Goal: Information Seeking & Learning: Learn about a topic

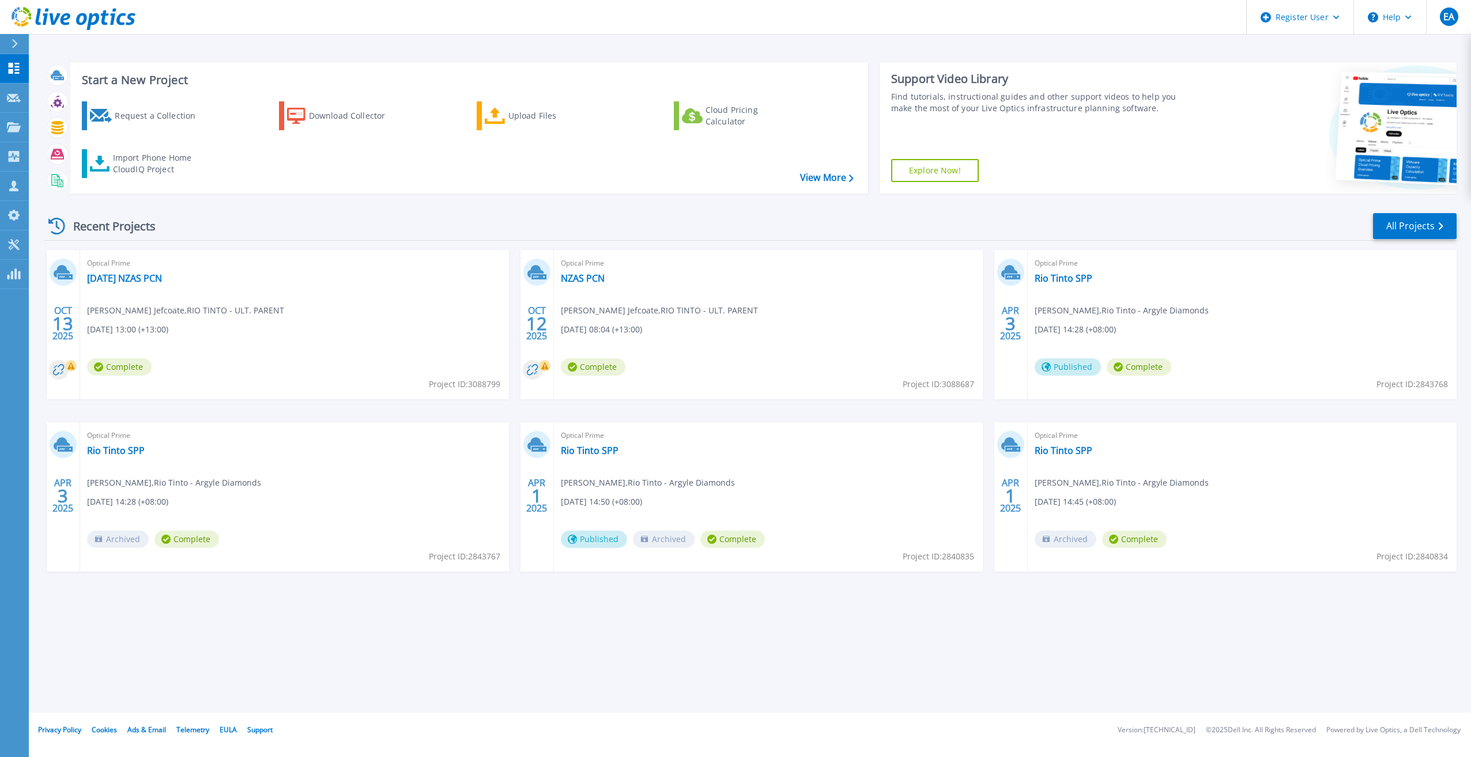
click at [271, 237] on div "Recent Projects All Projects" at bounding box center [750, 226] width 1412 height 29
click at [597, 276] on link "NZAS PCN" at bounding box center [583, 279] width 44 height 12
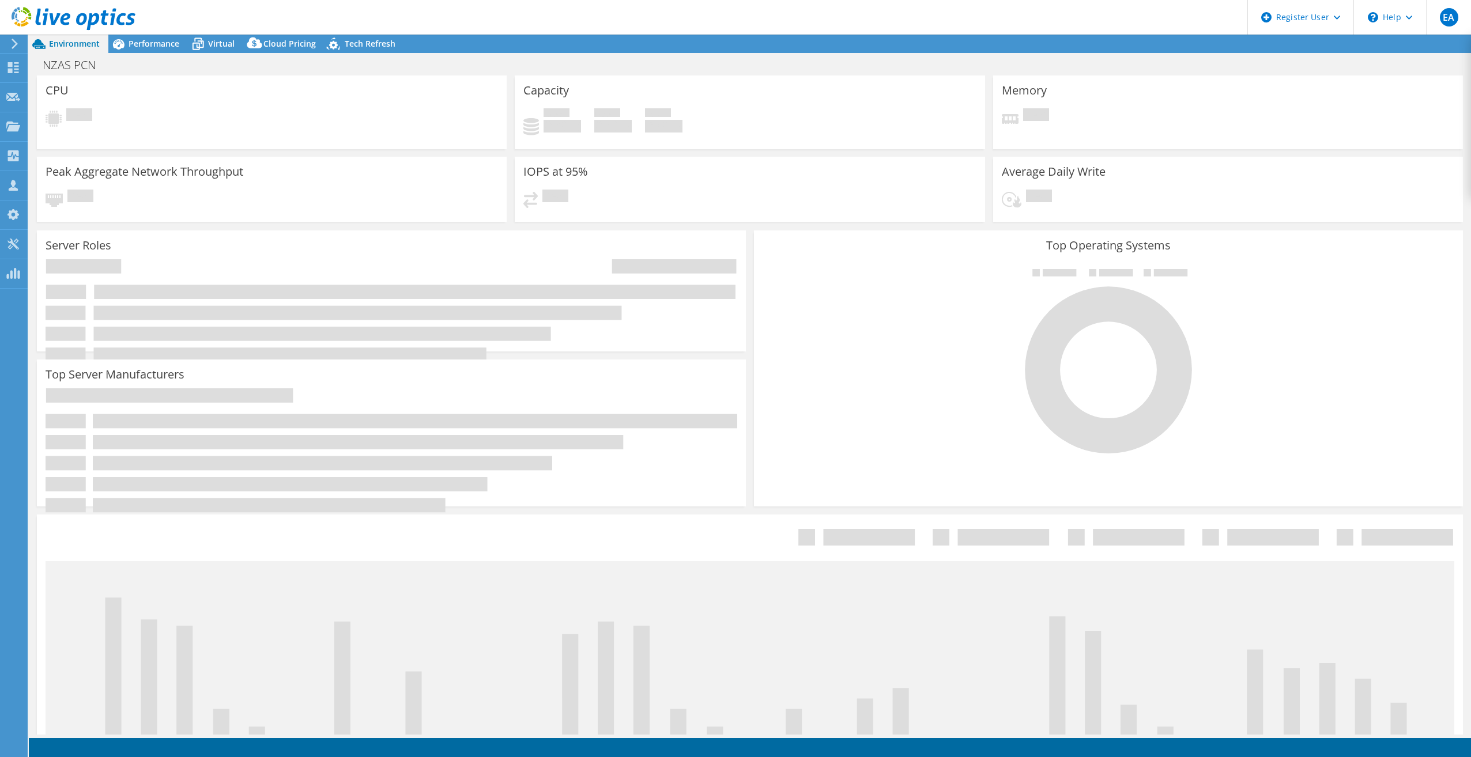
select select "USD"
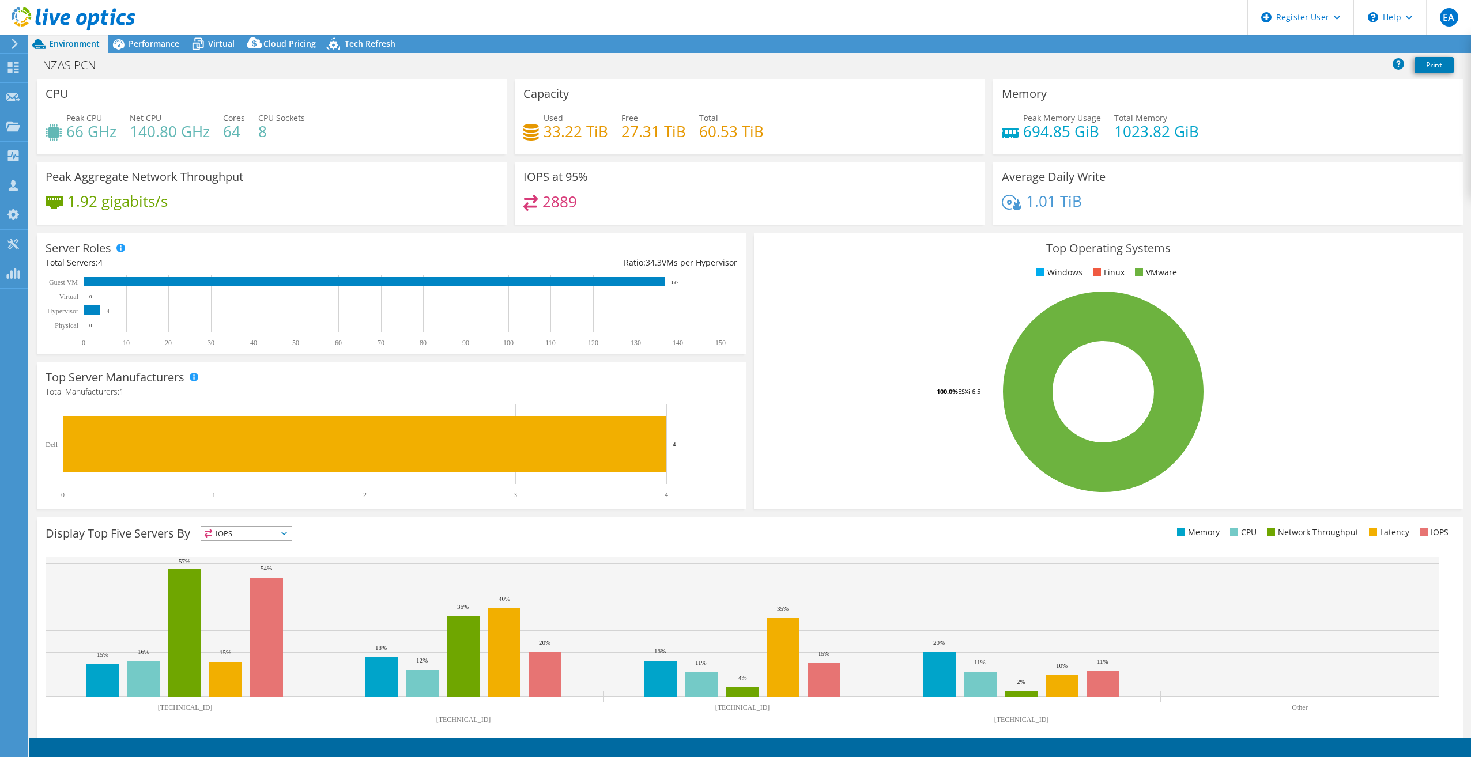
click at [256, 153] on div "CPU Peak CPU 66 GHz Net CPU 140.80 GHz Cores 64 CPU Sockets 8" at bounding box center [272, 117] width 470 height 76
click at [320, 70] on div "NZAS PCN Print" at bounding box center [750, 64] width 1442 height 21
click at [167, 42] on span "Performance" at bounding box center [154, 43] width 51 height 11
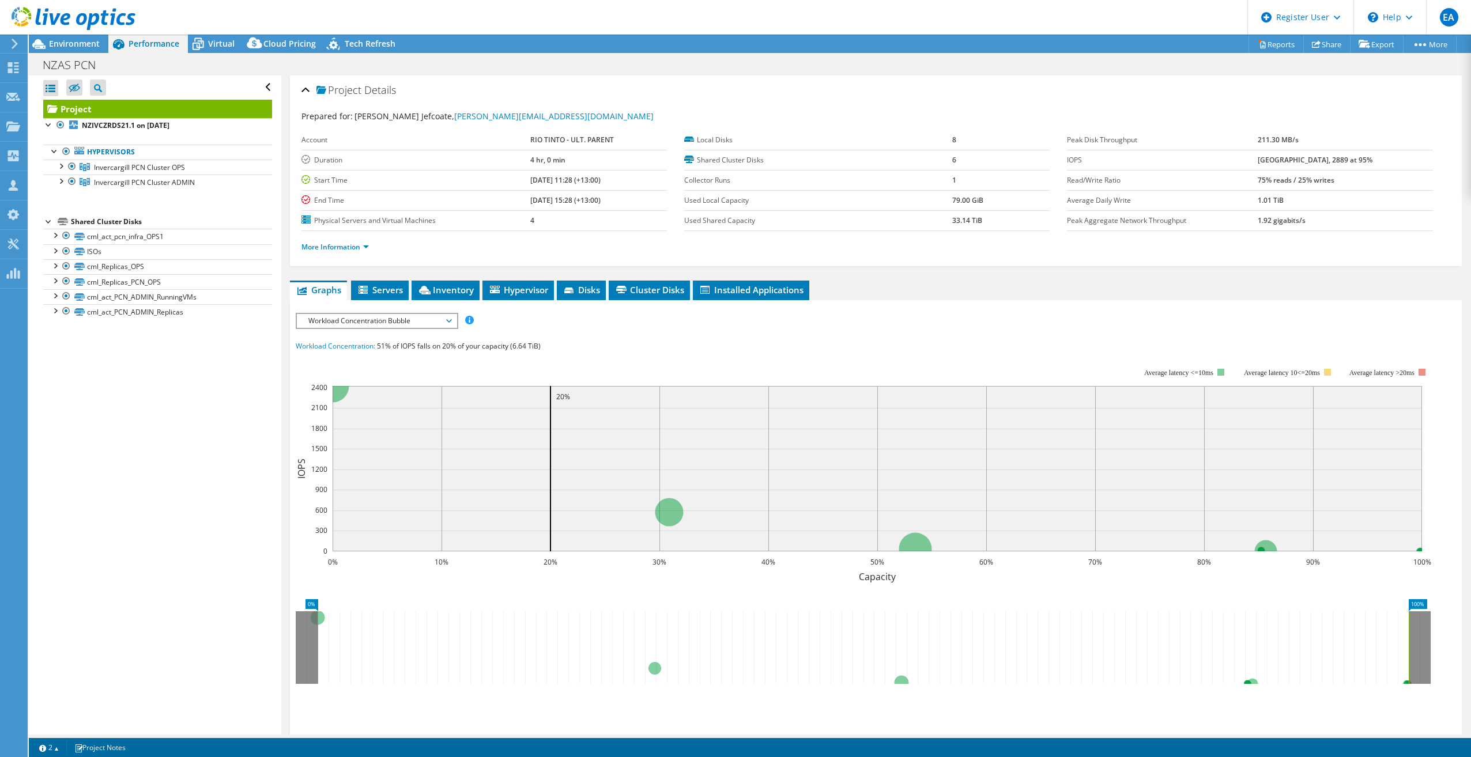
click at [143, 401] on div "Open All Close All Hide Excluded Nodes Project Tree Filter" at bounding box center [155, 405] width 252 height 659
click at [126, 169] on span "Invercargill PCN Cluster OPS" at bounding box center [139, 168] width 91 height 10
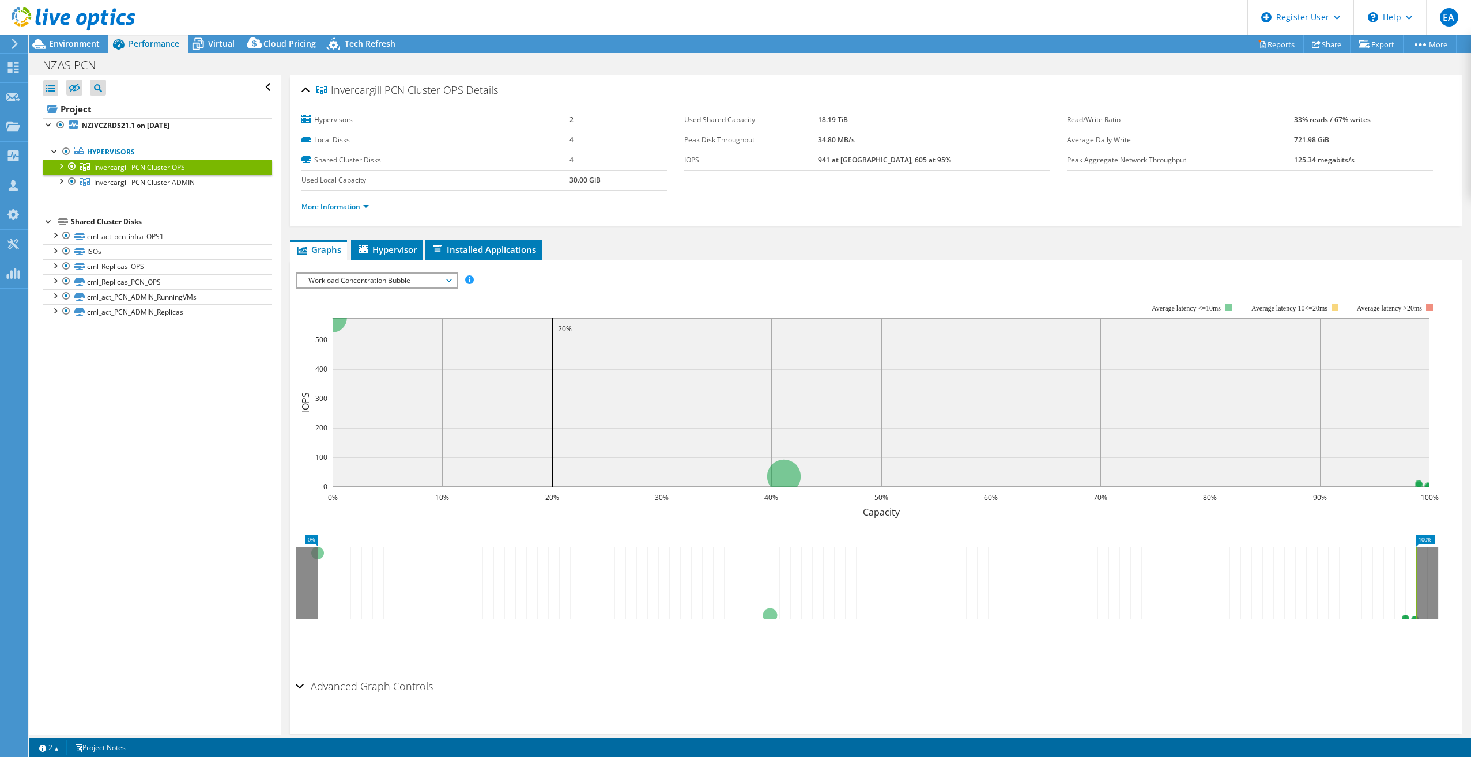
click at [601, 246] on ul "Graphs Servers Inventory Hypervisor Disks Cluster Disks Installed Applications" at bounding box center [876, 250] width 1172 height 20
click at [235, 356] on div "Open All Close All Hide Excluded Nodes Project Tree Filter" at bounding box center [155, 405] width 252 height 659
click at [104, 364] on div "Open All Close All Hide Excluded Nodes Project Tree Filter" at bounding box center [155, 405] width 252 height 659
drag, startPoint x: 104, startPoint y: 364, endPoint x: 191, endPoint y: 381, distance: 88.6
click at [191, 381] on div "Open All Close All Hide Excluded Nodes Project Tree Filter" at bounding box center [155, 405] width 252 height 659
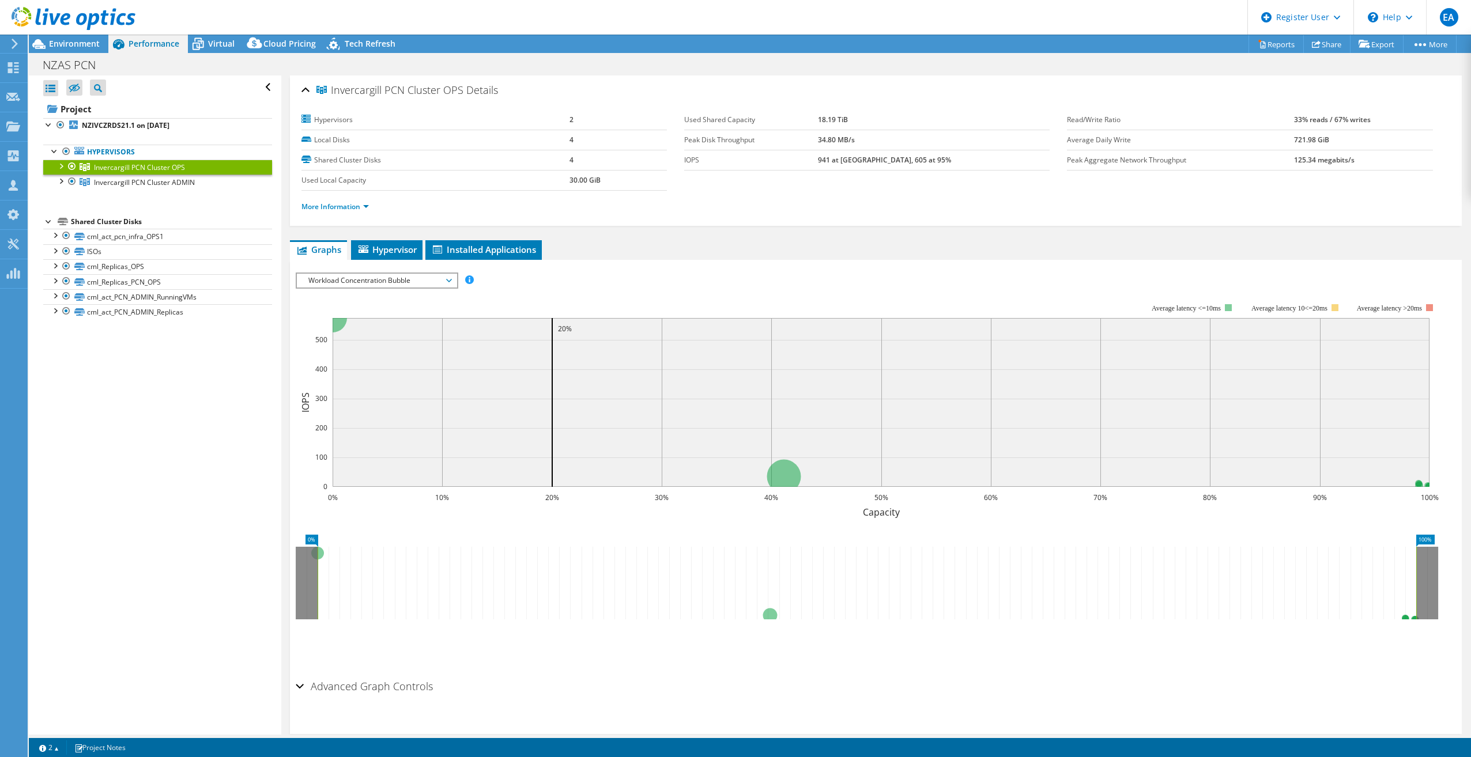
drag, startPoint x: 197, startPoint y: 383, endPoint x: 203, endPoint y: 384, distance: 6.0
click at [198, 383] on div "Open All Close All Hide Excluded Nodes Project Tree Filter" at bounding box center [155, 405] width 252 height 659
drag, startPoint x: 711, startPoint y: 247, endPoint x: 288, endPoint y: 237, distance: 423.2
click at [710, 247] on ul "Graphs Servers Inventory Hypervisor Disks Cluster Disks Installed Applications" at bounding box center [876, 250] width 1172 height 20
click at [191, 186] on span "Invercargill PCN Cluster ADMIN" at bounding box center [144, 183] width 101 height 10
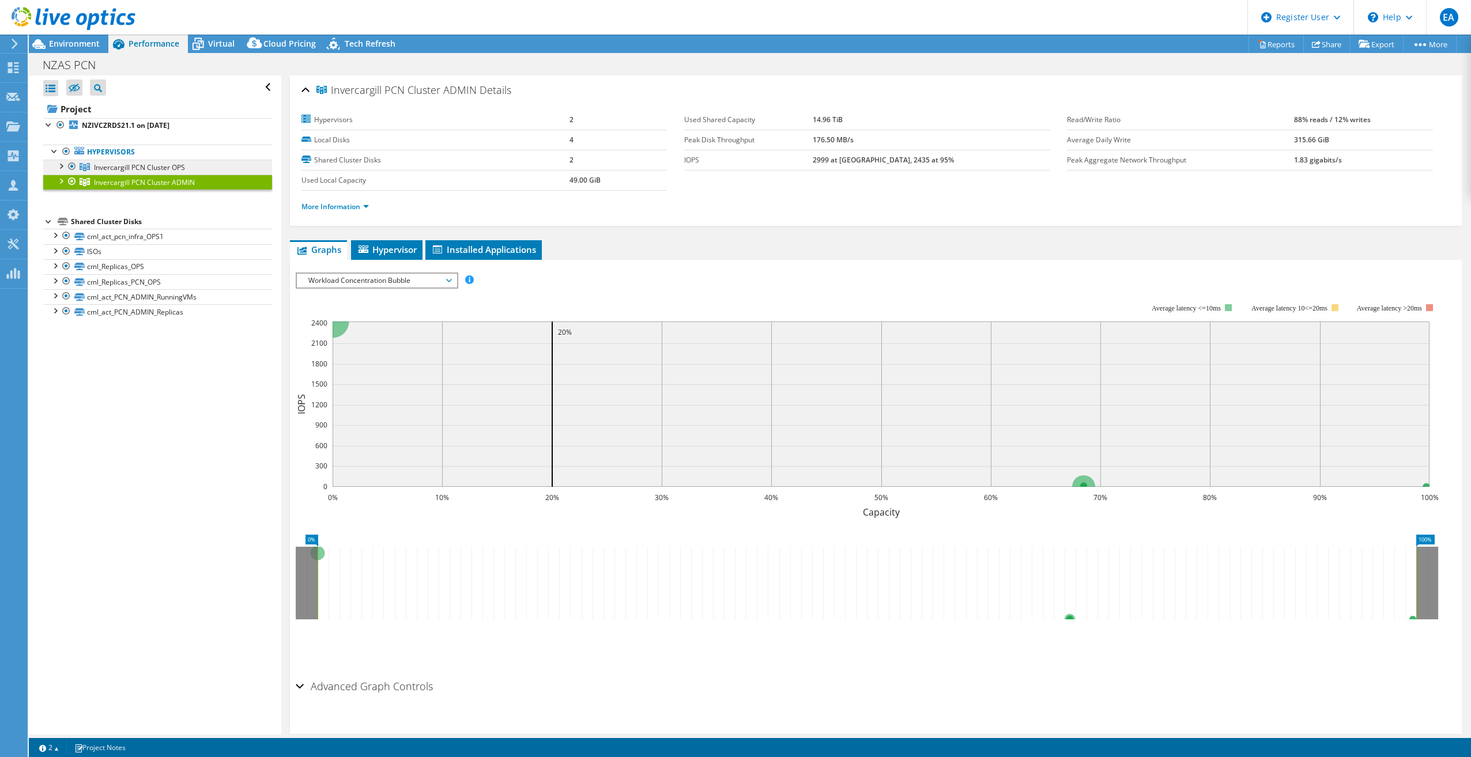
click at [179, 163] on span "Invercargill PCN Cluster OPS" at bounding box center [139, 168] width 91 height 10
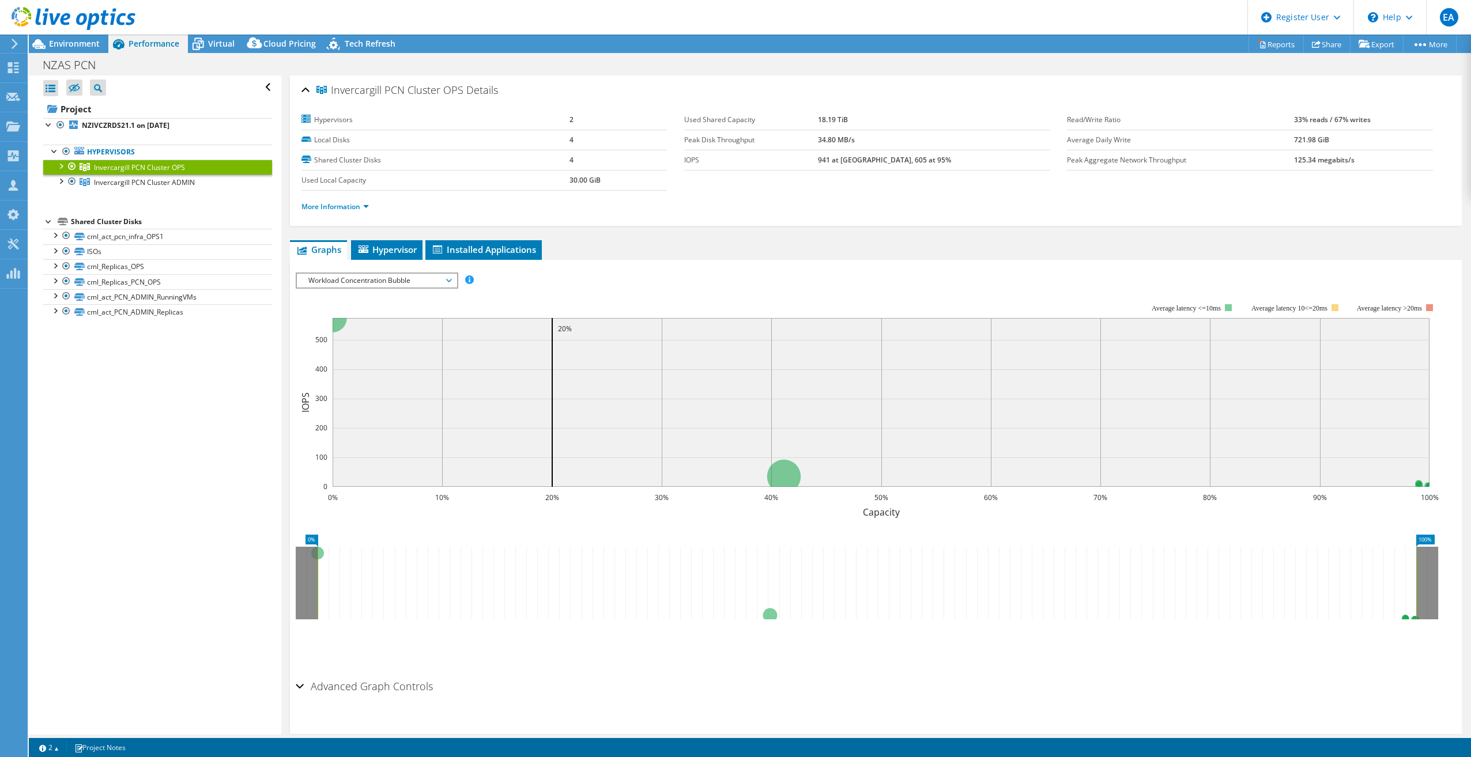
click at [65, 165] on div at bounding box center [61, 166] width 12 height 12
click at [61, 213] on div at bounding box center [61, 211] width 12 height 12
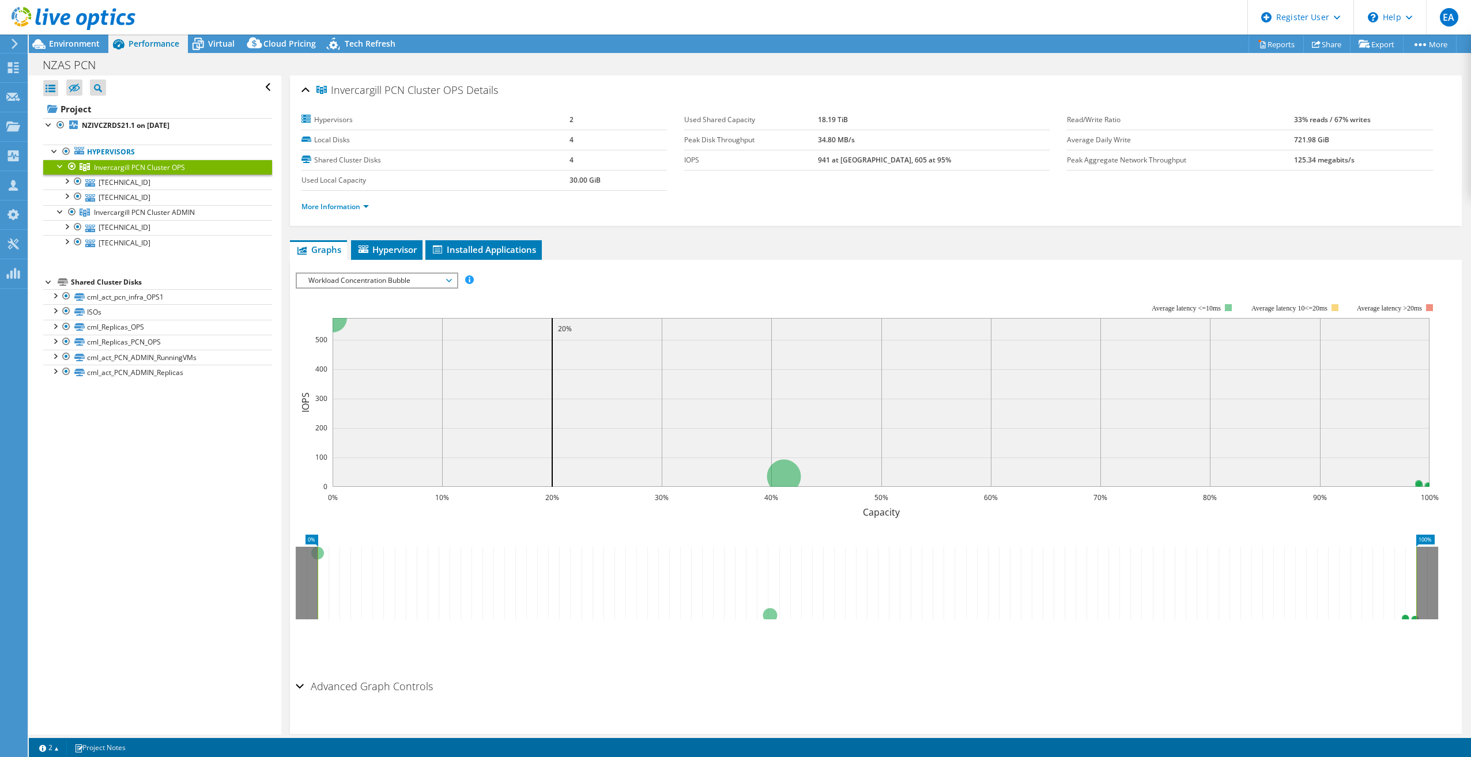
click at [127, 414] on div "Open All Close All Hide Excluded Nodes Project Tree Filter" at bounding box center [155, 405] width 252 height 659
click at [125, 184] on link "[TECHNICAL_ID]" at bounding box center [157, 182] width 229 height 15
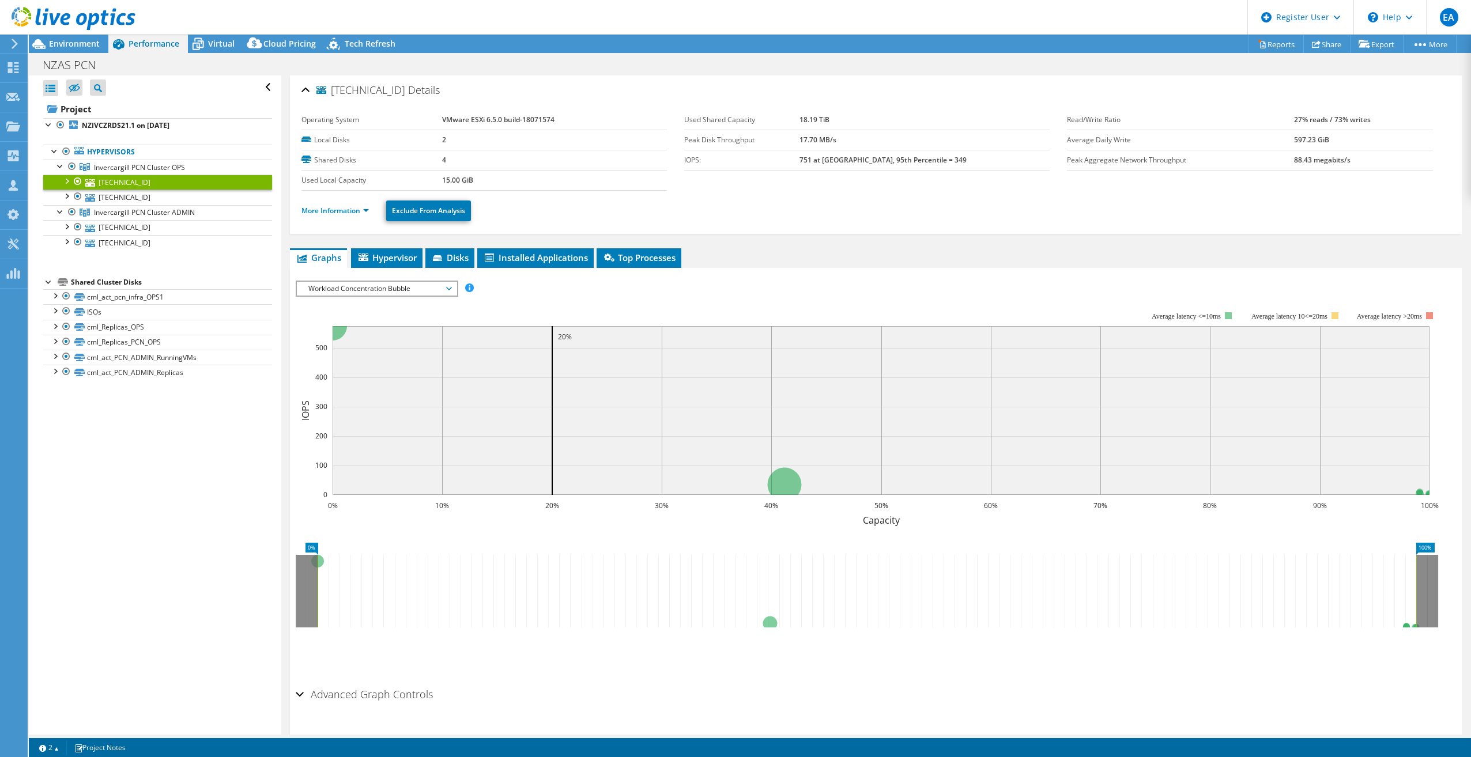
click at [844, 242] on div "10.204.155.89 Details Operating System VMware ESXi 6.5.0 build-18071574 Local D…" at bounding box center [875, 419] width 1189 height 687
click at [446, 256] on span "Disks" at bounding box center [449, 258] width 37 height 12
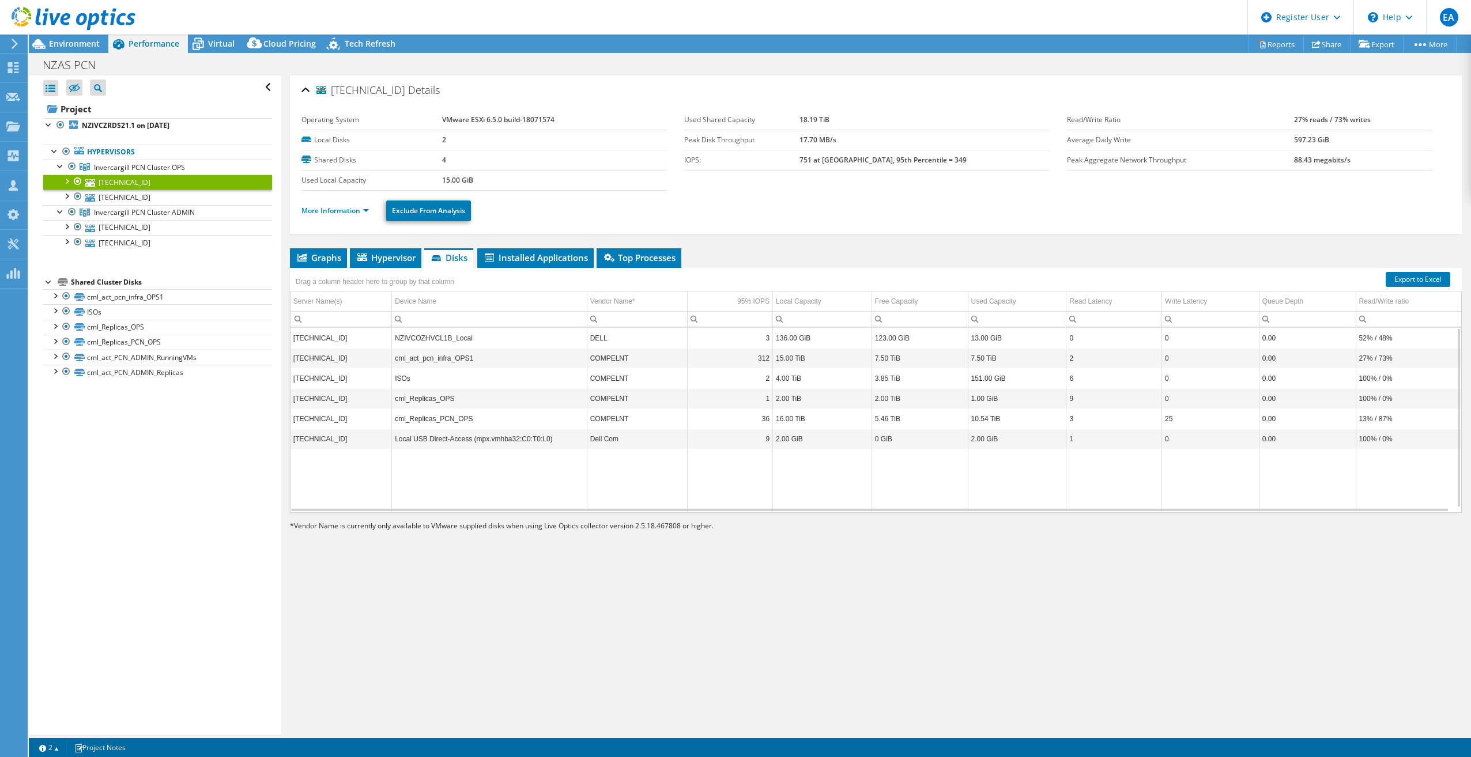
click at [433, 489] on td "Data grid" at bounding box center [489, 480] width 195 height 63
click at [440, 480] on td "Data grid" at bounding box center [489, 480] width 195 height 63
click at [642, 572] on div "10.204.155.89 Details Operating System VMware ESXi 6.5.0 build-18071574 Local D…" at bounding box center [875, 405] width 1189 height 659
click at [607, 566] on div "10.204.155.89 Details Operating System VMware ESXi 6.5.0 build-18071574 Local D…" at bounding box center [875, 405] width 1189 height 659
click at [212, 40] on span "Virtual" at bounding box center [221, 43] width 27 height 11
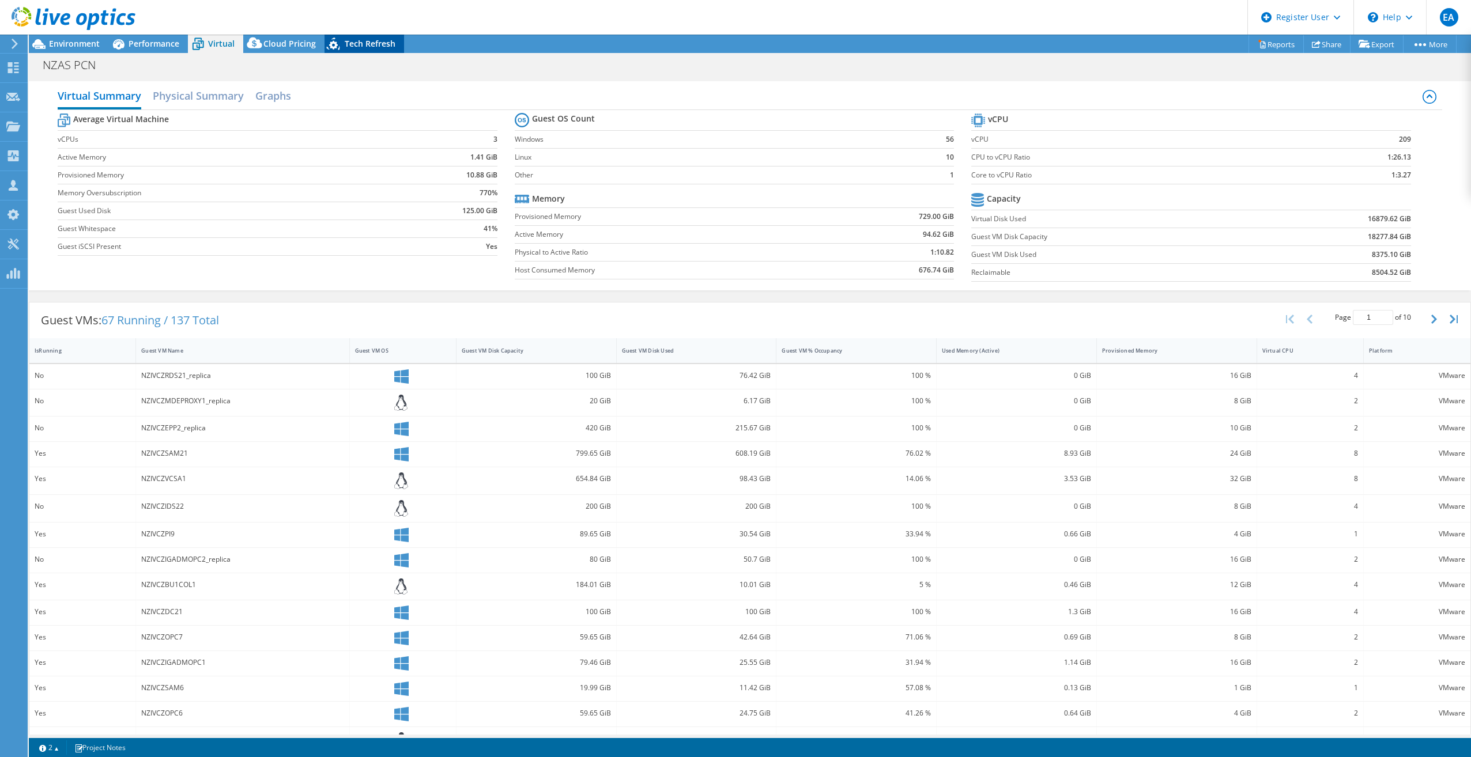
click at [394, 48] on div "Tech Refresh" at bounding box center [365, 44] width 80 height 18
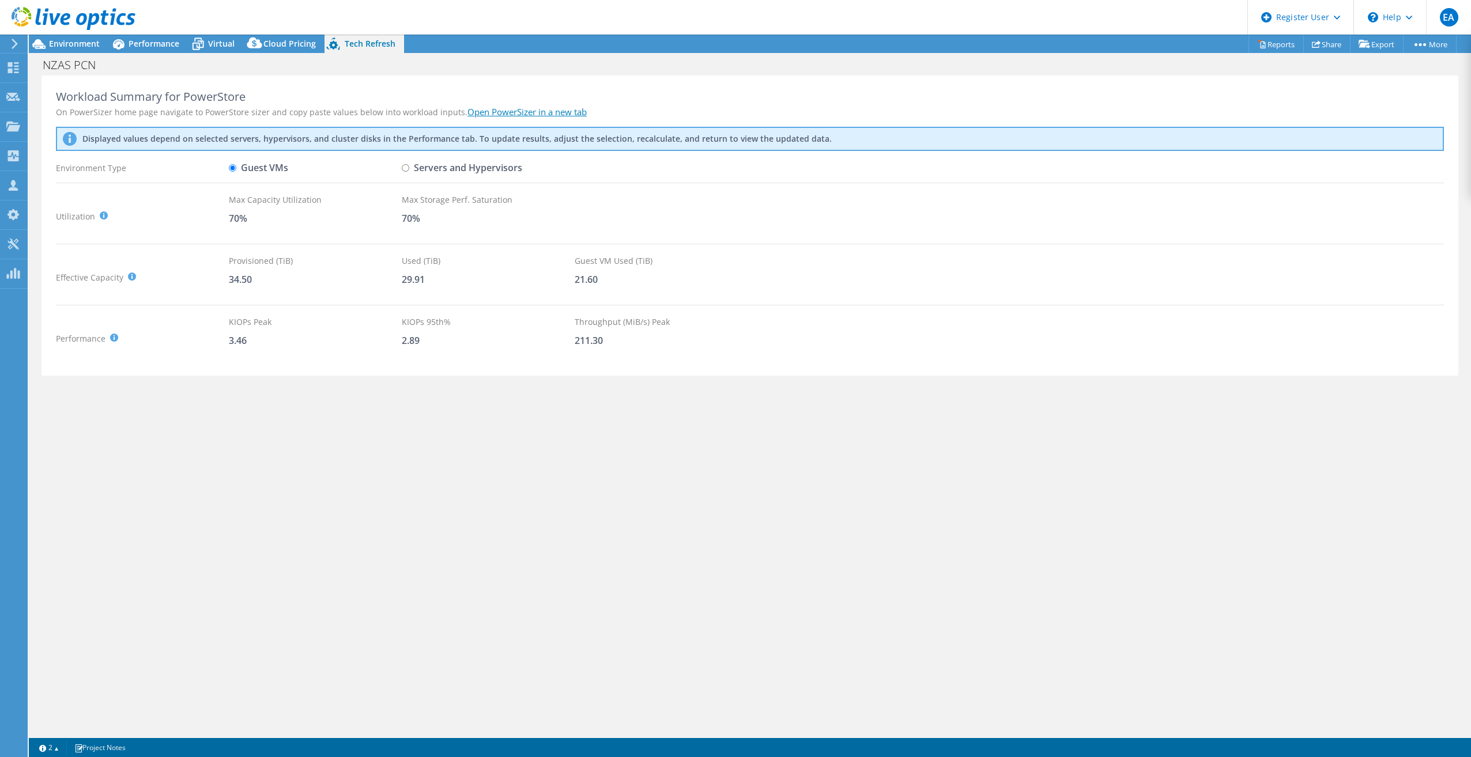
click at [333, 390] on div "Workload Summary for PowerStore On PowerSizer home page navigate to PowerStore …" at bounding box center [750, 405] width 1442 height 659
click at [518, 114] on link "Open PowerSizer in a new tab" at bounding box center [526, 112] width 119 height 12
click at [402, 463] on div "Workload Summary for PowerStore On PowerSizer home page navigate to PowerStore …" at bounding box center [750, 405] width 1442 height 659
drag, startPoint x: 402, startPoint y: 463, endPoint x: 254, endPoint y: 516, distance: 157.3
click at [251, 516] on div "Workload Summary for PowerStore On PowerSizer home page navigate to PowerStore …" at bounding box center [750, 405] width 1442 height 659
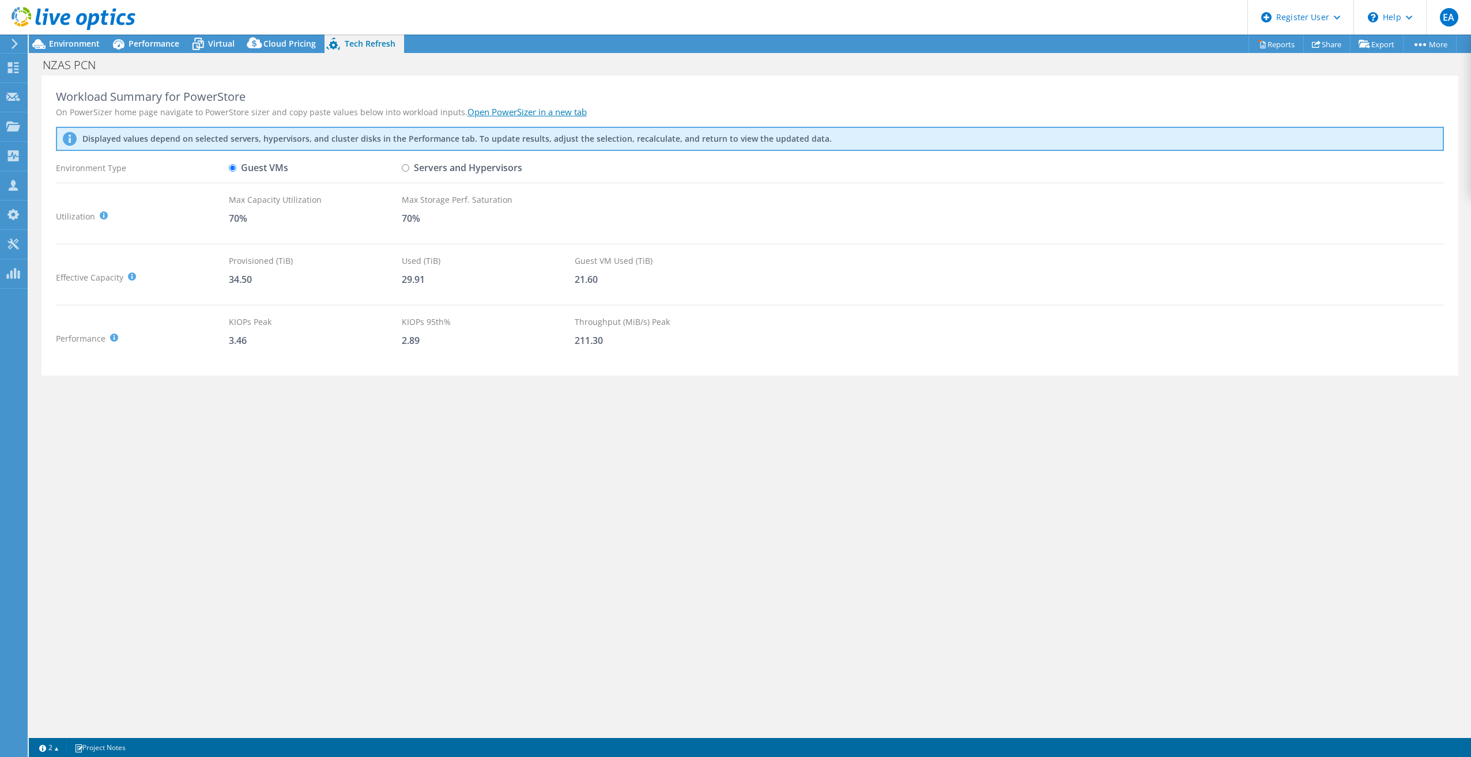
click at [406, 167] on input "Servers and Hypervisors" at bounding box center [405, 167] width 7 height 7
radio input "true"
click at [230, 169] on input "Guest VMs" at bounding box center [232, 167] width 7 height 7
radio input "true"
click at [406, 167] on input "Servers and Hypervisors" at bounding box center [405, 167] width 7 height 7
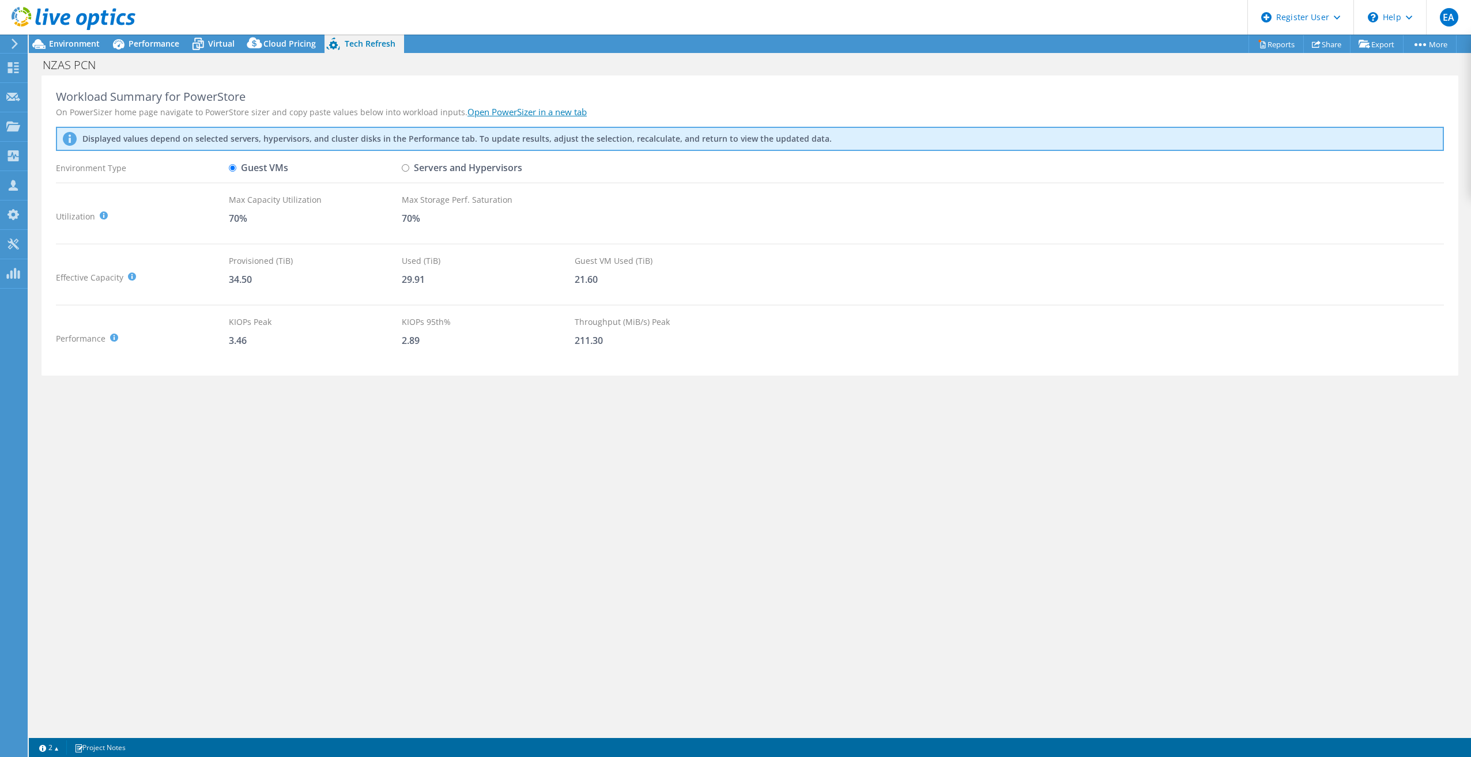
radio input "true"
click at [233, 167] on input "Guest VMs" at bounding box center [232, 167] width 7 height 7
radio input "true"
click at [198, 430] on div "Workload Summary for PowerStore On PowerSizer home page navigate to PowerStore …" at bounding box center [750, 405] width 1442 height 659
click at [552, 420] on div "Workload Summary for PowerStore On PowerSizer home page navigate to PowerStore …" at bounding box center [750, 405] width 1442 height 659
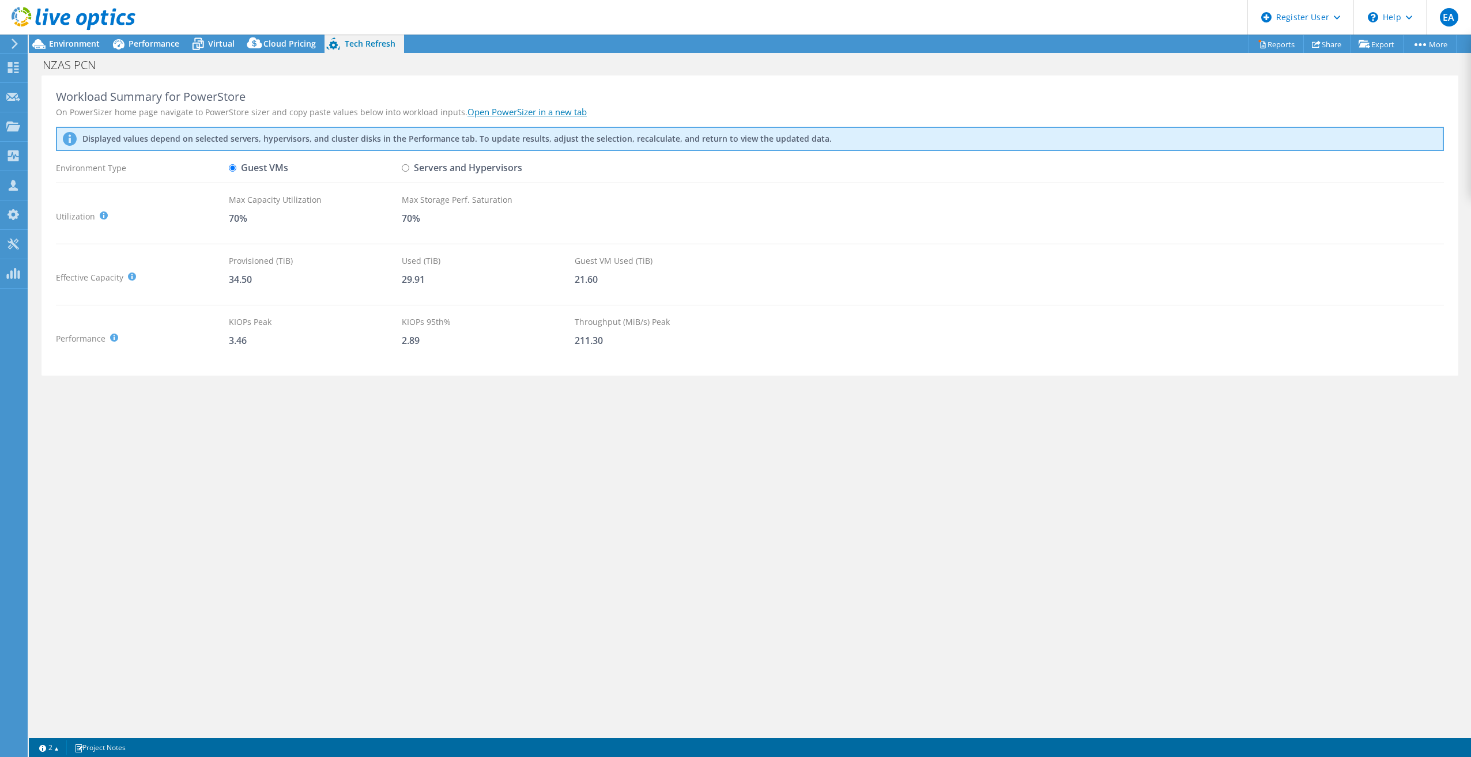
click at [737, 493] on div "Workload Summary for PowerStore On PowerSizer home page navigate to PowerStore …" at bounding box center [750, 405] width 1442 height 659
click at [407, 171] on input "Servers and Hypervisors" at bounding box center [405, 167] width 7 height 7
radio input "true"
click at [261, 164] on label "Guest VMs" at bounding box center [258, 168] width 59 height 20
click at [236, 164] on input "Guest VMs" at bounding box center [232, 167] width 7 height 7
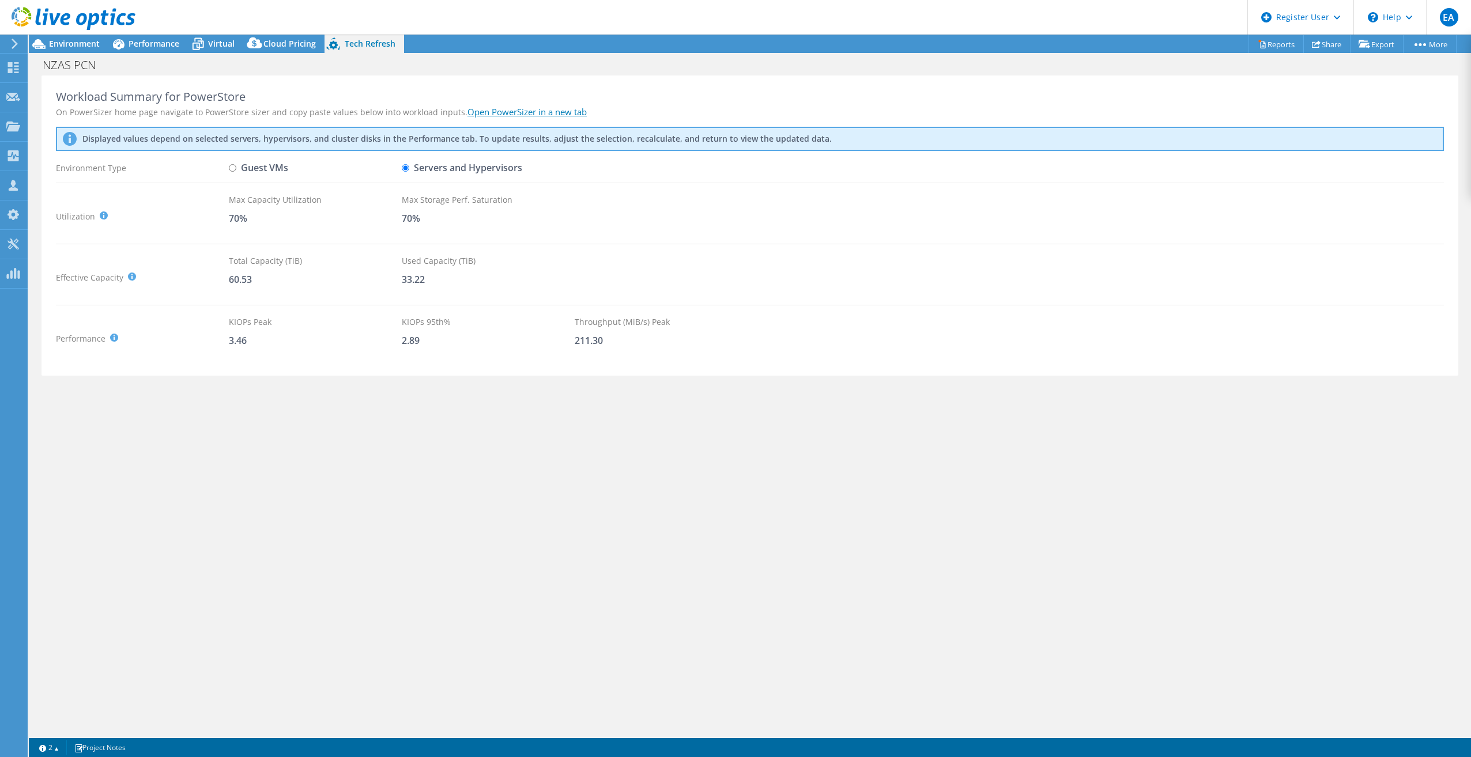
radio input "true"
click at [414, 166] on label "Servers and Hypervisors" at bounding box center [462, 168] width 120 height 20
click at [409, 166] on input "Servers and Hypervisors" at bounding box center [405, 167] width 7 height 7
radio input "true"
click at [240, 171] on label "Guest VMs" at bounding box center [258, 168] width 59 height 20
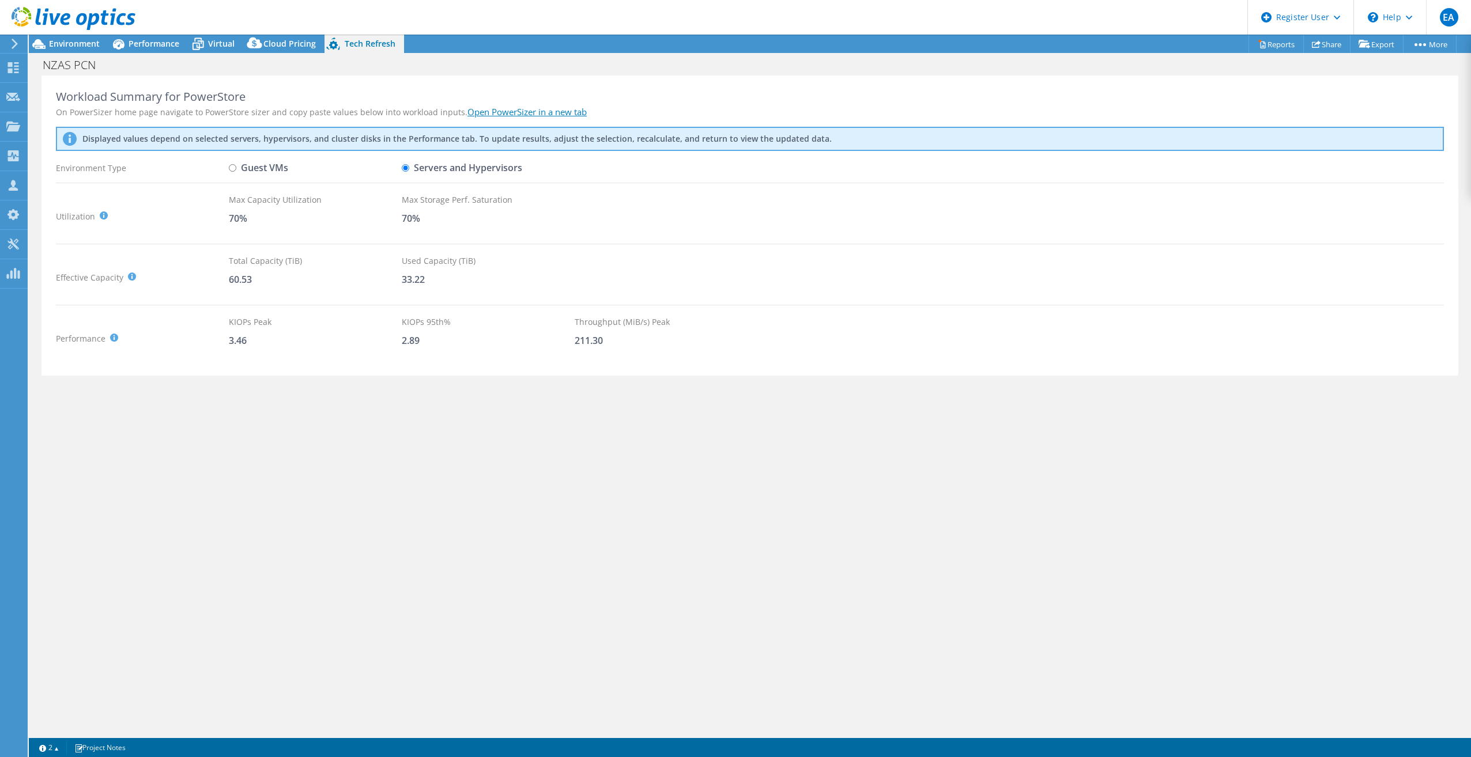
click at [236, 171] on input "Guest VMs" at bounding box center [232, 167] width 7 height 7
radio input "true"
radio input "false"
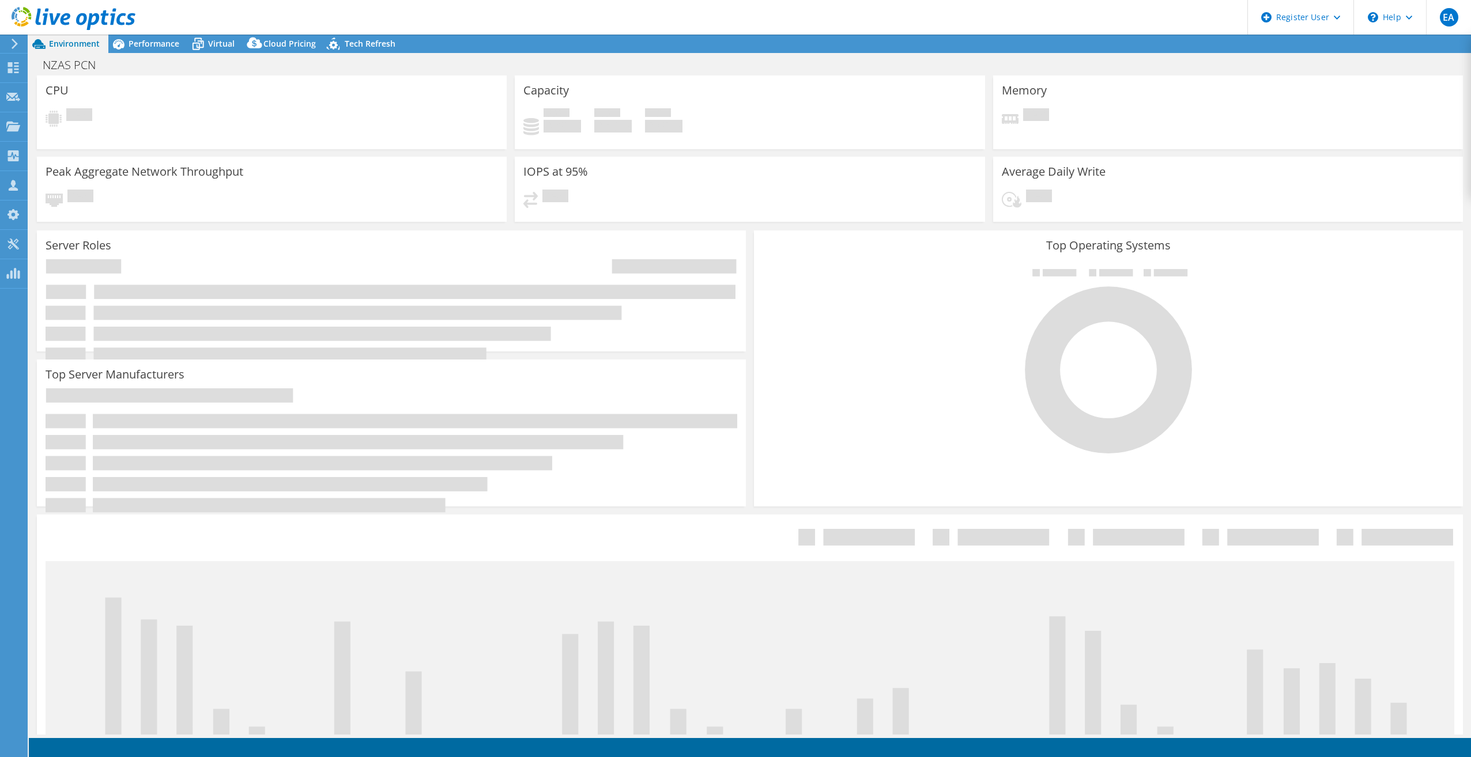
select select "SelectRegion"
select select "USD"
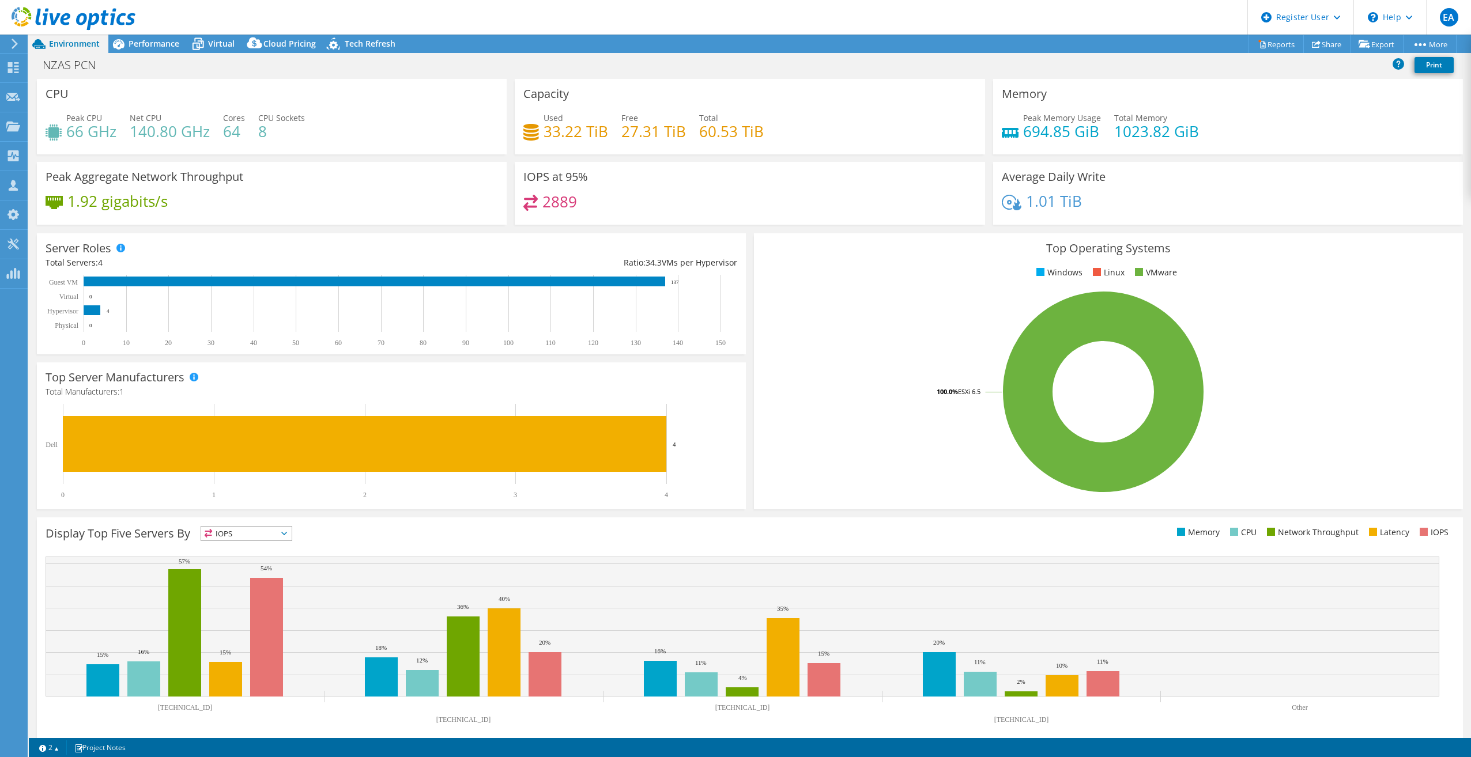
click at [356, 81] on div "CPU Peak CPU 66 GHz Net CPU 140.80 GHz Cores 64 CPU Sockets 8" at bounding box center [272, 117] width 470 height 76
click at [199, 80] on div "CPU Peak CPU 66 GHz Net CPU 140.80 GHz Cores 64 CPU Sockets 8" at bounding box center [272, 117] width 470 height 76
click at [171, 49] on div "Performance" at bounding box center [148, 44] width 80 height 18
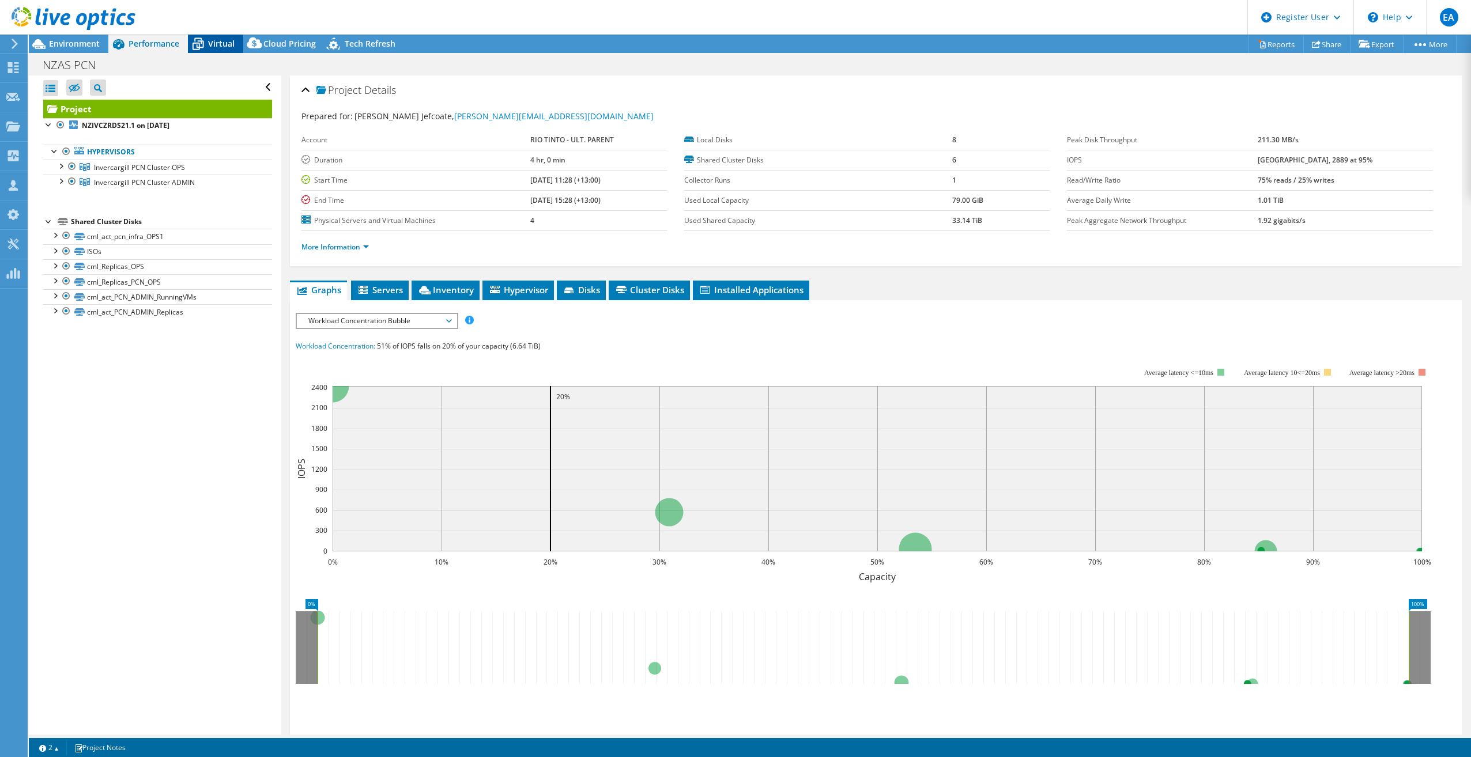
click at [209, 44] on span "Virtual" at bounding box center [221, 43] width 27 height 11
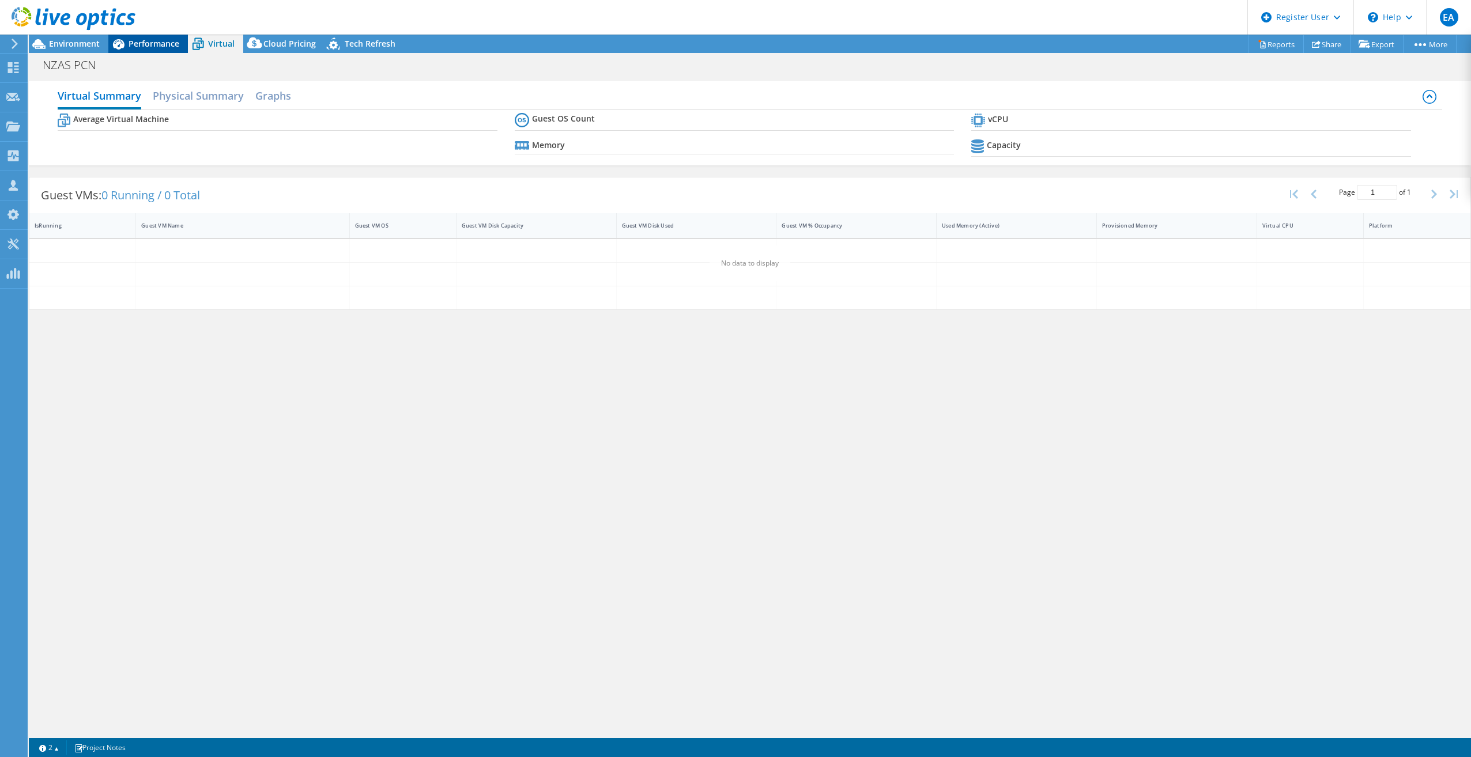
click at [130, 45] on span "Performance" at bounding box center [154, 43] width 51 height 11
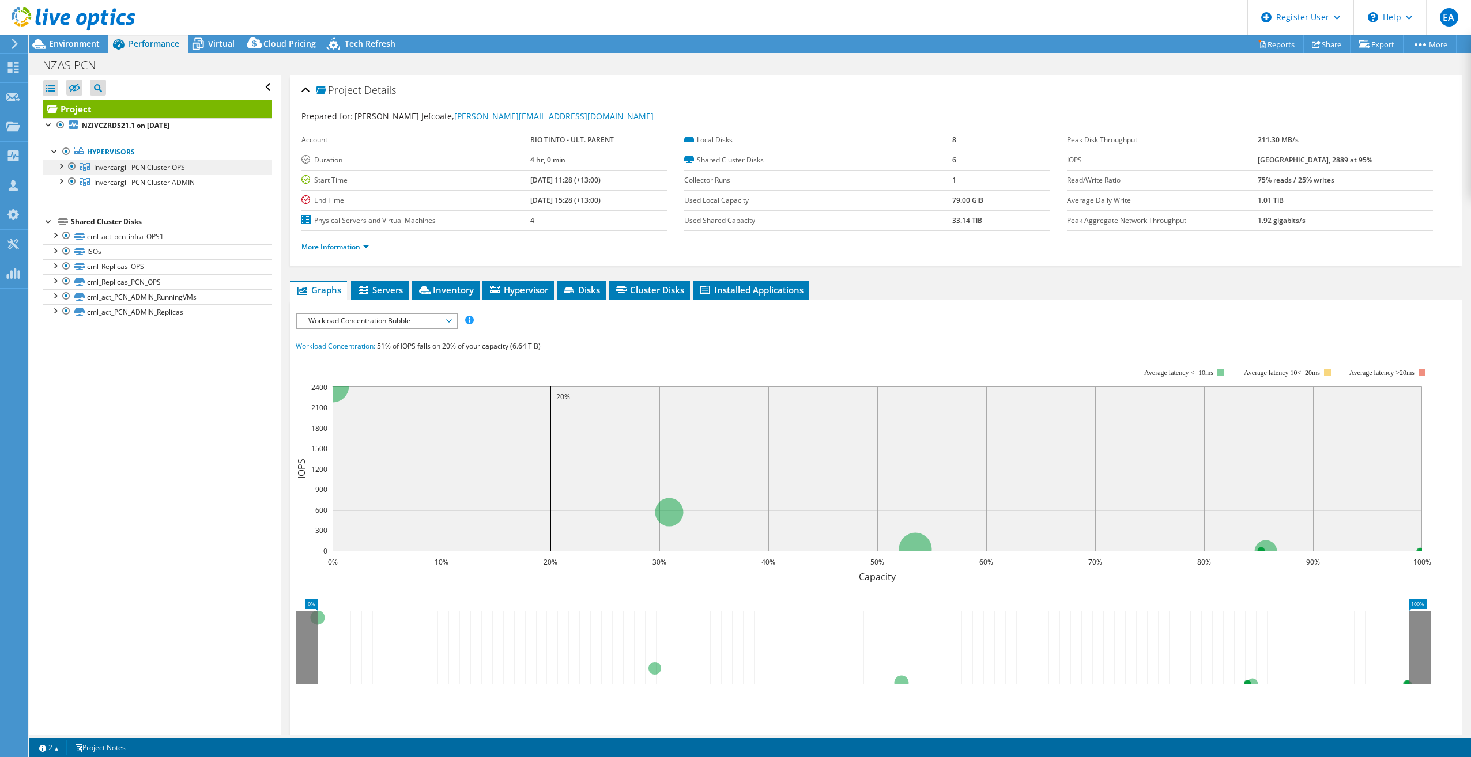
click at [143, 169] on span "Invercargill PCN Cluster OPS" at bounding box center [139, 168] width 91 height 10
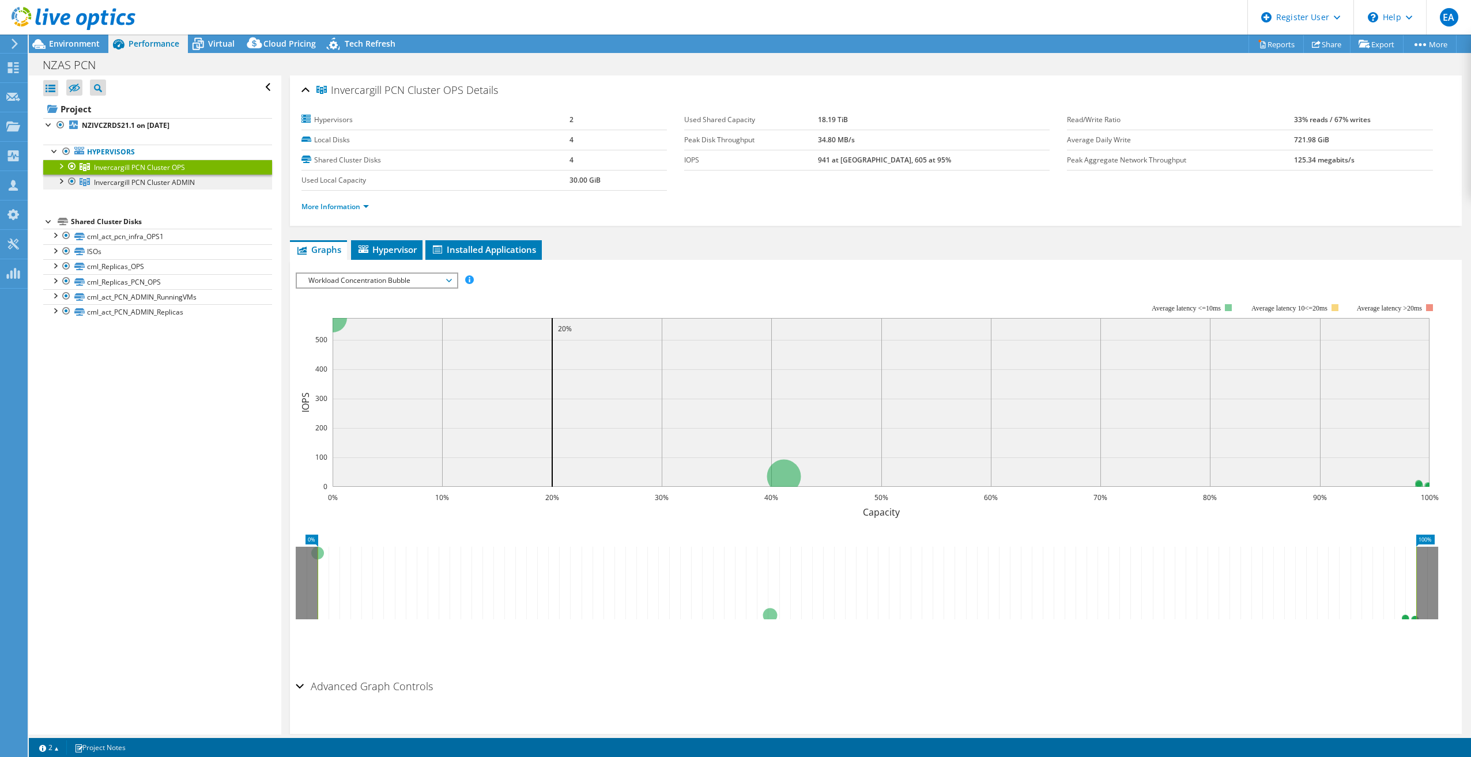
click at [135, 184] on span "Invercargill PCN Cluster ADMIN" at bounding box center [144, 183] width 101 height 10
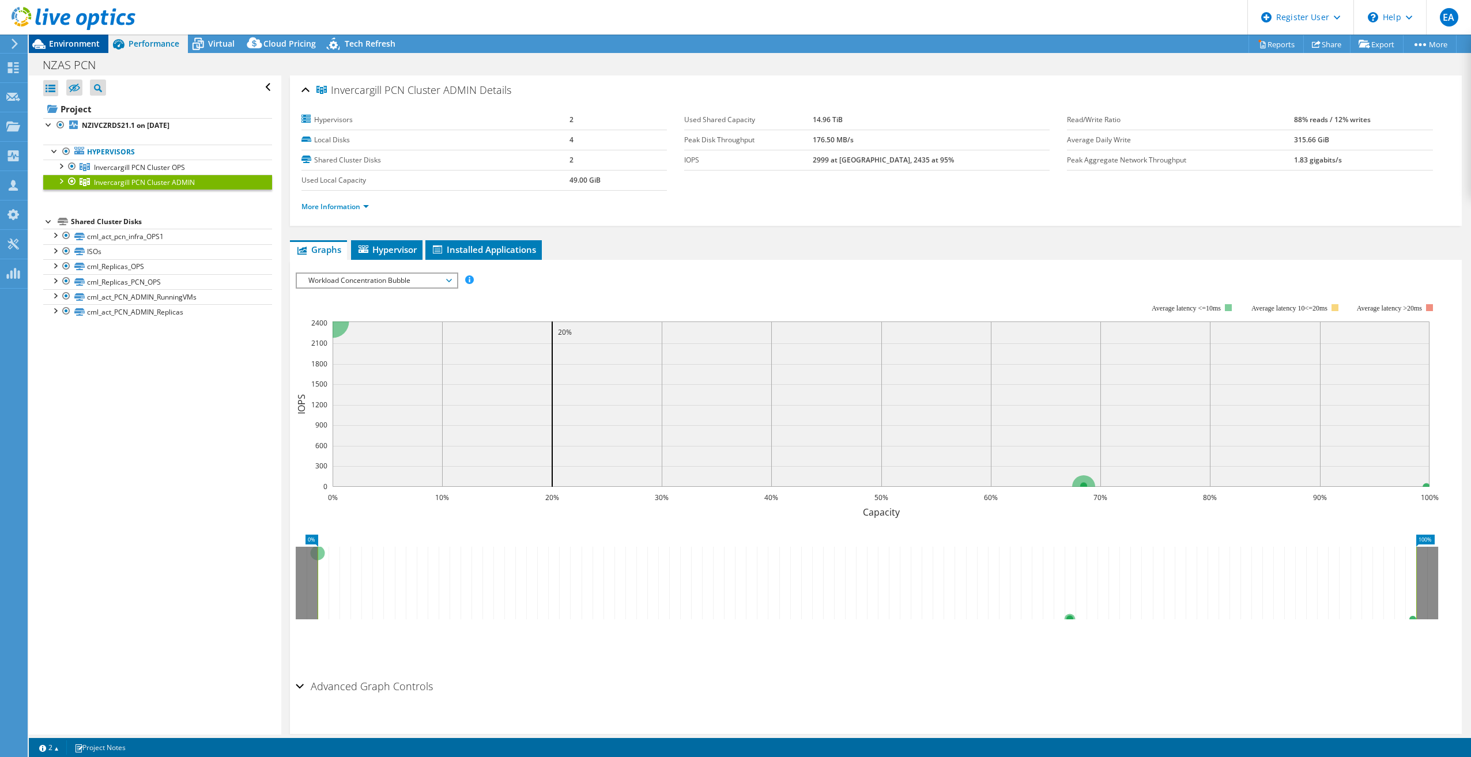
click at [101, 39] on div "Environment" at bounding box center [69, 44] width 80 height 18
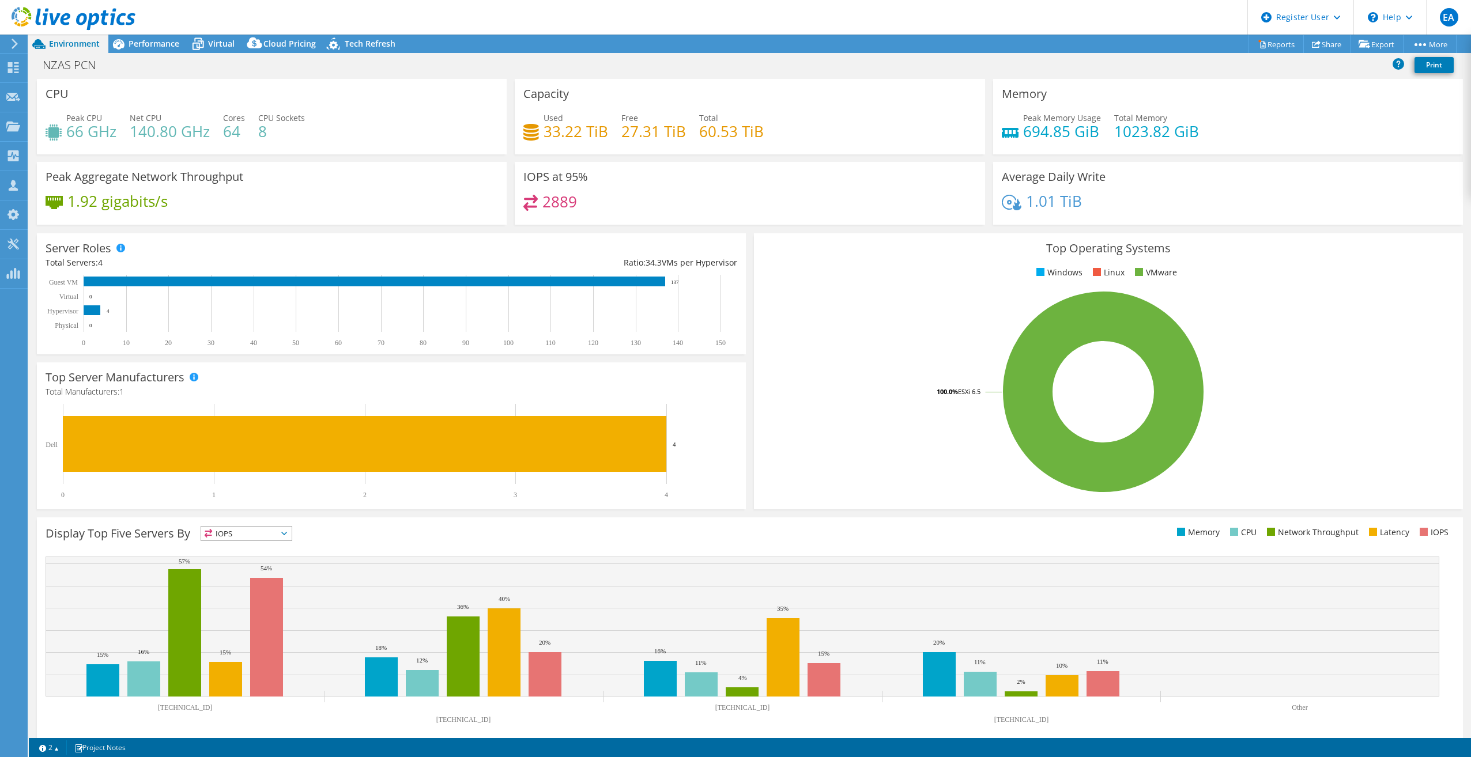
click at [743, 465] on div "Top Server Manufacturers Manufacturers are shown for physical servers and hyper…" at bounding box center [391, 436] width 717 height 155
click at [349, 49] on div "Tech Refresh" at bounding box center [365, 44] width 80 height 18
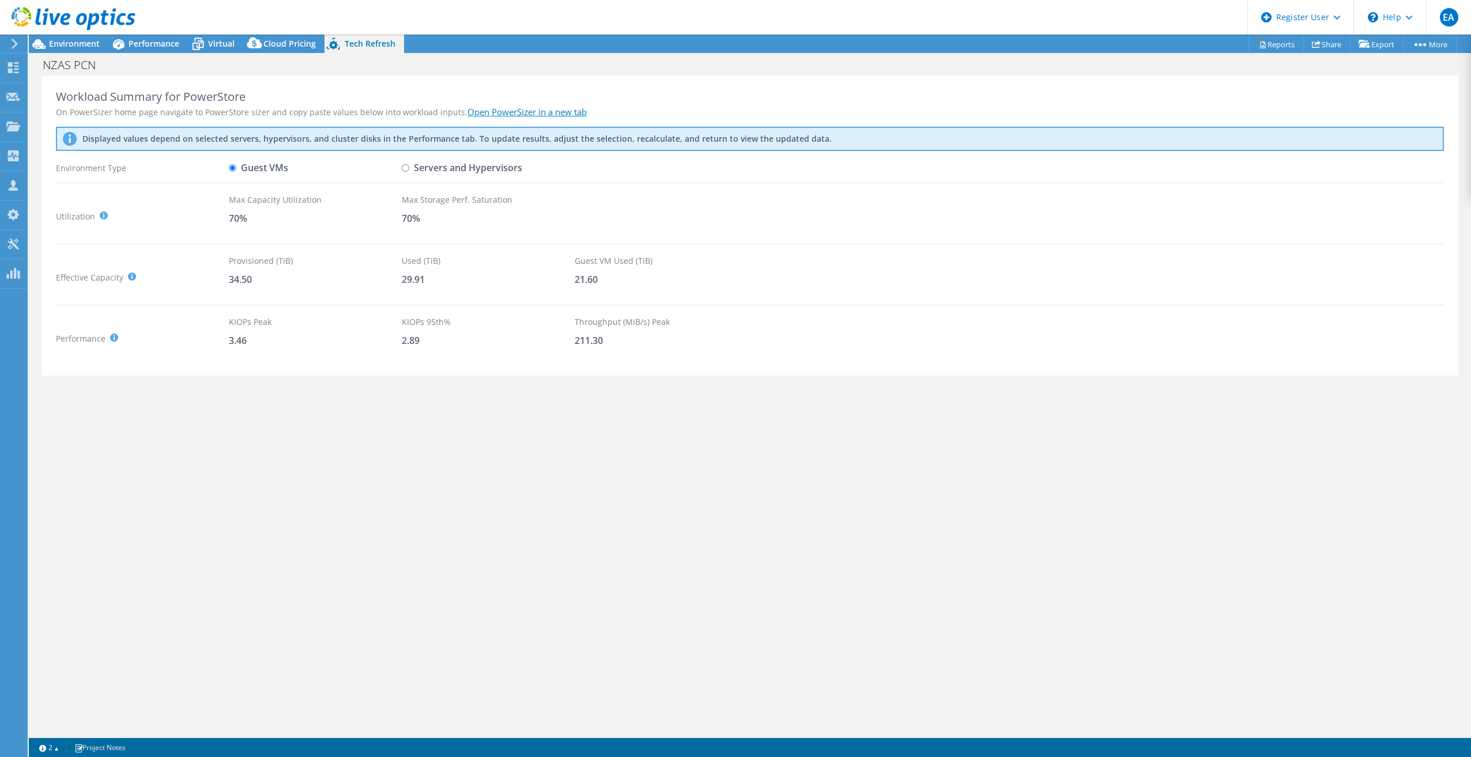
click at [277, 442] on div "Workload Summary for PowerStore On PowerSizer home page navigate to PowerStore …" at bounding box center [750, 405] width 1442 height 659
click at [211, 431] on div "Workload Summary for PowerStore On PowerSizer home page navigate to PowerStore …" at bounding box center [750, 405] width 1442 height 659
click at [280, 430] on div "Workload Summary for PowerStore On PowerSizer home page navigate to PowerStore …" at bounding box center [750, 405] width 1442 height 659
click at [150, 44] on span "Performance" at bounding box center [154, 43] width 51 height 11
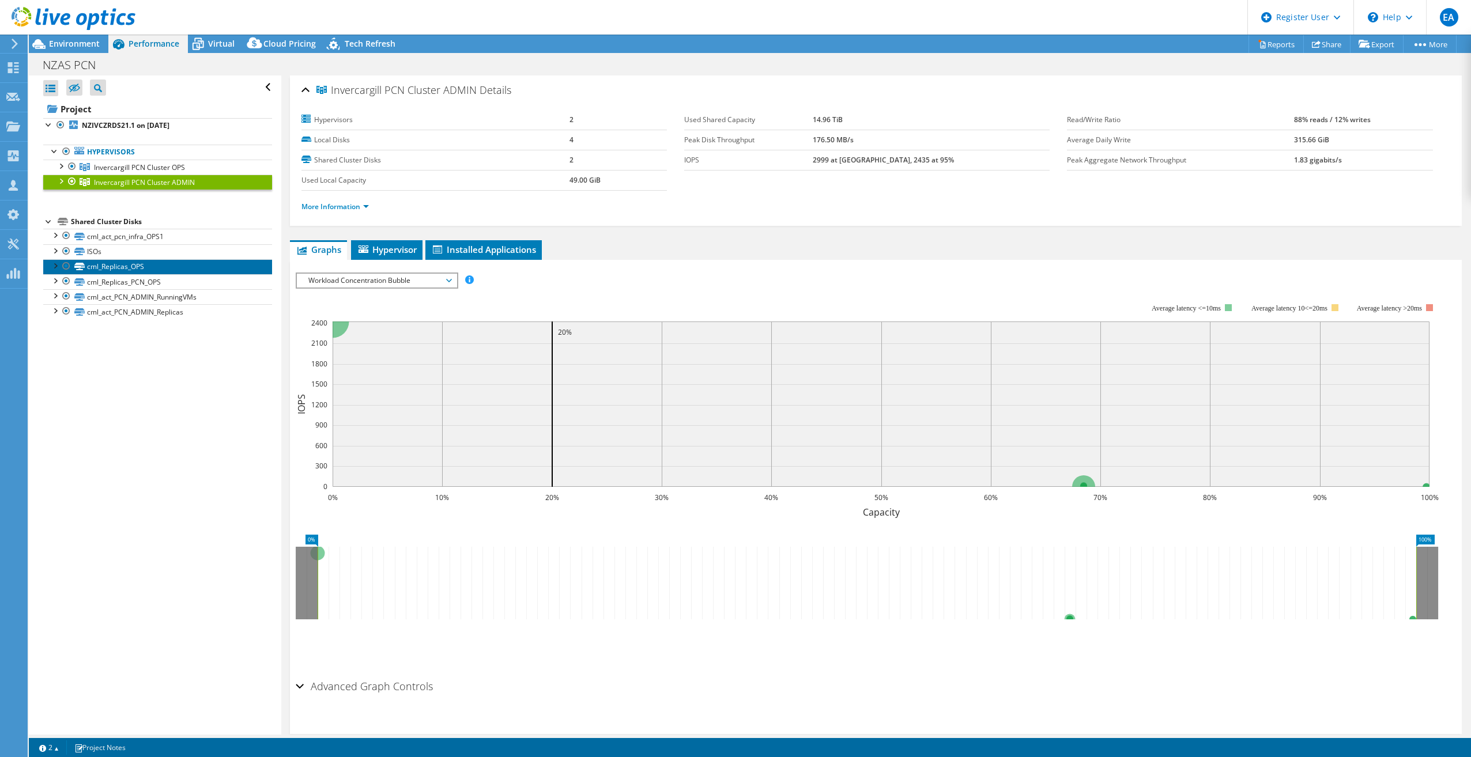
click at [111, 262] on link "cml_Replicas_OPS" at bounding box center [157, 266] width 229 height 15
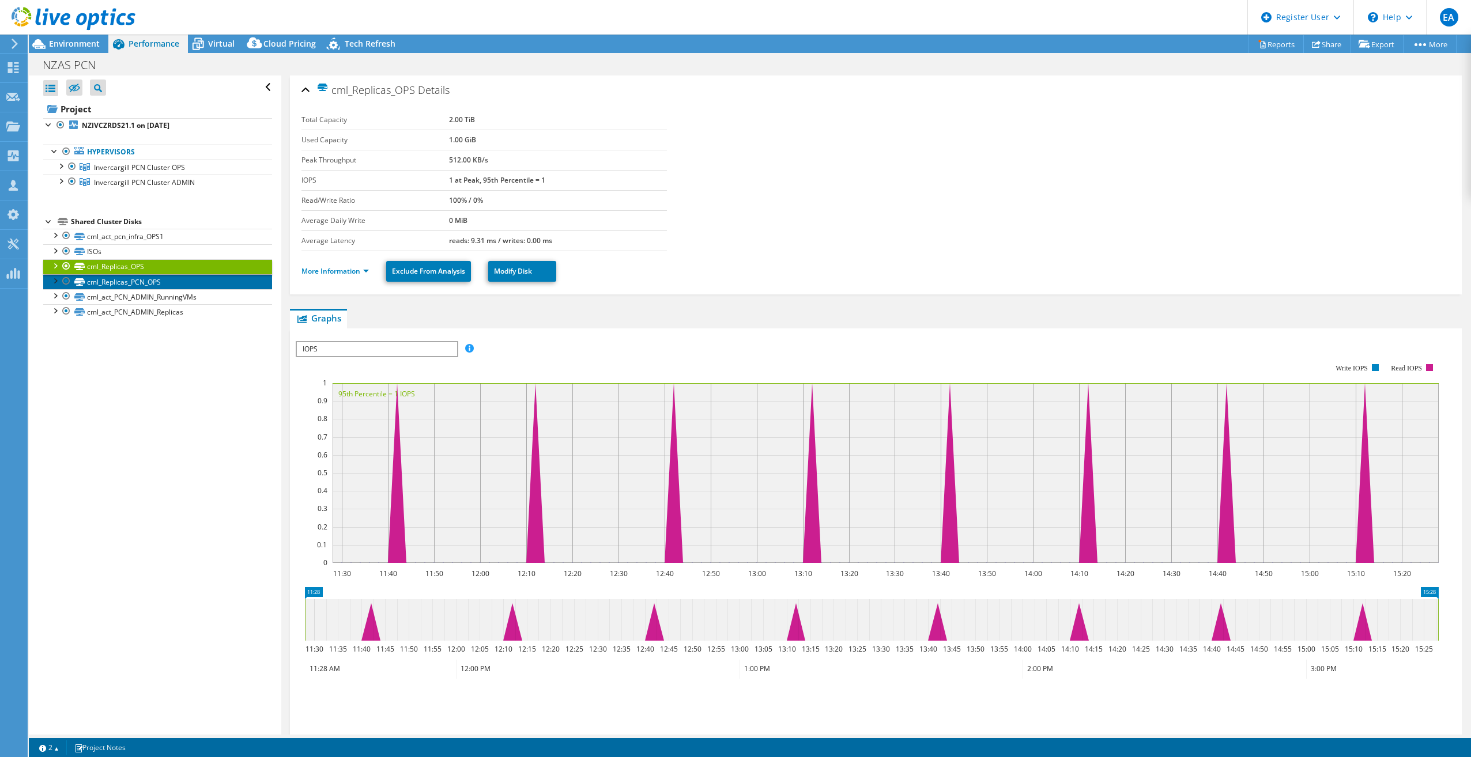
click at [111, 280] on link "cml_Replicas_PCN_OPS" at bounding box center [157, 281] width 229 height 15
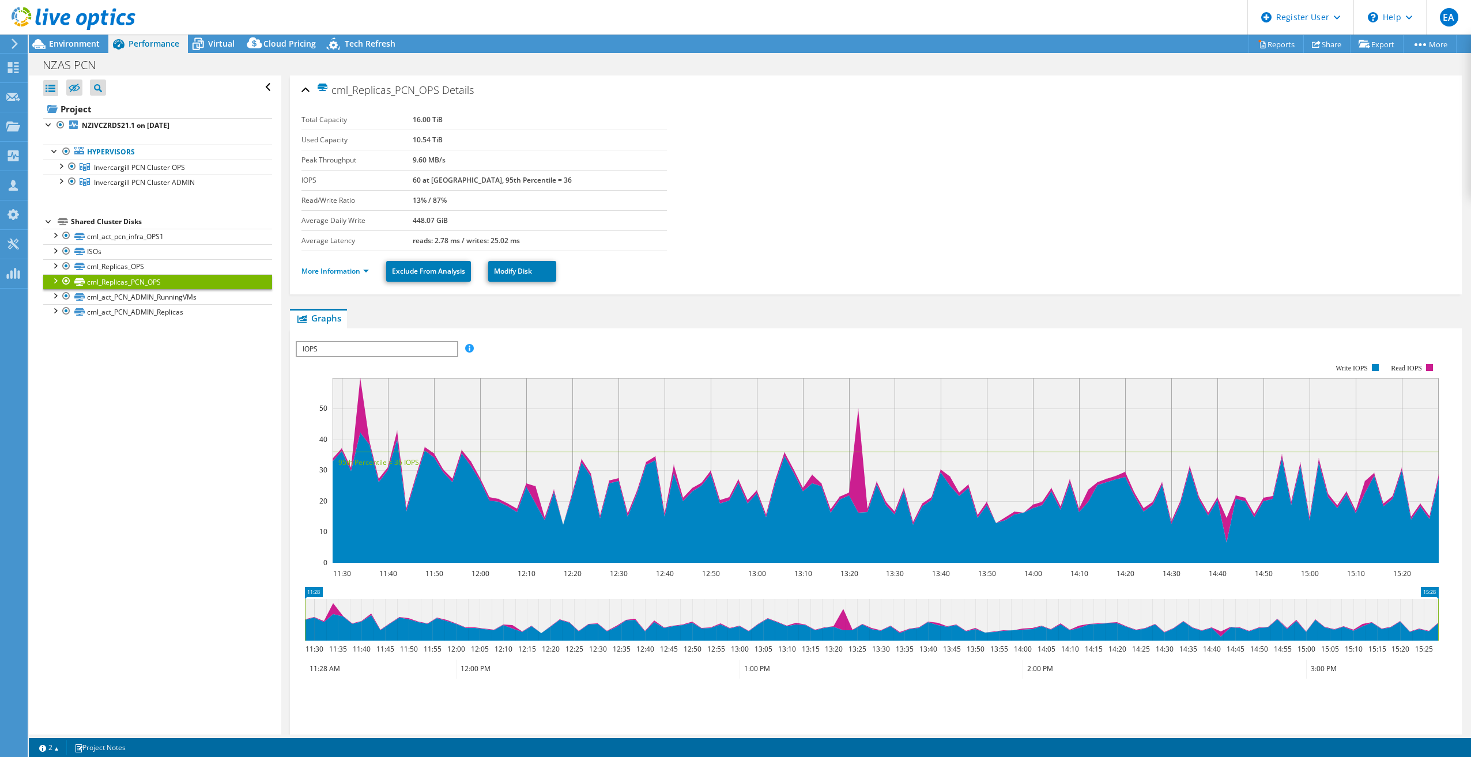
click at [119, 381] on div "Open All Close All Hide Excluded Nodes Project Tree Filter" at bounding box center [155, 405] width 252 height 659
click at [120, 299] on link "cml_act_PCN_ADMIN_RunningVMs" at bounding box center [157, 296] width 229 height 15
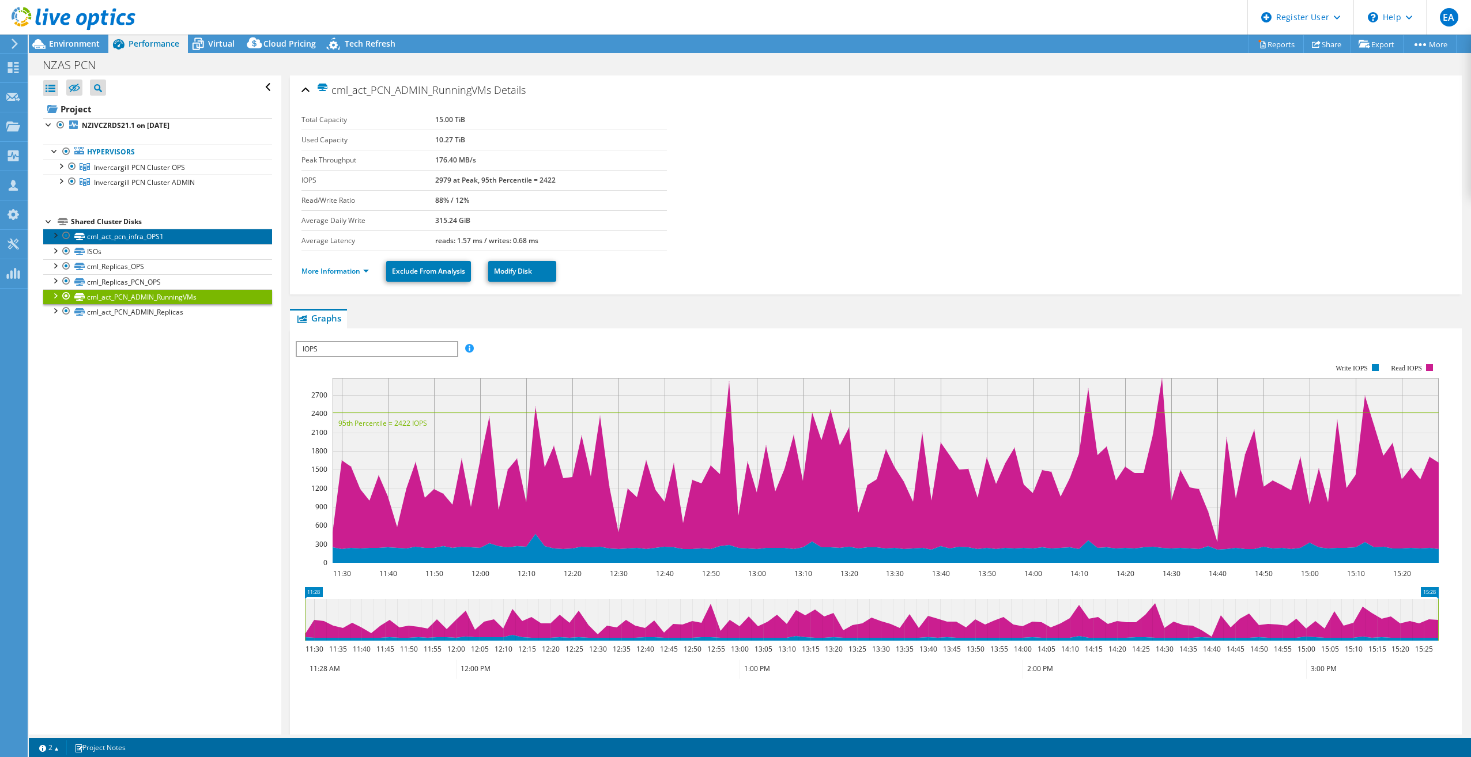
click at [111, 240] on link "cml_act_pcn_infra_OPS1" at bounding box center [157, 236] width 229 height 15
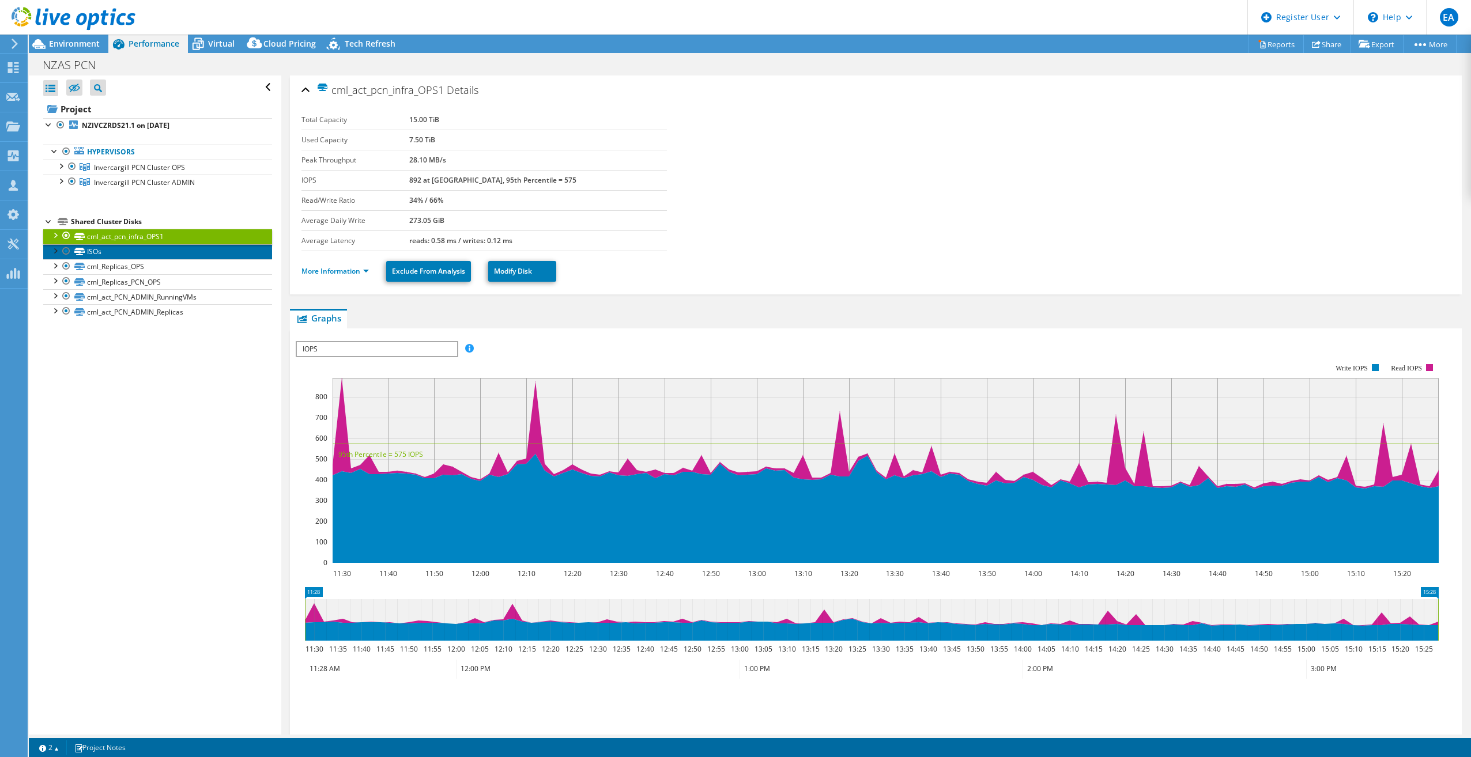
click at [111, 252] on link "ISOs" at bounding box center [157, 251] width 229 height 15
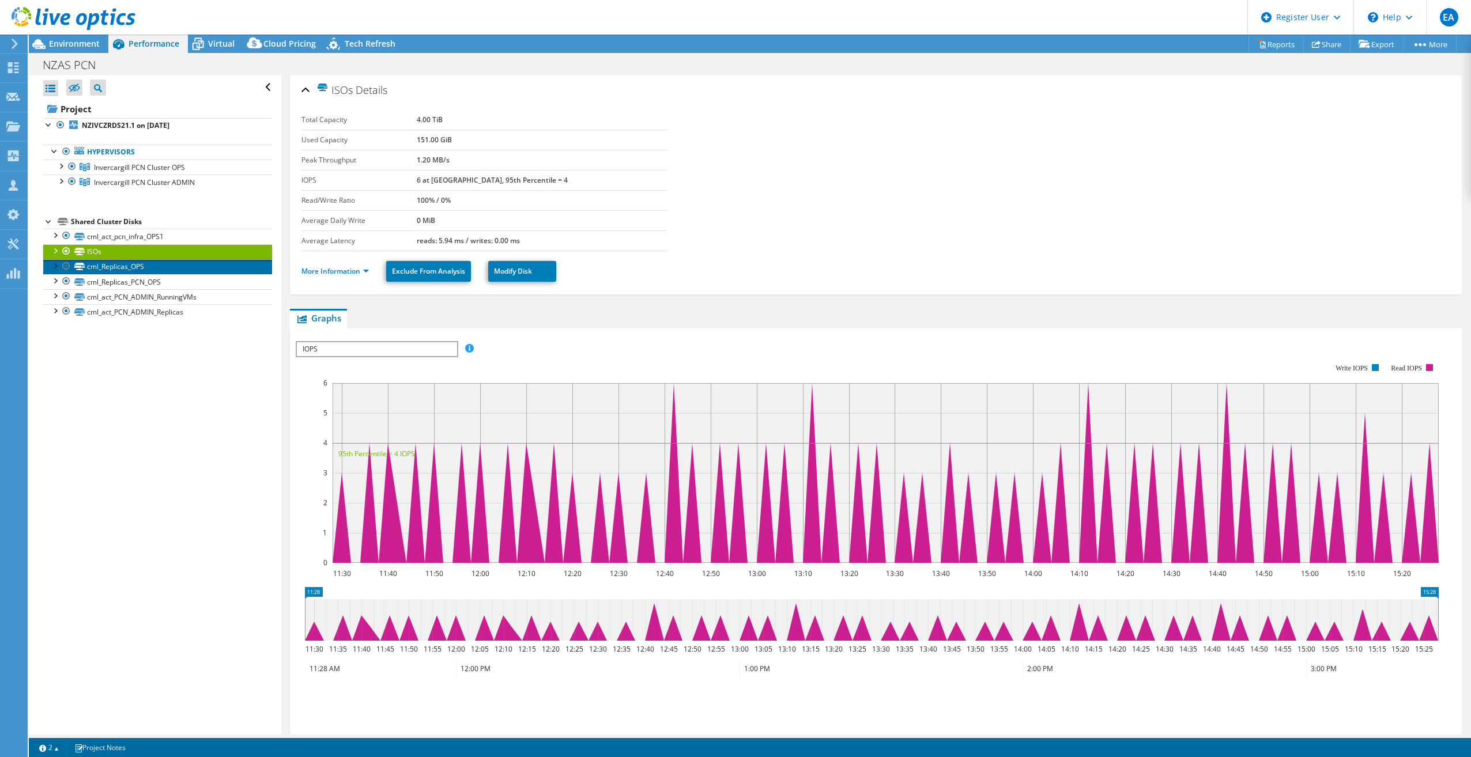
click at [116, 265] on link "cml_Replicas_OPS" at bounding box center [157, 266] width 229 height 15
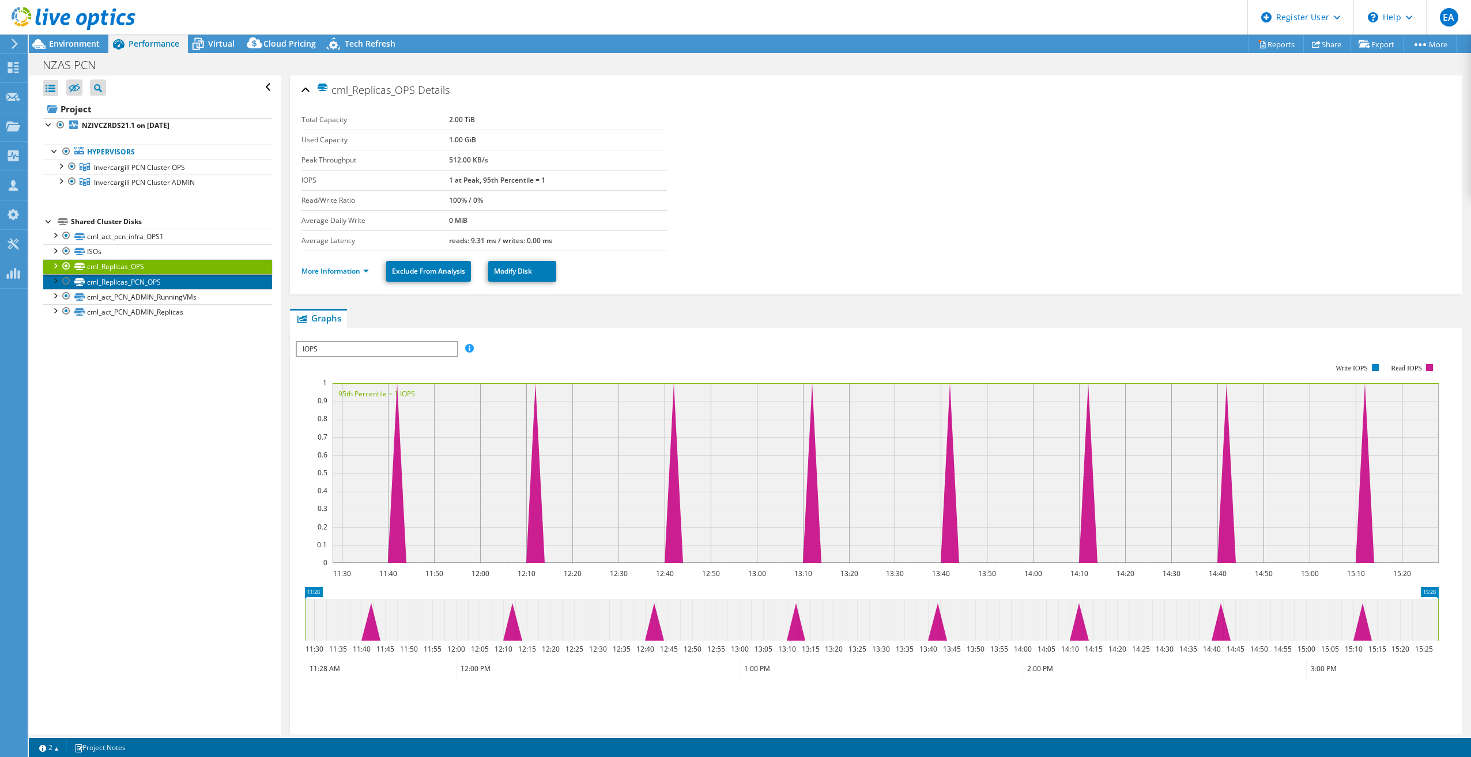
click at [122, 283] on link "cml_Replicas_PCN_OPS" at bounding box center [157, 281] width 229 height 15
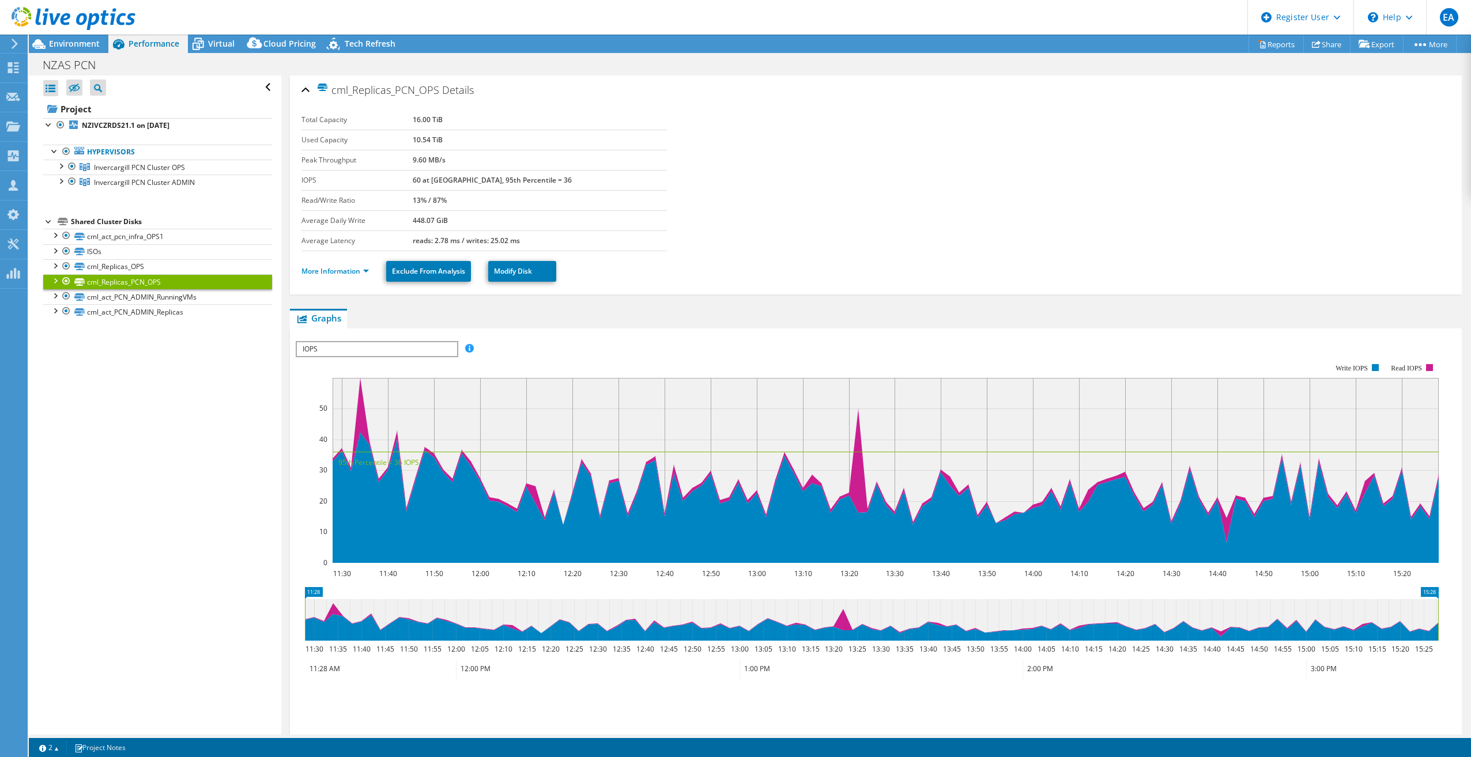
click at [176, 359] on div "Open All Close All Hide Excluded Nodes Project Tree Filter" at bounding box center [155, 405] width 252 height 659
click at [162, 310] on link "cml_act_PCN_ADMIN_Replicas" at bounding box center [157, 311] width 229 height 15
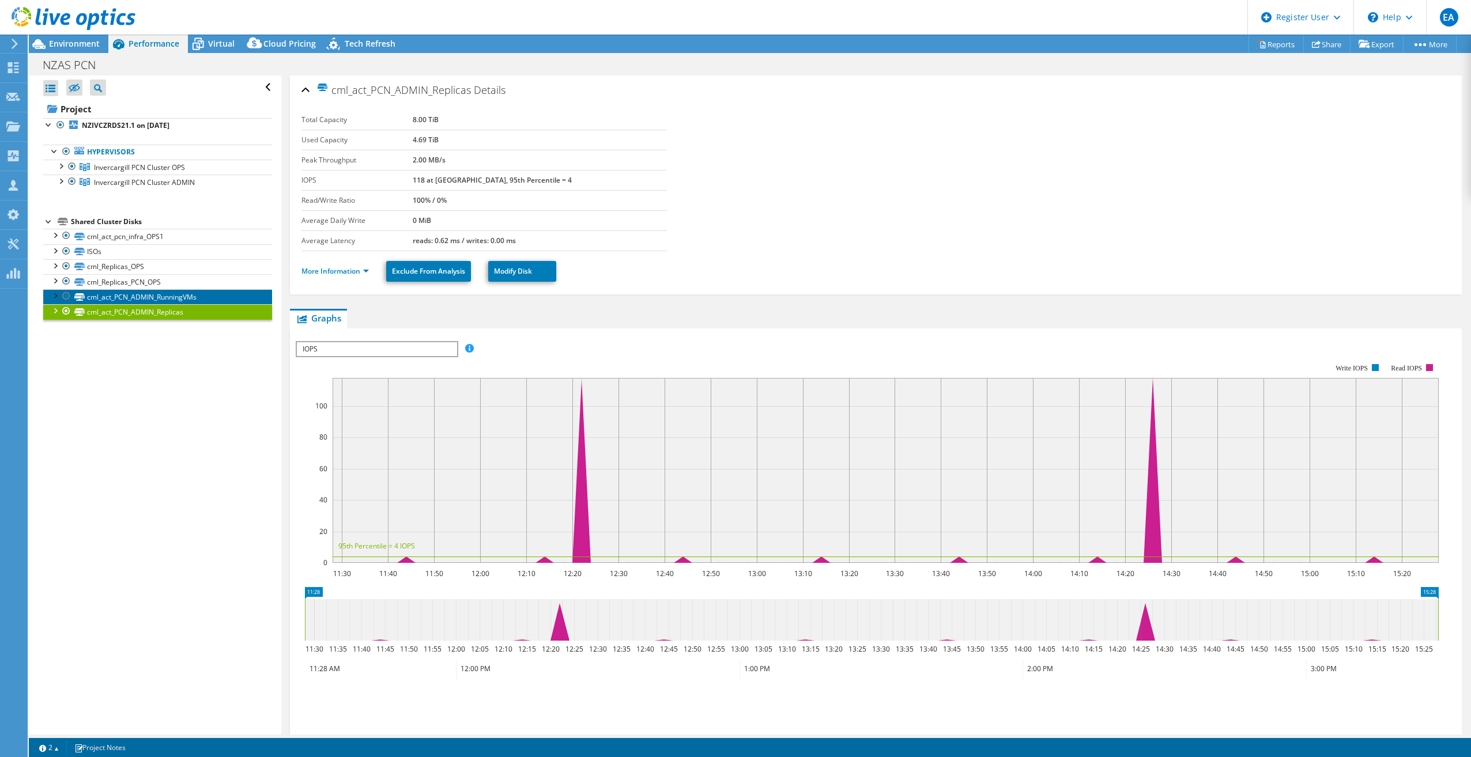
click at [145, 297] on link "cml_act_PCN_ADMIN_RunningVMs" at bounding box center [157, 296] width 229 height 15
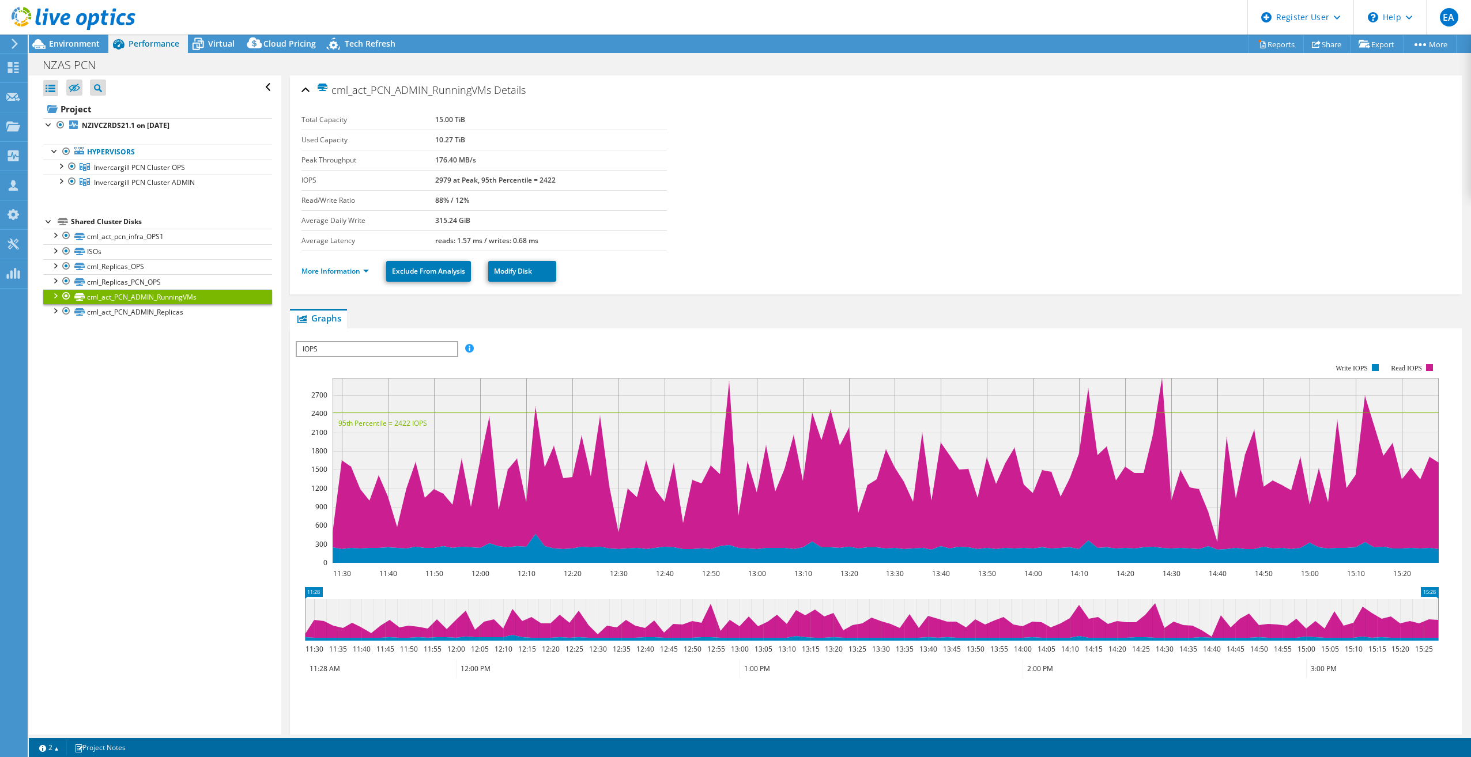
click at [67, 296] on div at bounding box center [67, 296] width 12 height 14
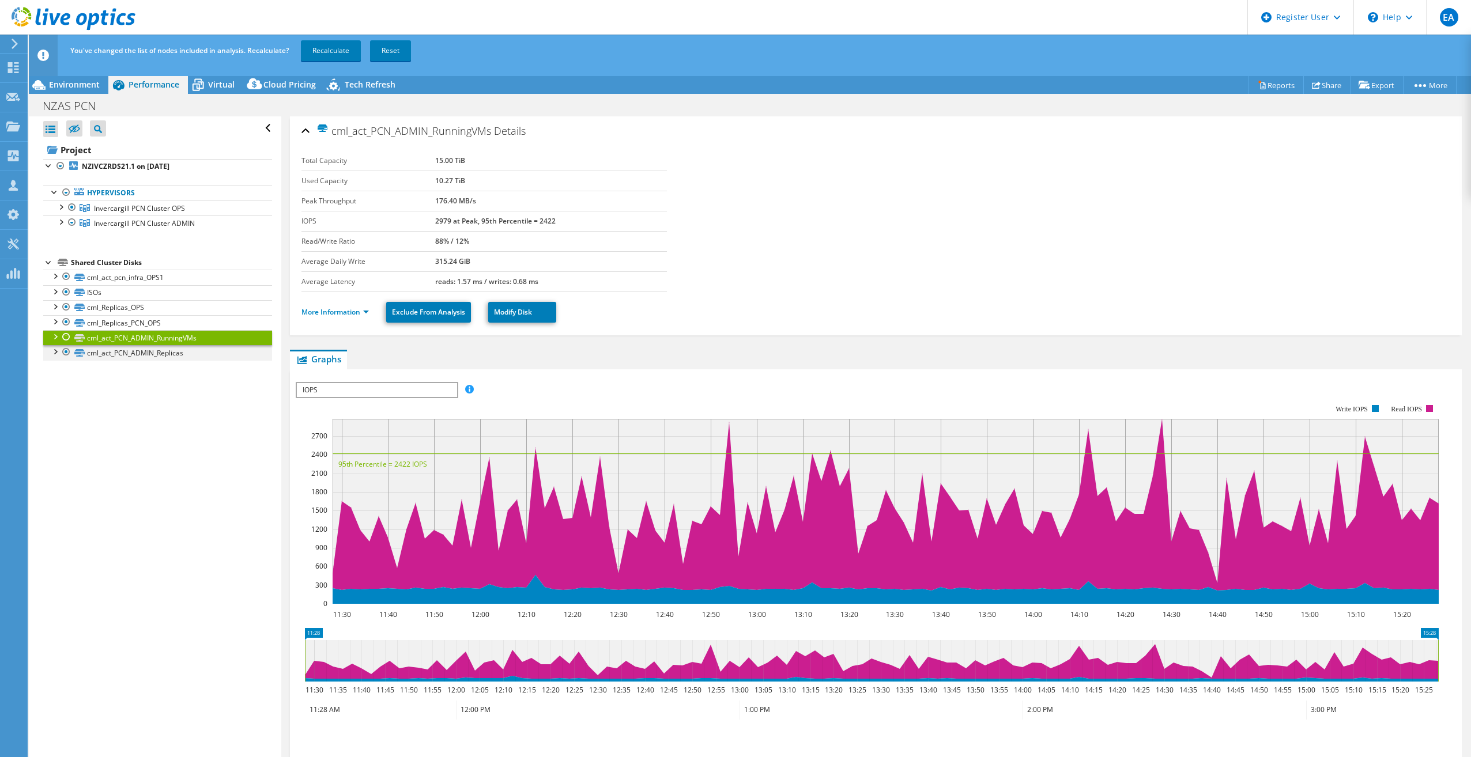
click at [66, 351] on div at bounding box center [67, 352] width 12 height 14
click at [65, 338] on div at bounding box center [67, 337] width 12 height 14
click at [66, 350] on div at bounding box center [67, 352] width 12 height 14
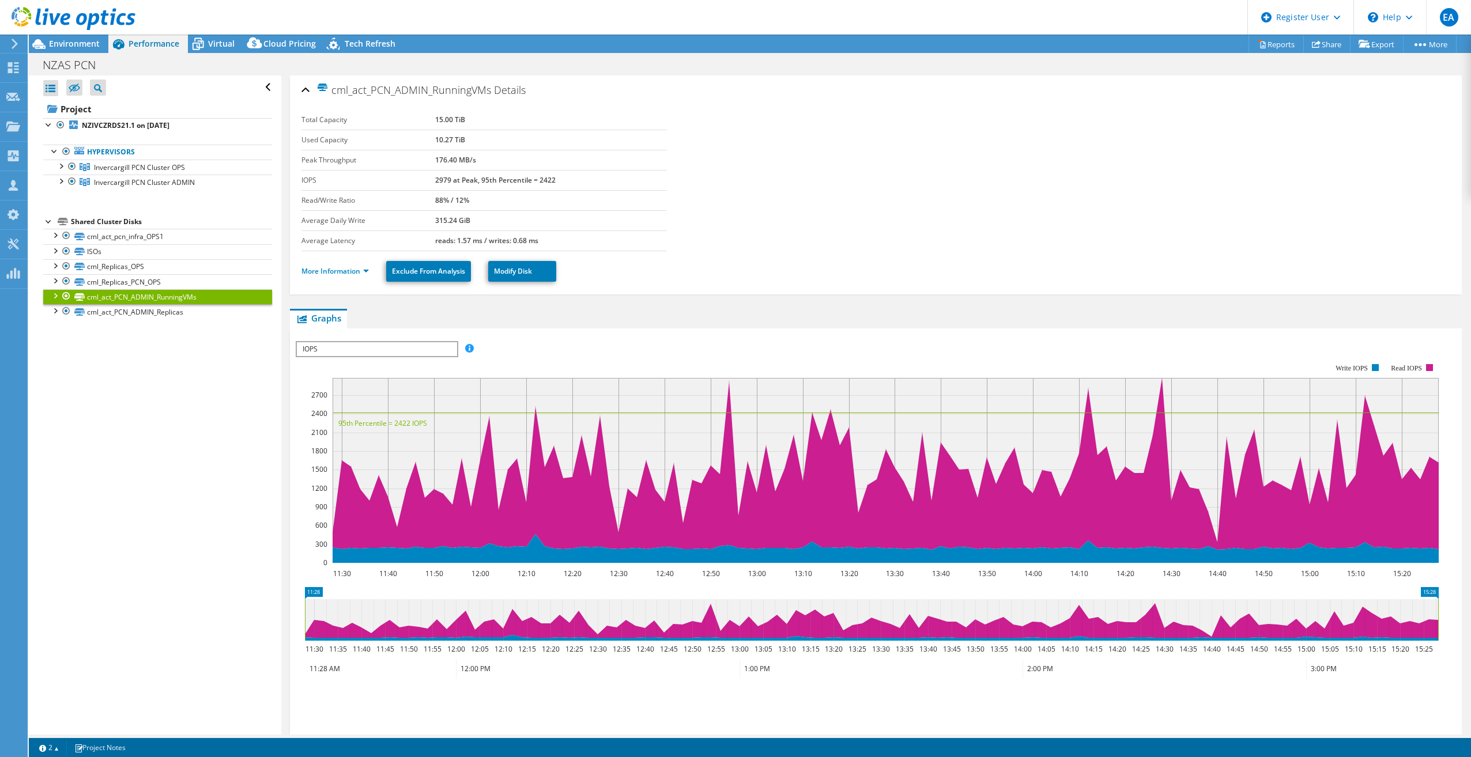
click at [104, 431] on div "Open All Close All Hide Excluded Nodes Project Tree Filter" at bounding box center [155, 405] width 252 height 659
click at [148, 367] on div "Open All Close All Hide Excluded Nodes Project Tree Filter" at bounding box center [155, 405] width 252 height 659
click at [246, 368] on div "Open All Close All Hide Excluded Nodes Project Tree Filter" at bounding box center [155, 405] width 252 height 659
click at [139, 282] on link "cml_Replicas_PCN_OPS" at bounding box center [157, 281] width 229 height 15
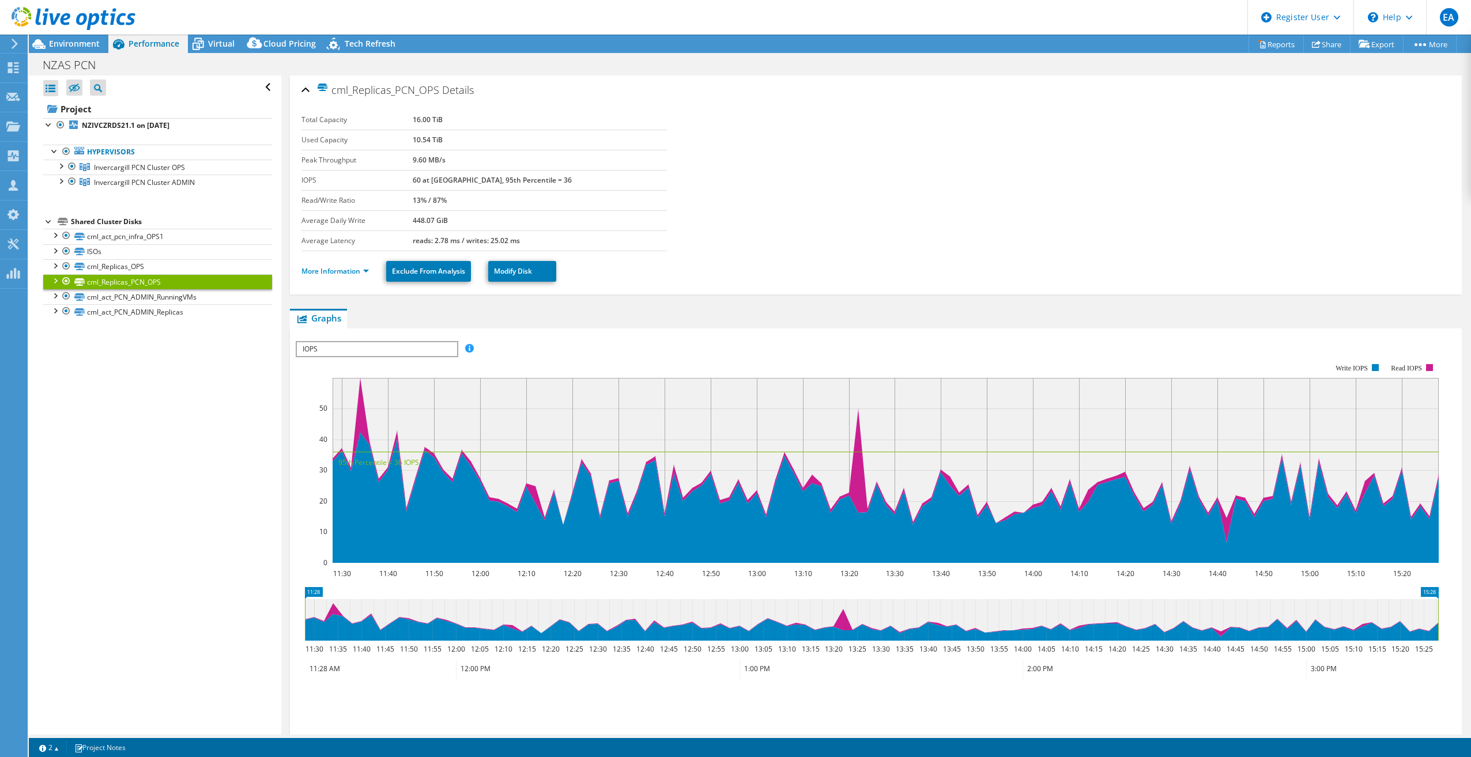
click at [1103, 175] on section "Total Capacity 16.00 TiB Used Capacity 10.54 TiB Peak Throughput 9.60 MB/s IOPS…" at bounding box center [875, 180] width 1149 height 141
click at [952, 184] on section "Total Capacity 16.00 TiB Used Capacity 10.54 TiB Peak Throughput 9.60 MB/s IOPS…" at bounding box center [875, 180] width 1149 height 141
click at [1267, 43] on link "Reports" at bounding box center [1275, 44] width 55 height 18
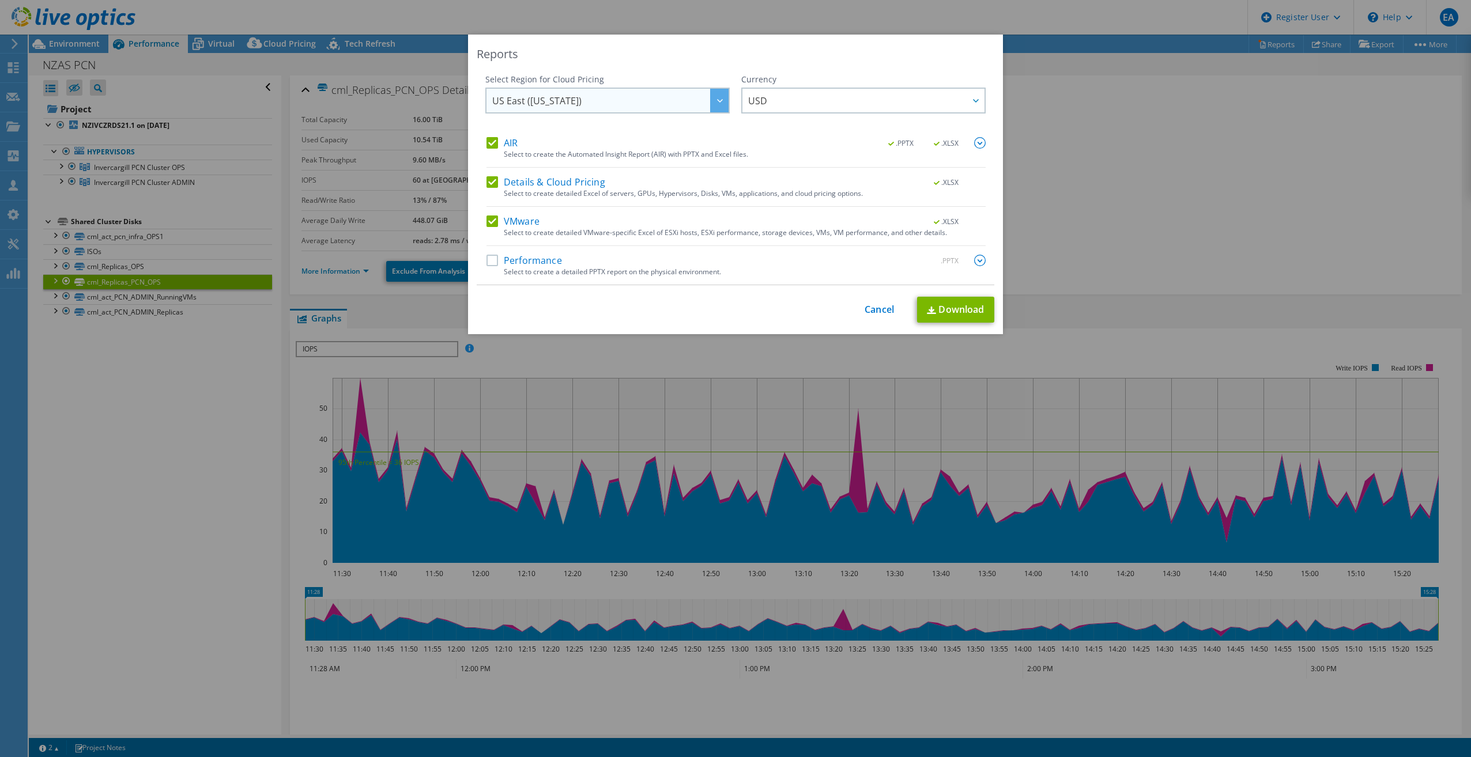
click at [666, 106] on span "US East ([US_STATE])" at bounding box center [610, 101] width 236 height 24
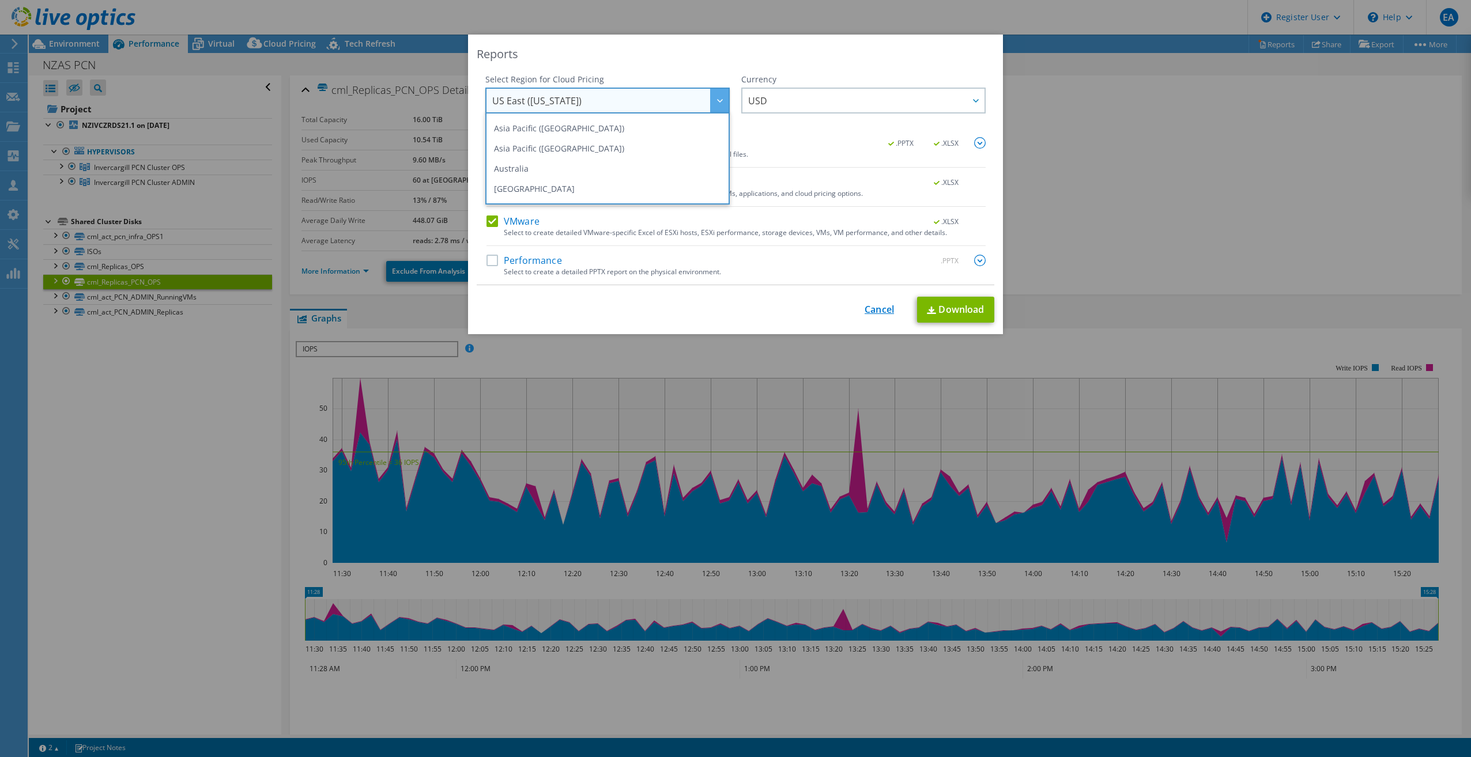
click at [871, 308] on link "Cancel" at bounding box center [879, 309] width 29 height 11
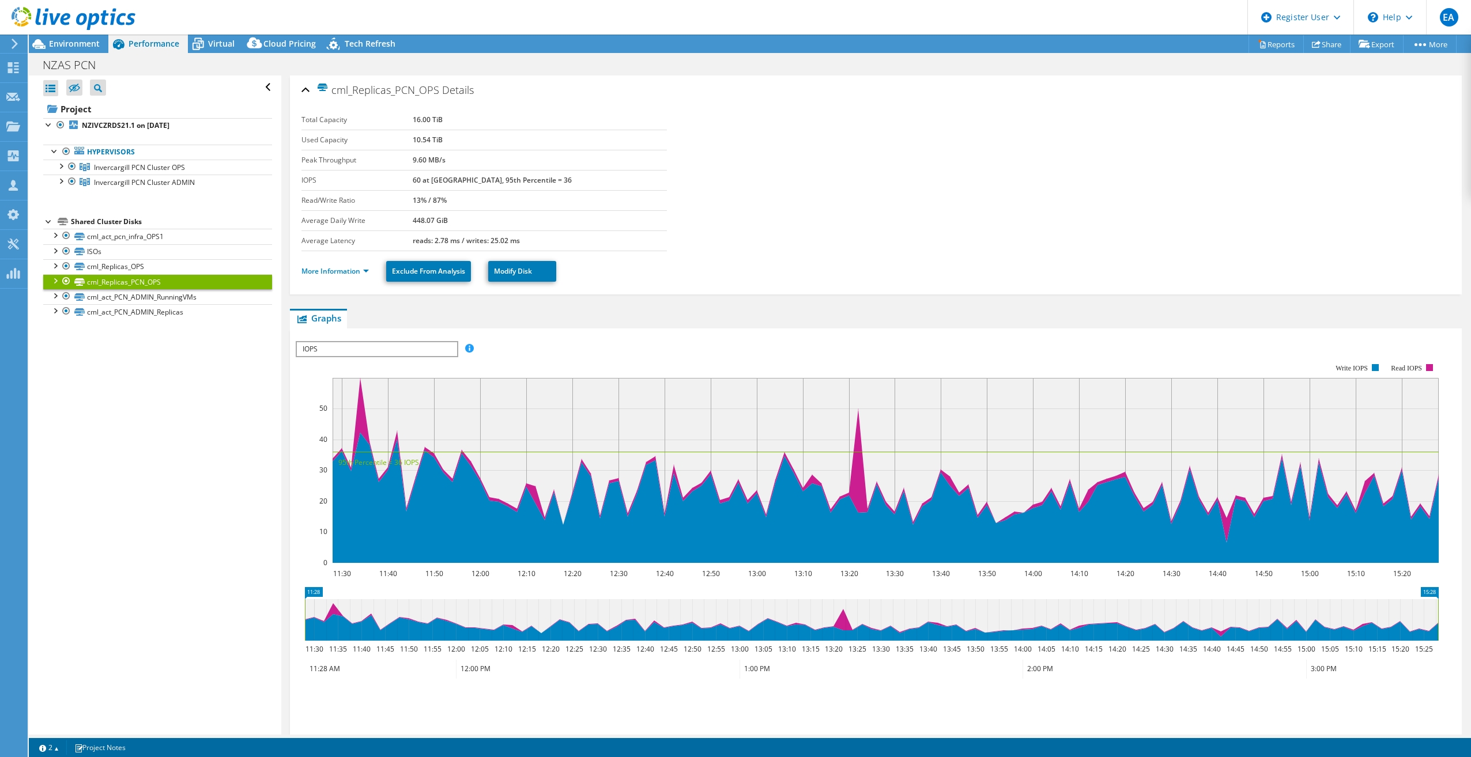
click at [763, 250] on section "Total Capacity 16.00 TiB Used Capacity 10.54 TiB Peak Throughput 9.60 MB/s IOPS…" at bounding box center [875, 180] width 1149 height 141
click at [1271, 46] on link "Reports" at bounding box center [1275, 44] width 55 height 18
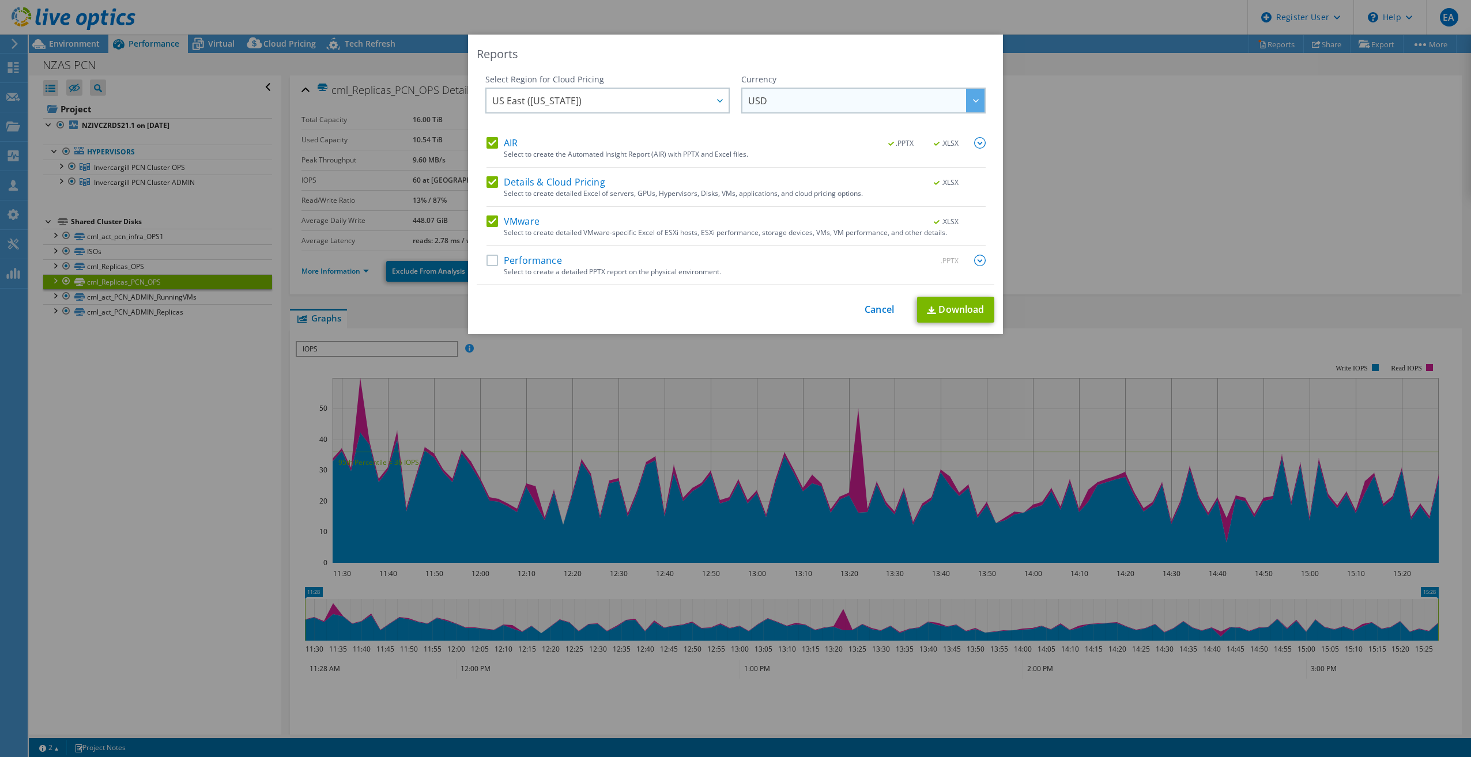
click at [790, 99] on span "USD" at bounding box center [866, 101] width 236 height 24
click at [810, 61] on div "Reports" at bounding box center [736, 54] width 518 height 16
click at [1182, 148] on div "Reports Select Region for Cloud Pricing Asia Pacific ([GEOGRAPHIC_DATA]) [GEOGR…" at bounding box center [735, 379] width 1471 height 688
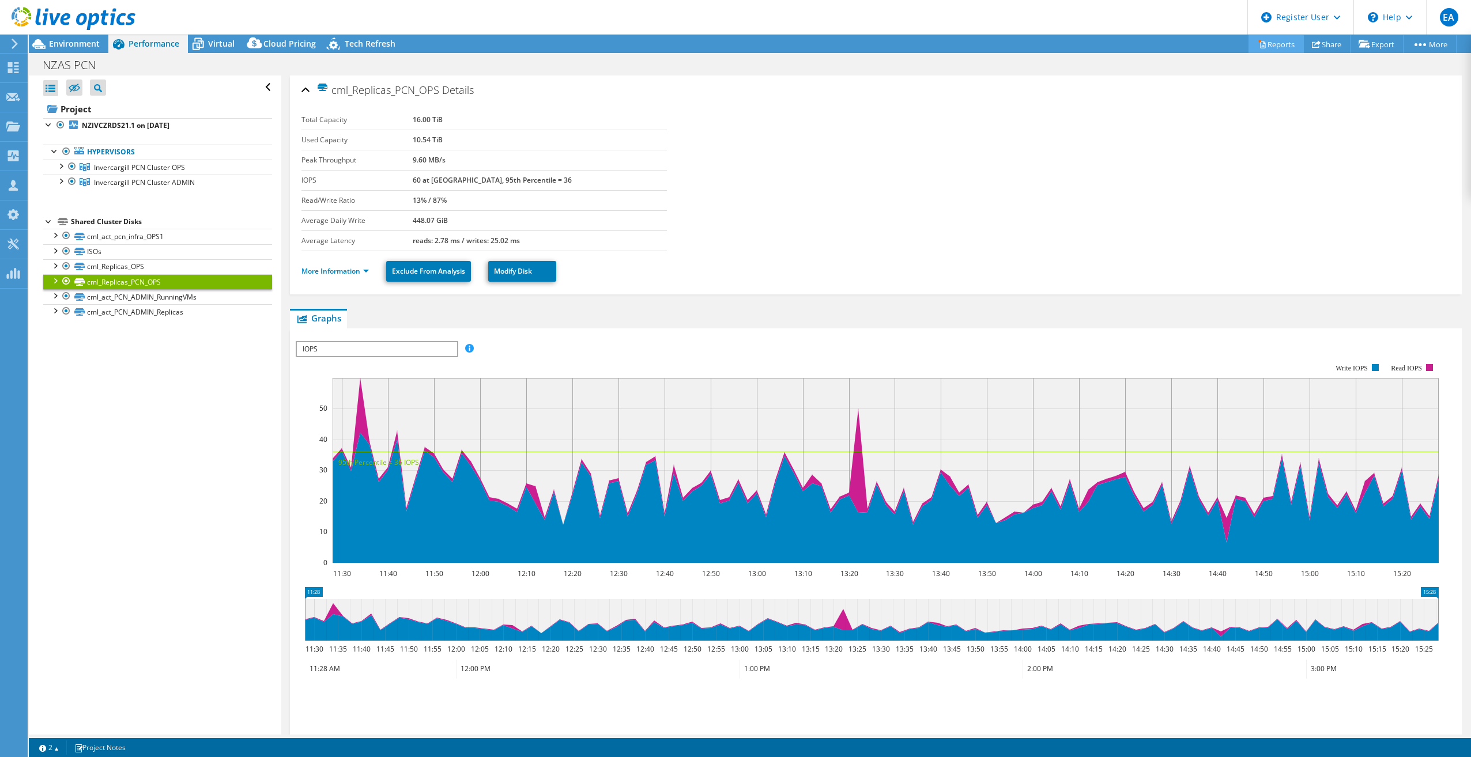
click at [1275, 42] on link "Reports" at bounding box center [1275, 44] width 55 height 18
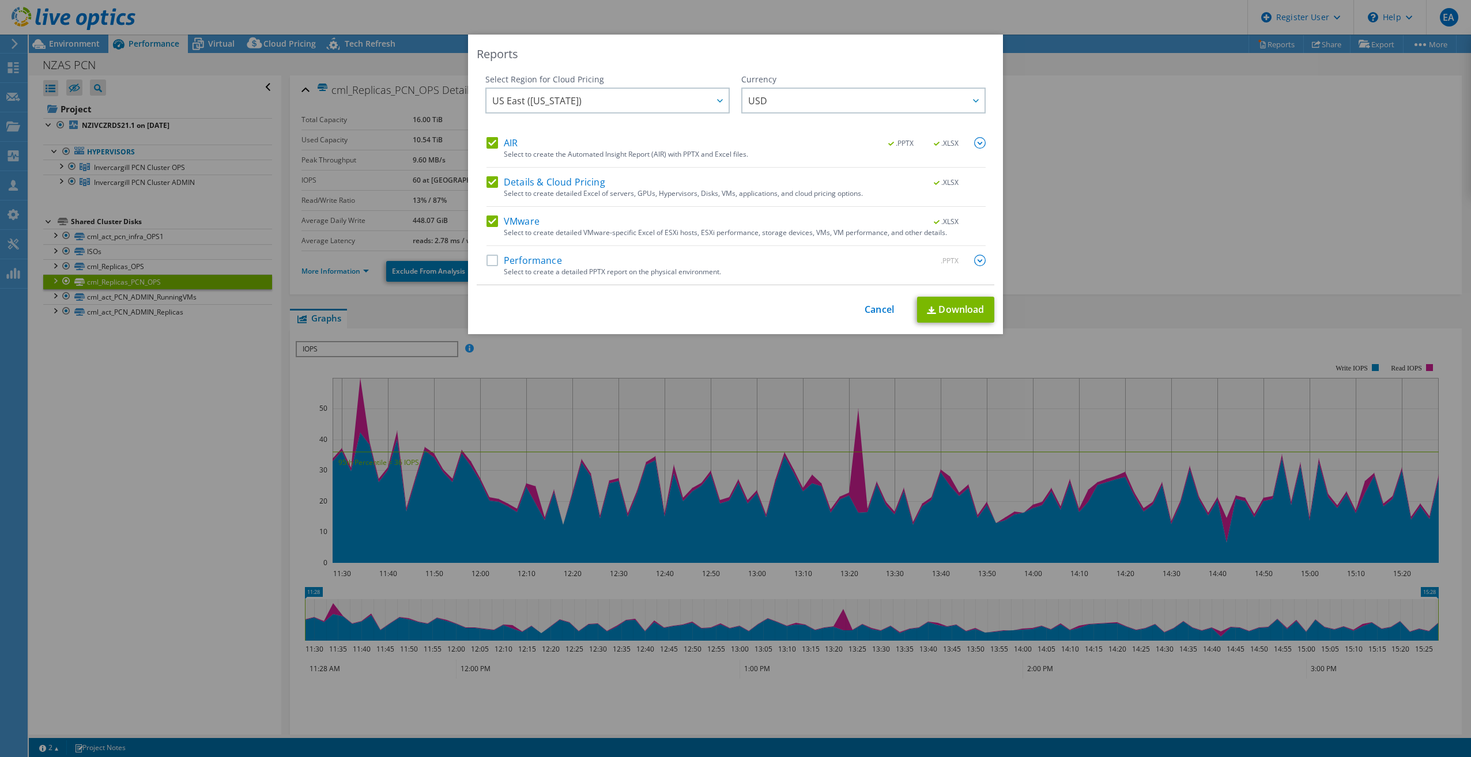
click at [975, 262] on img at bounding box center [980, 261] width 12 height 12
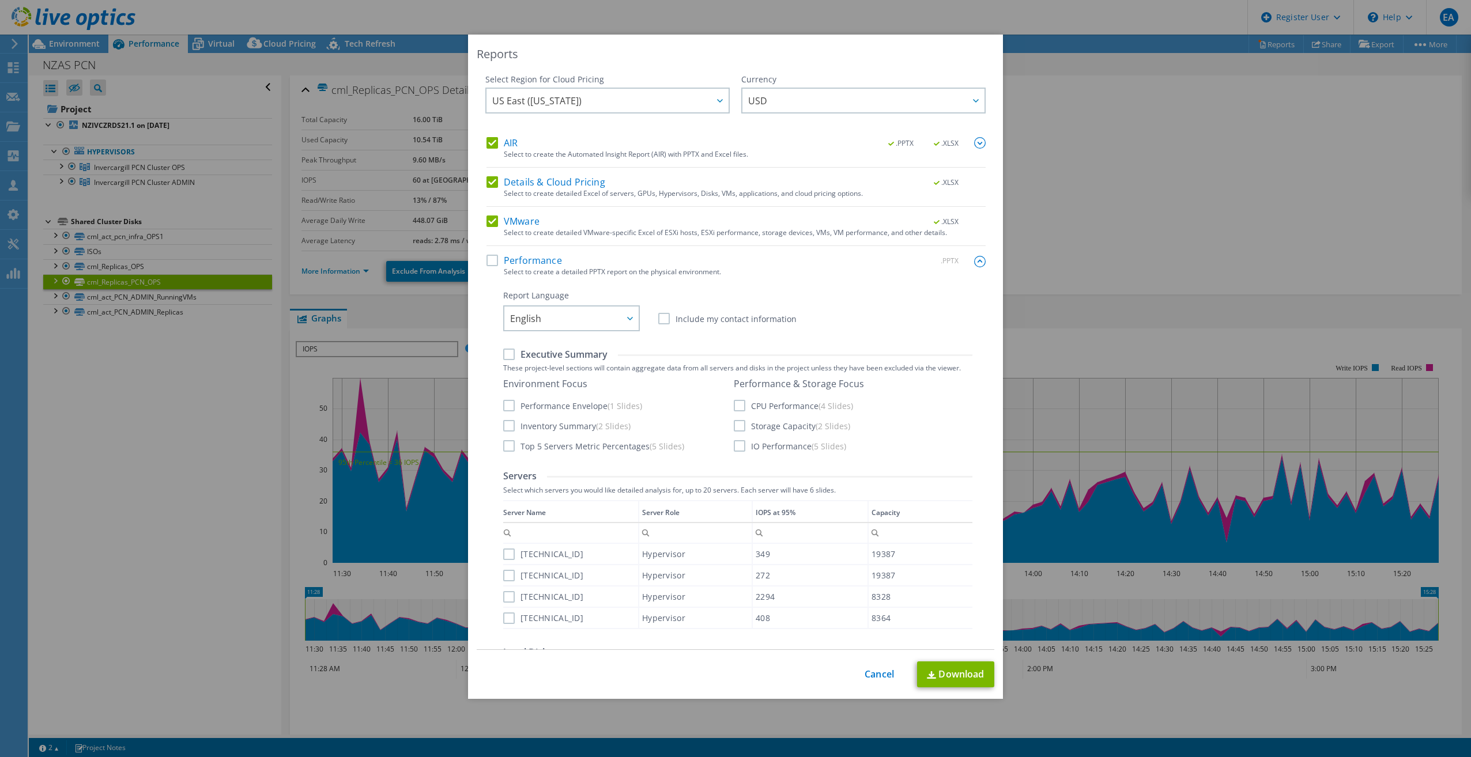
click at [974, 262] on img at bounding box center [980, 262] width 12 height 12
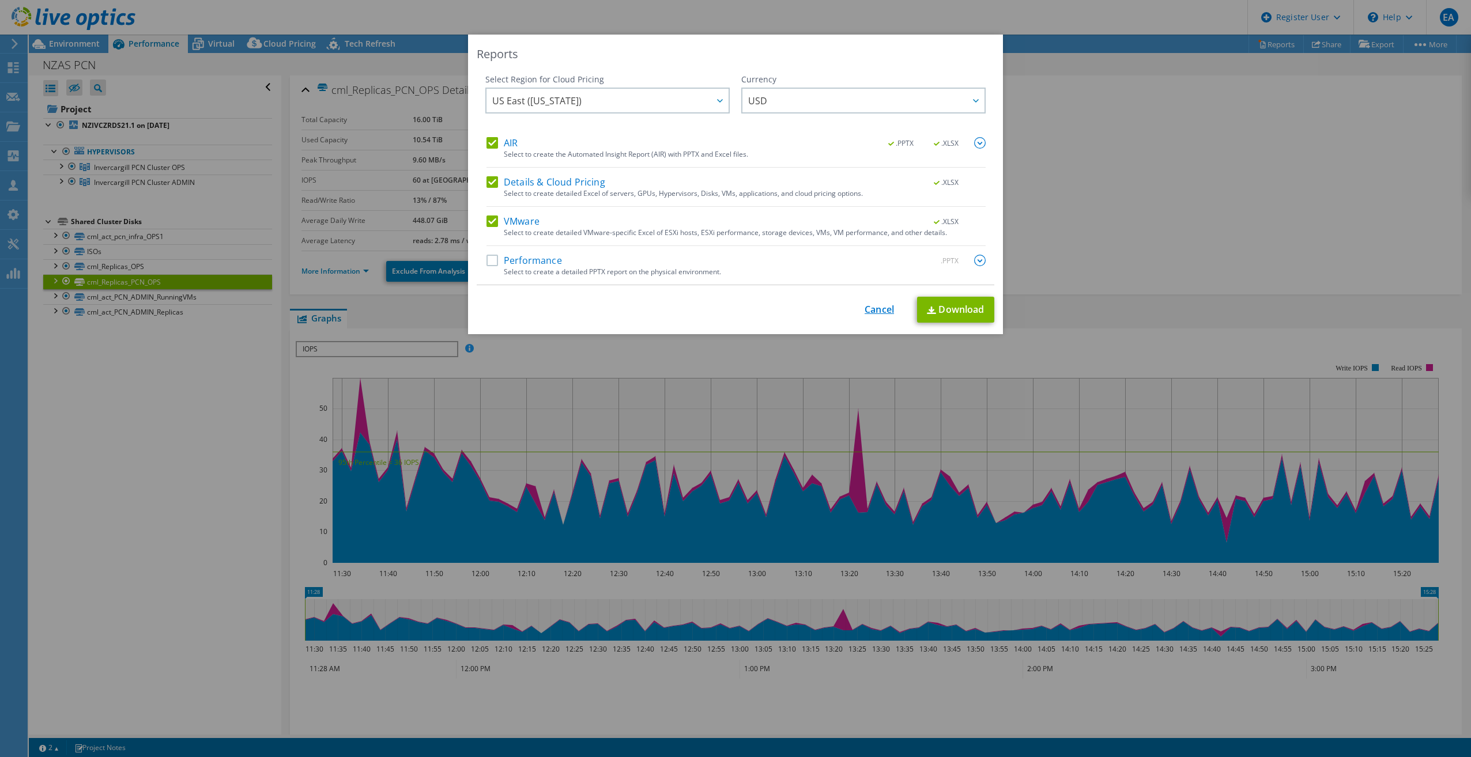
click at [876, 306] on link "Cancel" at bounding box center [879, 309] width 29 height 11
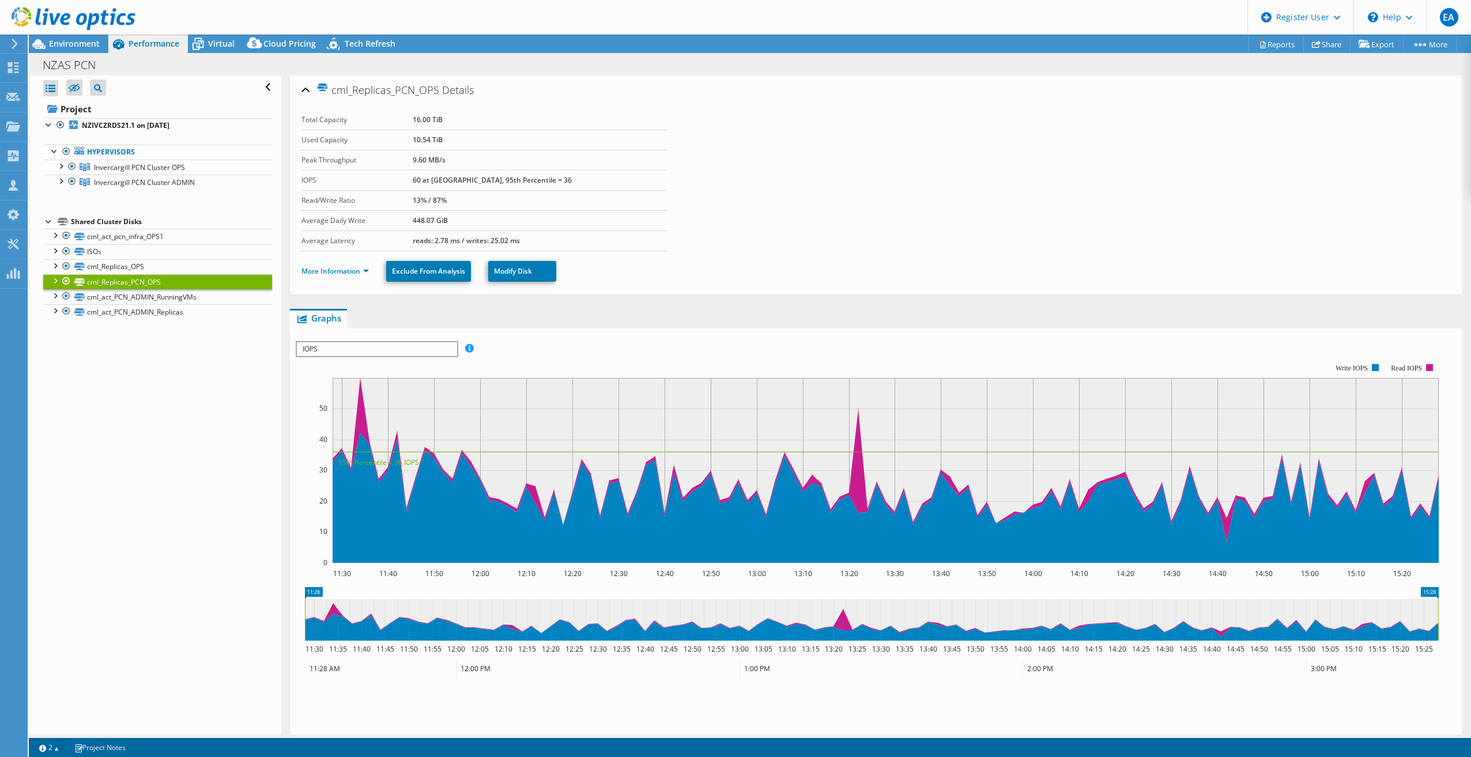
click at [553, 323] on div "This project has been archived. No changes can be made, and graphs and summary …" at bounding box center [750, 396] width 1442 height 723
click at [562, 311] on ul "Graphs Servers Inventory Hypervisor Disks Cluster Disks Installed Applications" at bounding box center [876, 319] width 1172 height 20
click at [109, 413] on div "Open All Close All Hide Excluded Nodes Project Tree Filter" at bounding box center [155, 405] width 252 height 659
drag, startPoint x: 564, startPoint y: 301, endPoint x: 516, endPoint y: 318, distance: 51.2
click at [565, 301] on div "cml_Replicas_PCN_OPS Details Total Capacity 16.00 TiB Used Capacity 10.54 TiB P…" at bounding box center [875, 445] width 1189 height 739
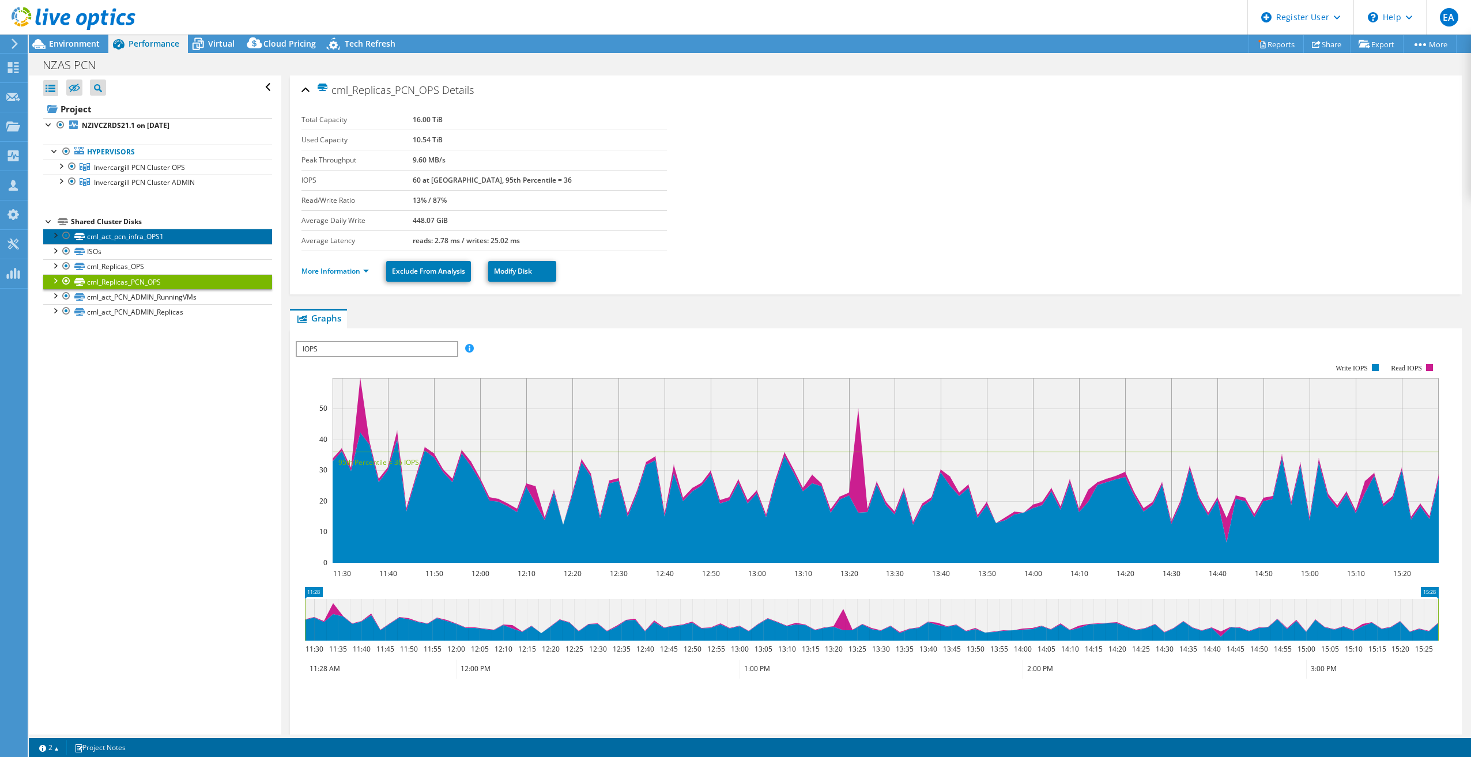
click at [116, 236] on link "cml_act_pcn_infra_OPS1" at bounding box center [157, 236] width 229 height 15
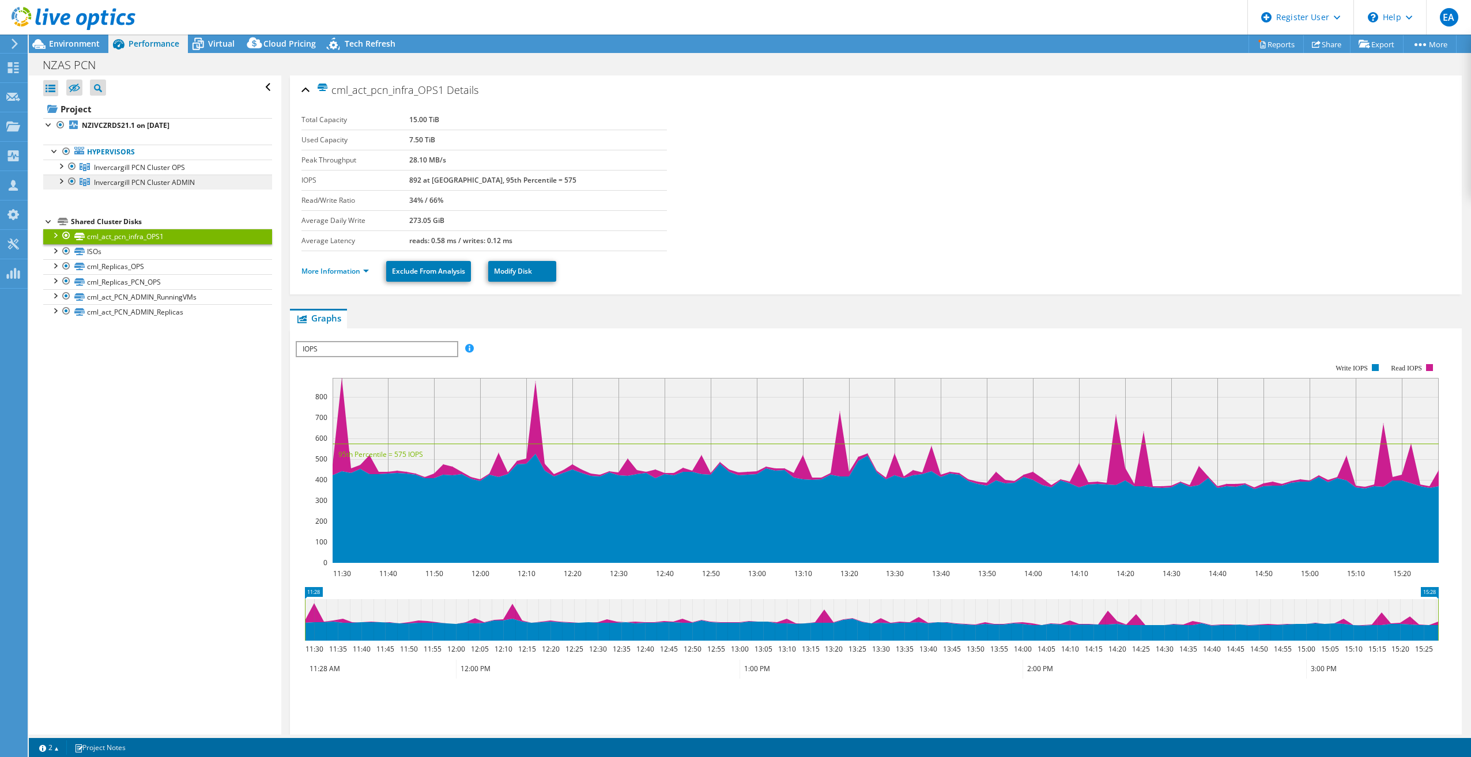
click at [111, 182] on span "Invercargill PCN Cluster ADMIN" at bounding box center [144, 183] width 101 height 10
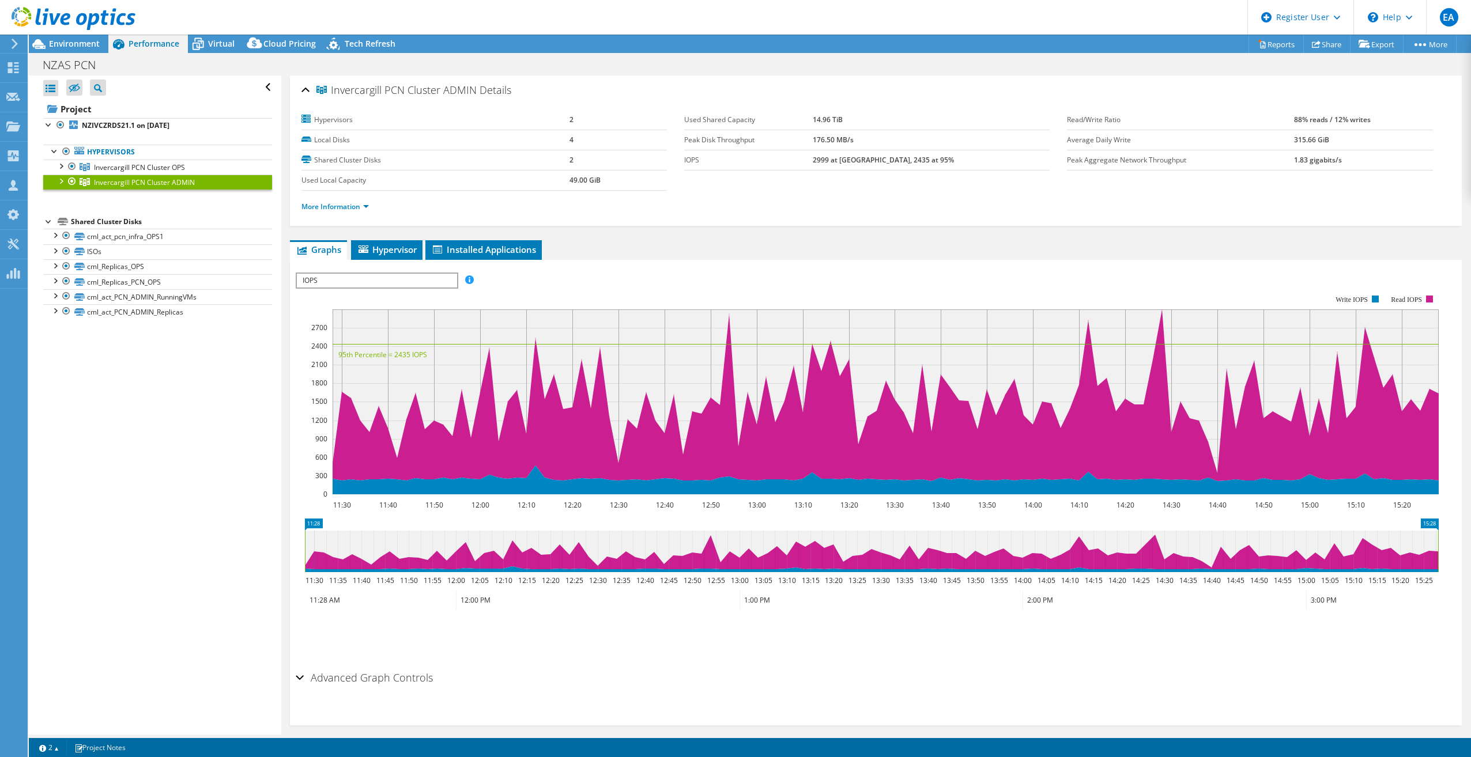
click at [767, 213] on div "More Information" at bounding box center [875, 207] width 1149 height 32
click at [164, 173] on link "Invercargill PCN Cluster OPS" at bounding box center [157, 167] width 229 height 15
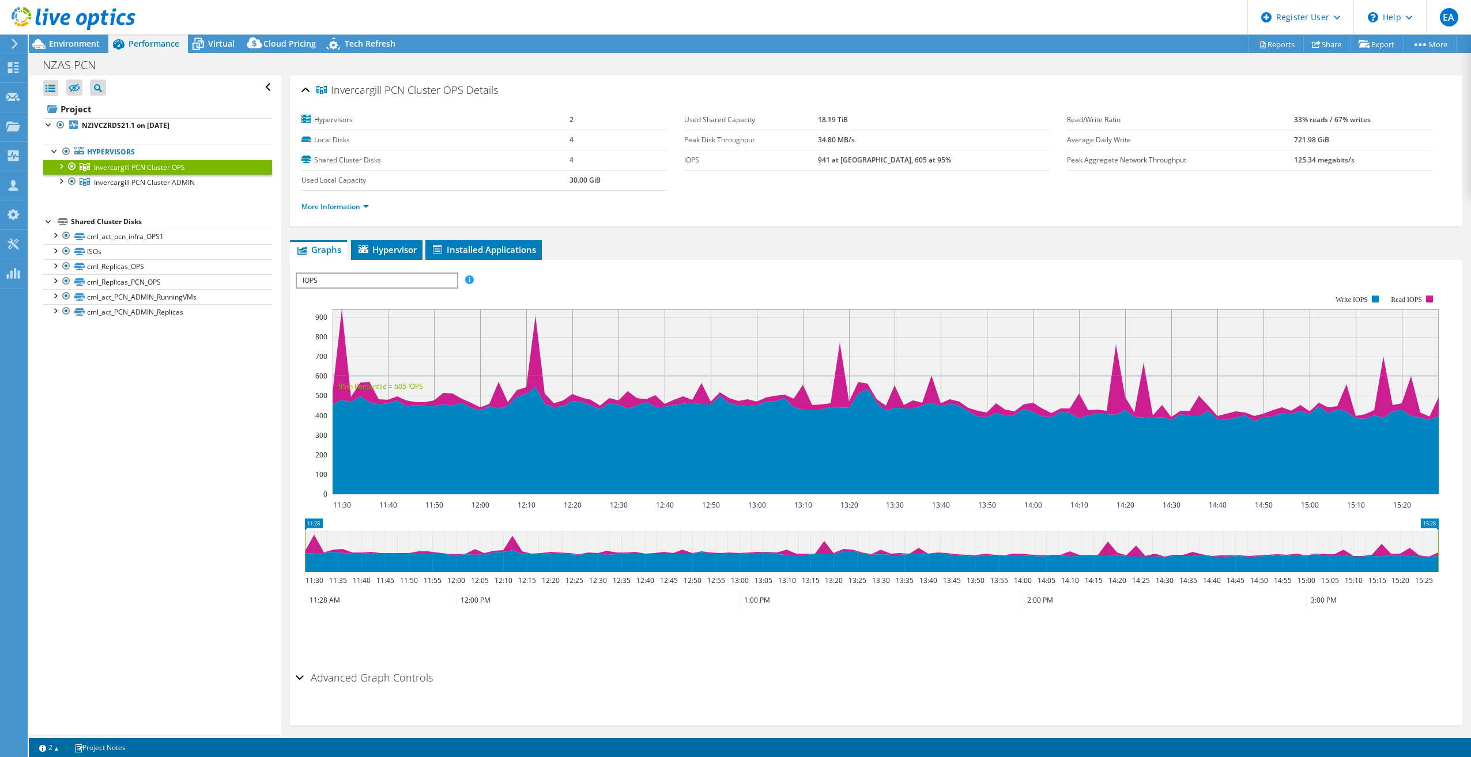
click at [823, 209] on ul "More Information" at bounding box center [875, 206] width 1149 height 16
click at [552, 224] on div "Invercargill PCN Cluster OPS Details Hypervisors 2 Local Disks 4 Shared Cluster…" at bounding box center [876, 151] width 1172 height 150
click at [150, 131] on link "NZIVCZRDS21.1 on [DATE]" at bounding box center [157, 125] width 229 height 15
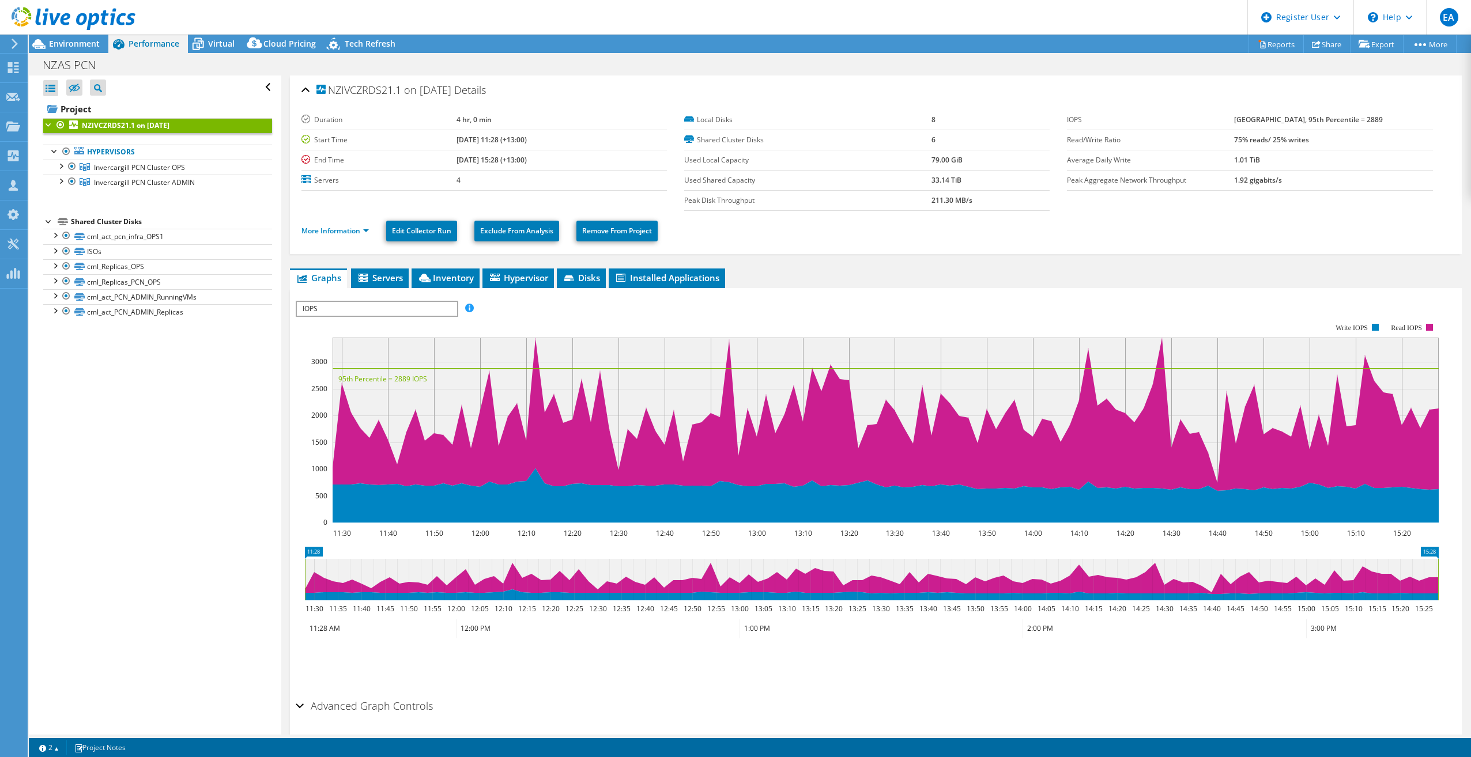
click at [858, 273] on ul "Graphs Servers Inventory Hypervisor Disks Cluster Disks Installed Applications" at bounding box center [876, 279] width 1172 height 20
click at [906, 243] on div "More Information Edit Collector Run Exclude From Analysis Remove From Project" at bounding box center [875, 231] width 1149 height 40
click at [894, 250] on div "More Information Edit Collector Run Exclude From Analysis Remove From Project" at bounding box center [875, 231] width 1149 height 40
click at [143, 169] on span "Invercargill PCN Cluster OPS" at bounding box center [139, 168] width 91 height 10
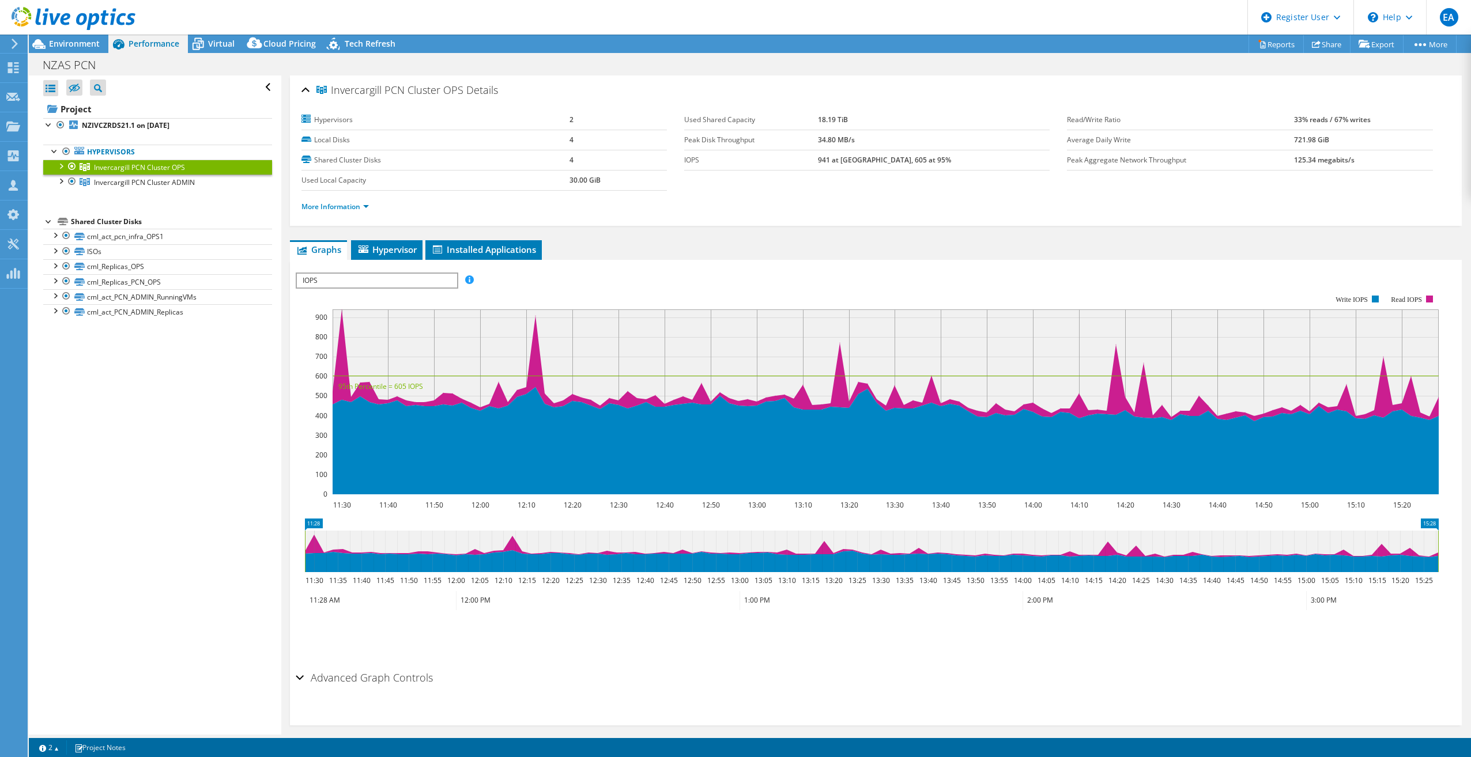
click at [636, 239] on div "Invercargill PCN Cluster OPS Details Hypervisors 2 Local Disks 4 Shared Cluster…" at bounding box center [875, 411] width 1189 height 670
drag, startPoint x: 618, startPoint y: 242, endPoint x: 600, endPoint y: 234, distance: 19.4
click at [614, 236] on div "Invercargill PCN Cluster OPS Details Hypervisors 2 Local Disks 4 Shared Cluster…" at bounding box center [875, 411] width 1189 height 670
click at [440, 279] on span "IOPS" at bounding box center [377, 281] width 160 height 14
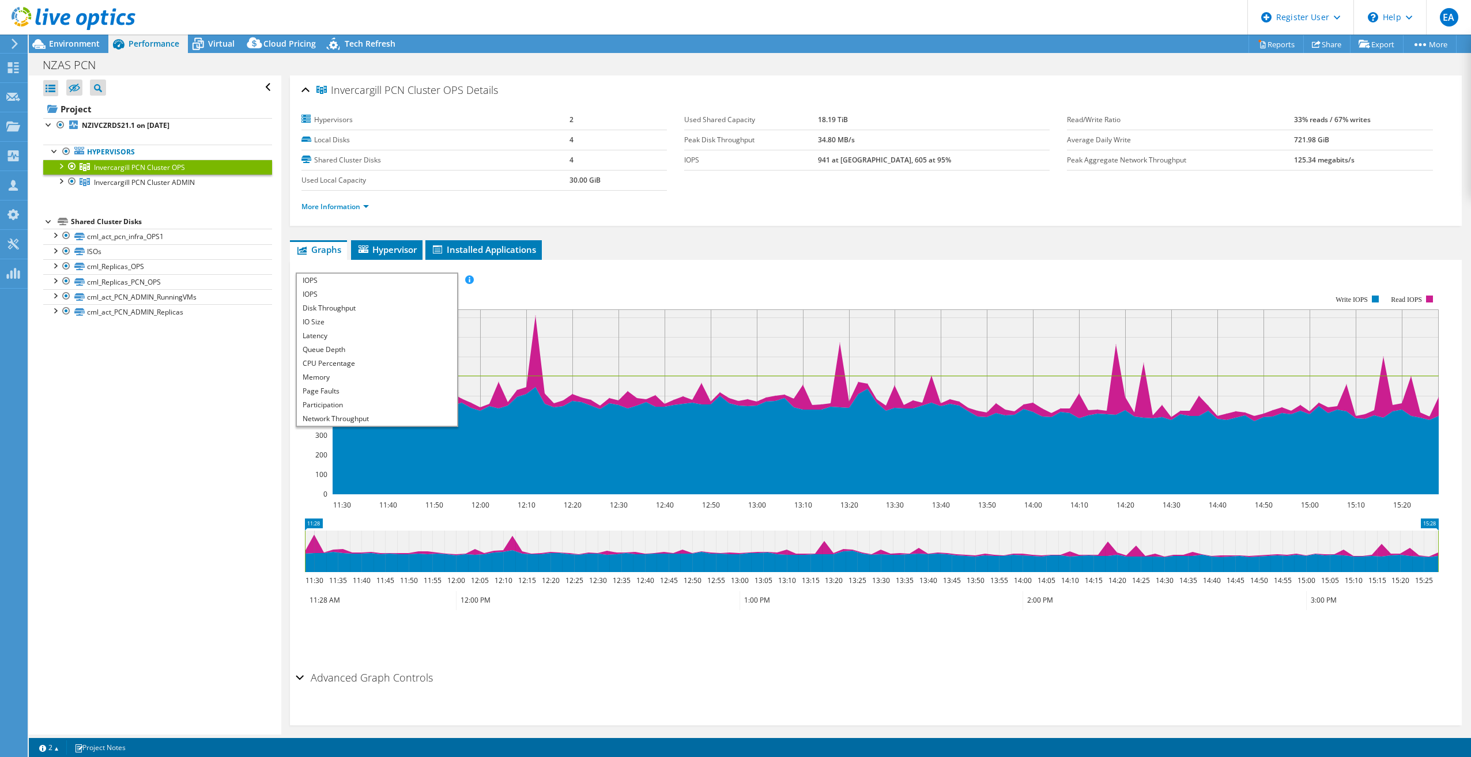
click at [800, 244] on ul "Graphs Servers Inventory Hypervisor Disks Cluster Disks Installed Applications" at bounding box center [876, 250] width 1172 height 20
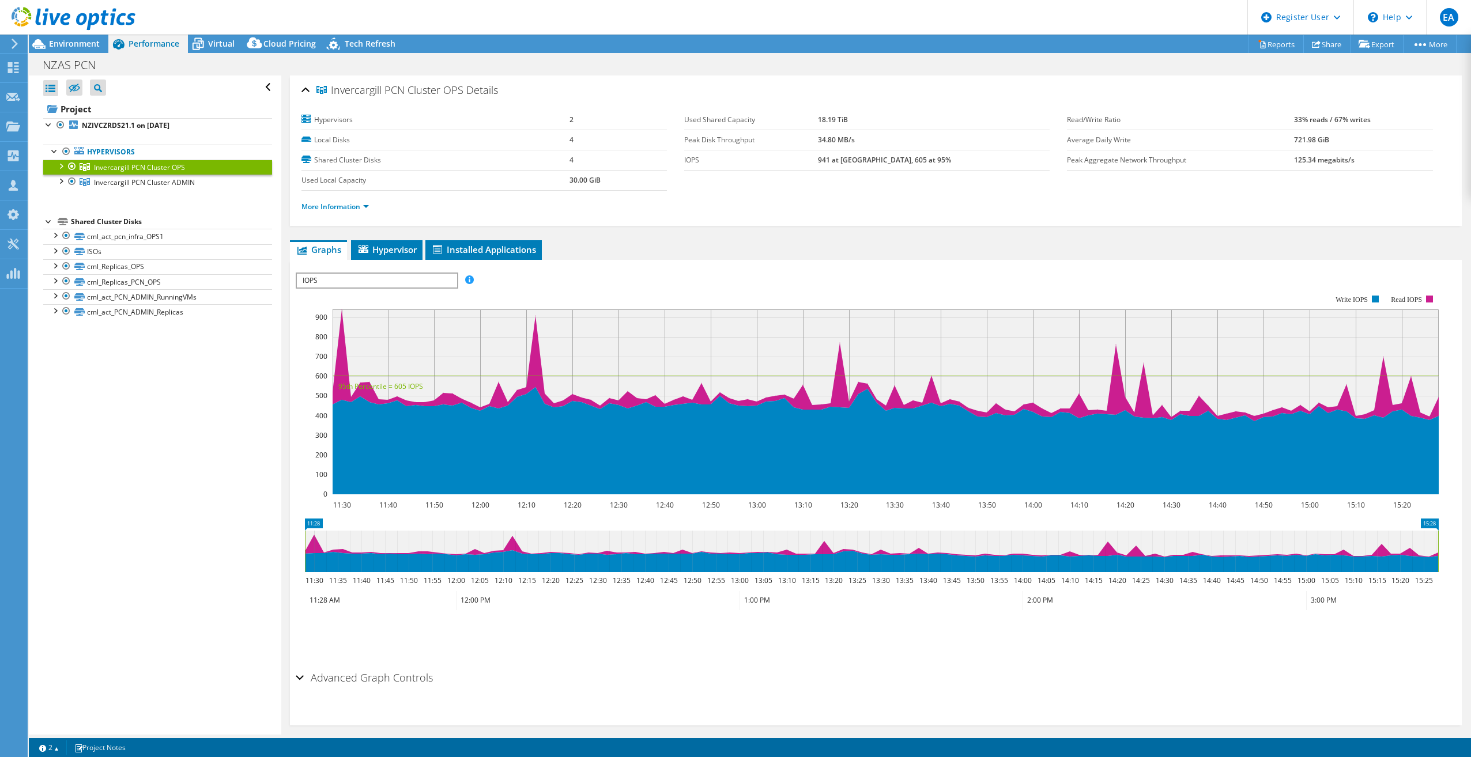
click at [220, 403] on div "Open All Close All Hide Excluded Nodes Project Tree Filter" at bounding box center [155, 405] width 252 height 659
click at [191, 378] on div "Open All Close All Hide Excluded Nodes Project Tree Filter" at bounding box center [155, 405] width 252 height 659
click at [650, 212] on ul "More Information" at bounding box center [875, 206] width 1149 height 16
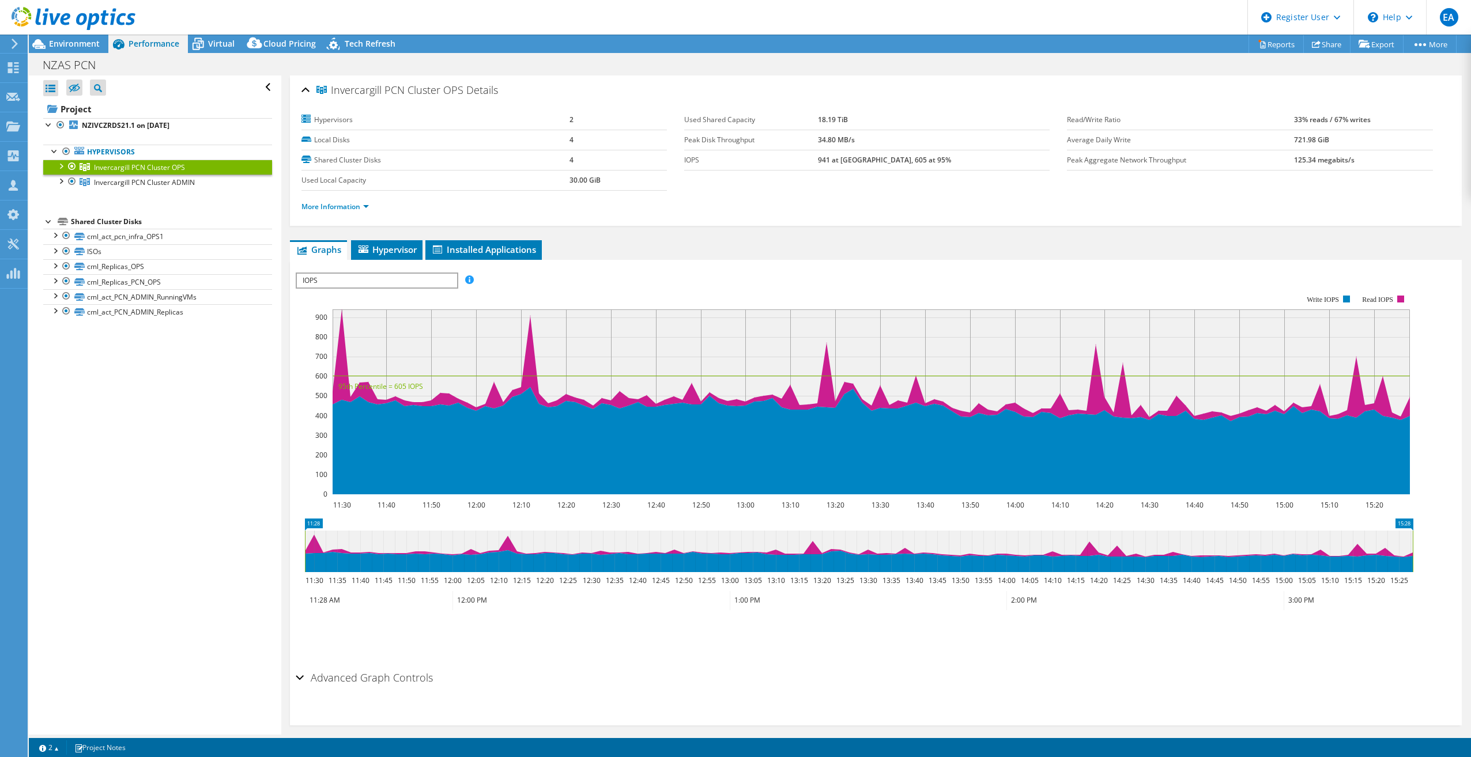
click at [658, 242] on ul "Graphs Servers Inventory Hypervisor Disks Cluster Disks Installed Applications" at bounding box center [876, 250] width 1172 height 20
click at [307, 422] on rect at bounding box center [853, 395] width 1114 height 231
click at [220, 444] on div "Open All Close All Hide Excluded Nodes Project Tree Filter" at bounding box center [155, 405] width 252 height 659
click at [1301, 73] on div "NZAS PCN Print" at bounding box center [750, 64] width 1442 height 21
click at [1414, 66] on div "NZAS PCN Print" at bounding box center [750, 64] width 1442 height 21
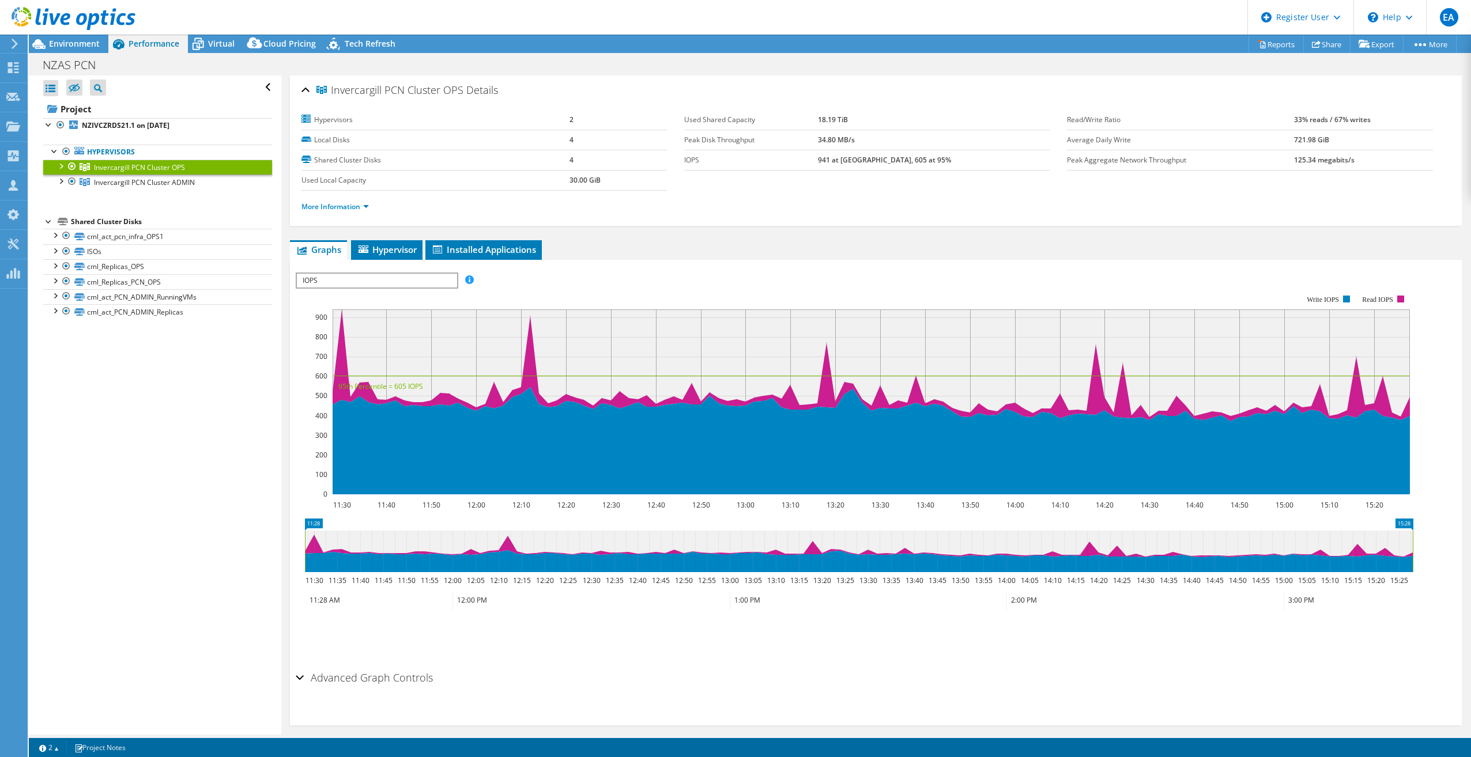
click at [1217, 59] on div "NZAS PCN Print" at bounding box center [750, 64] width 1442 height 21
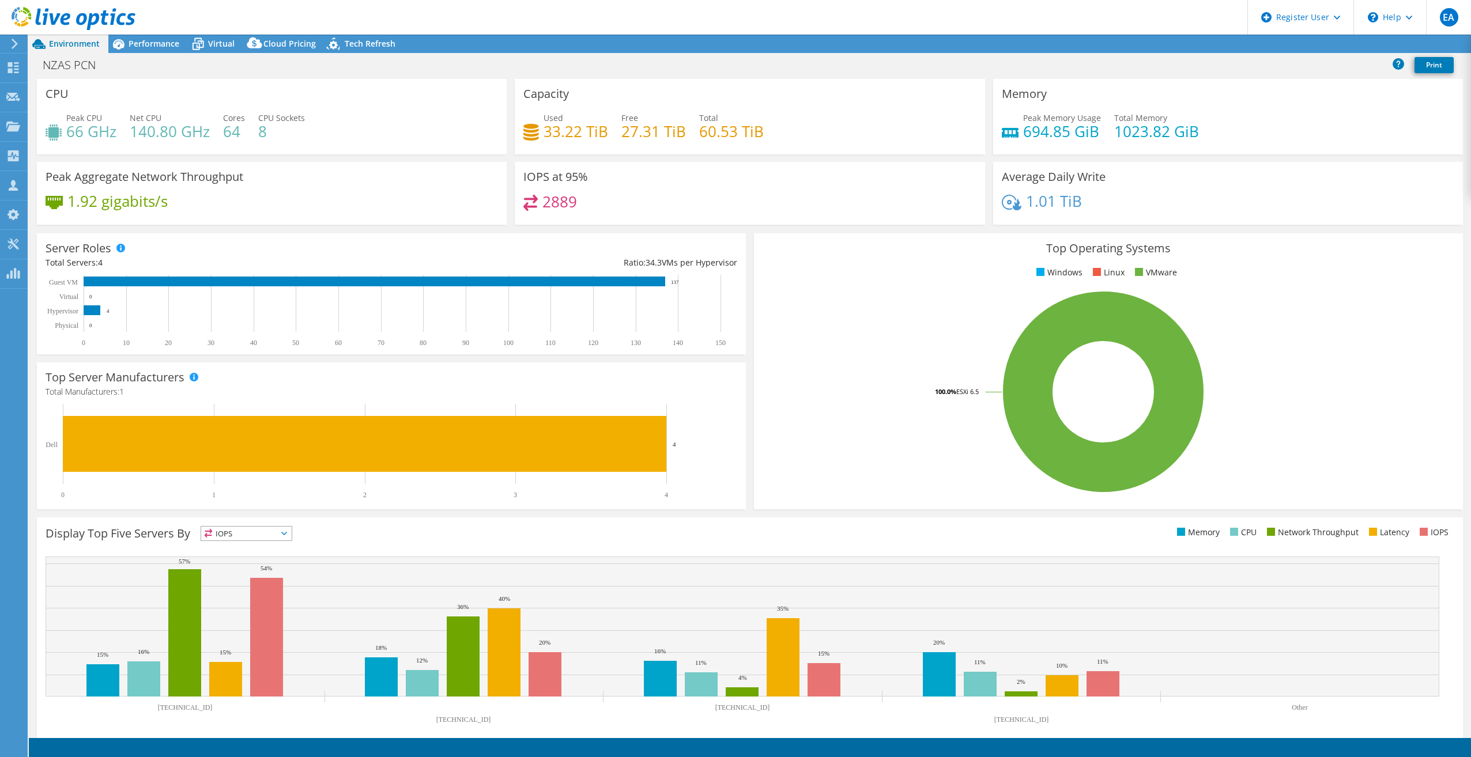
select select "USD"
